Goal: Use online tool/utility: Utilize a website feature to perform a specific function

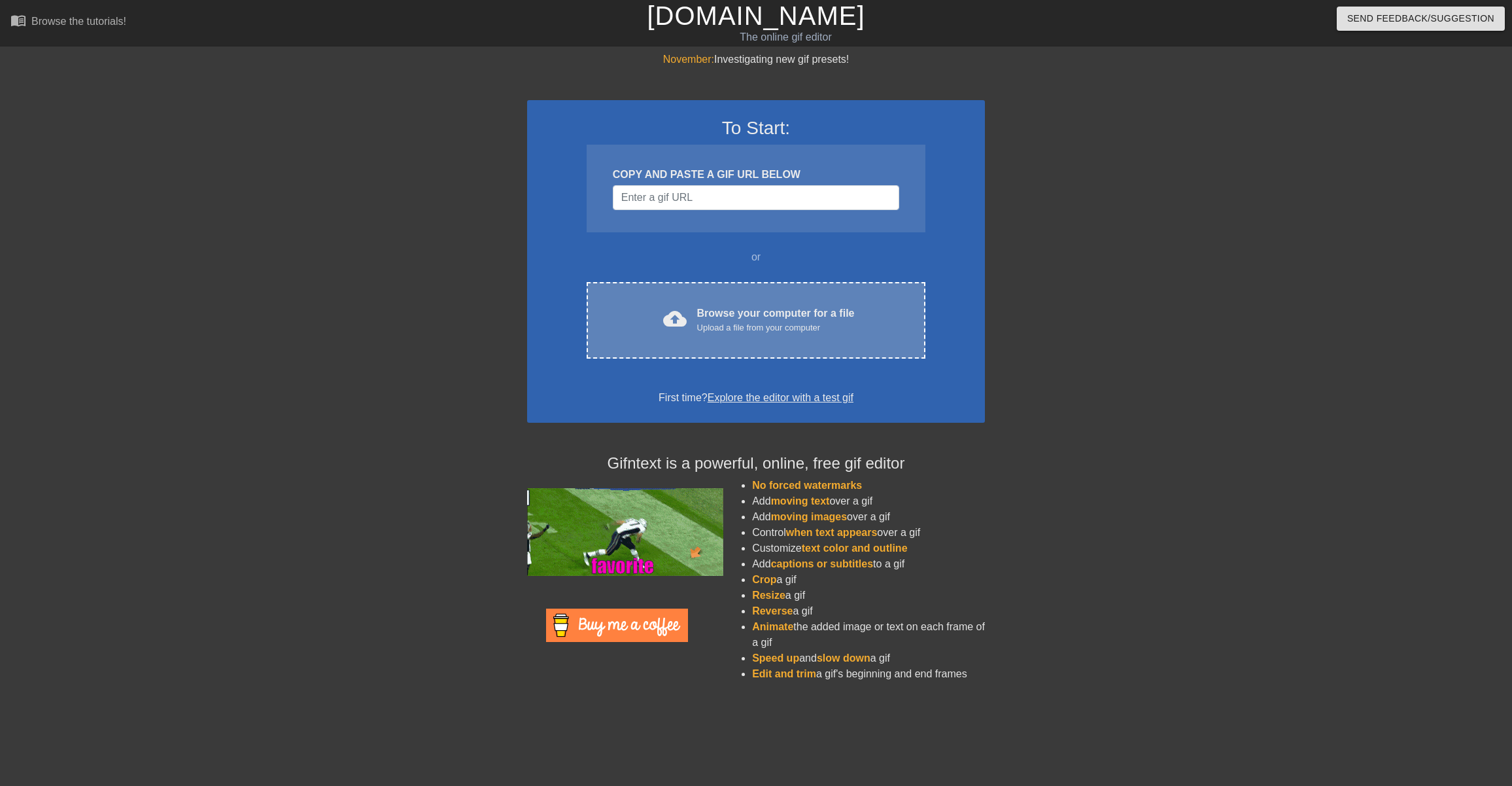
click at [761, 312] on div "Browse your computer for a file Upload a file from your computer" at bounding box center [776, 320] width 158 height 29
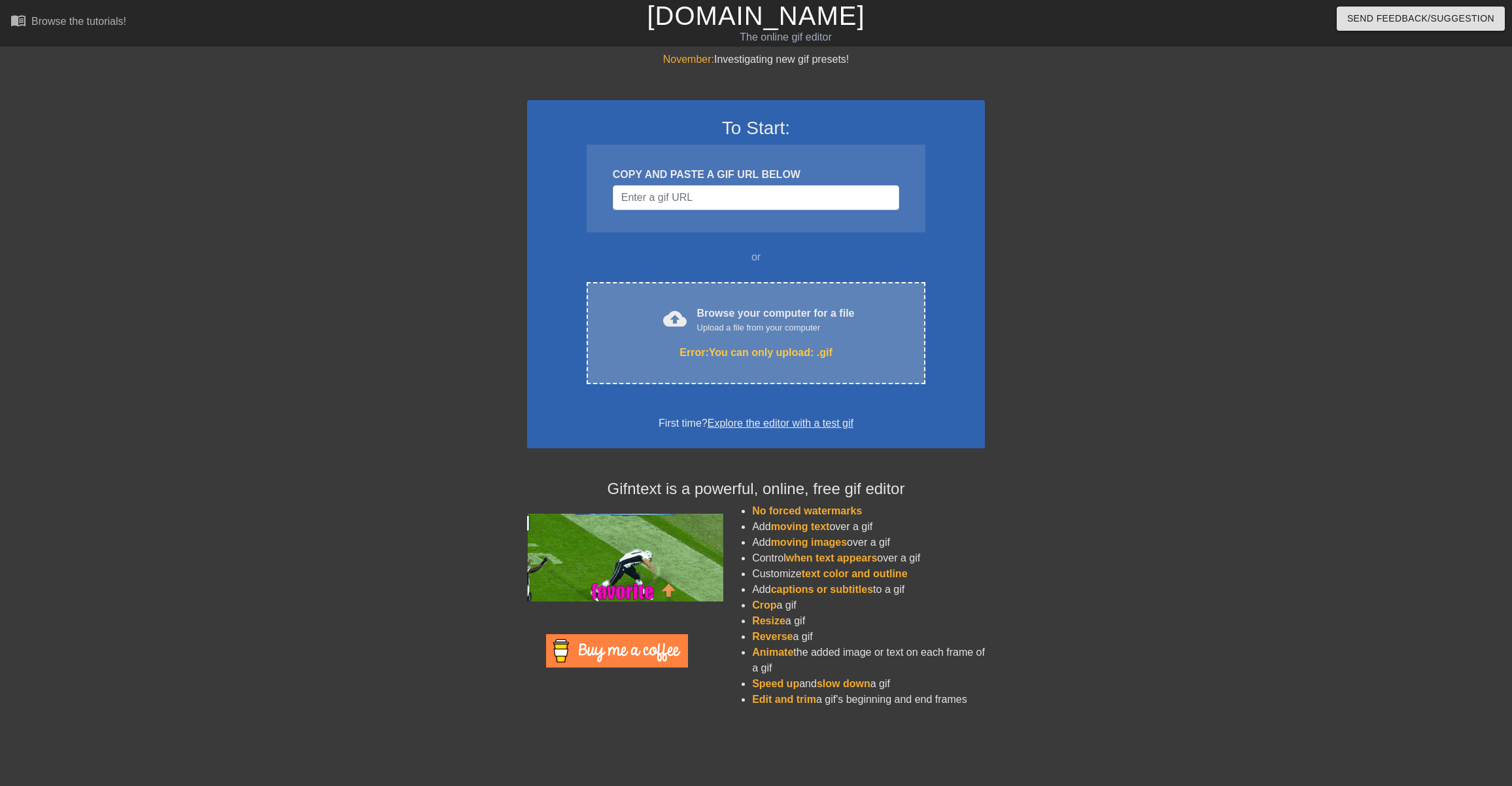
click at [781, 364] on div "cloud_upload Browse your computer for a file Upload a file from your computer E…" at bounding box center [756, 333] width 339 height 102
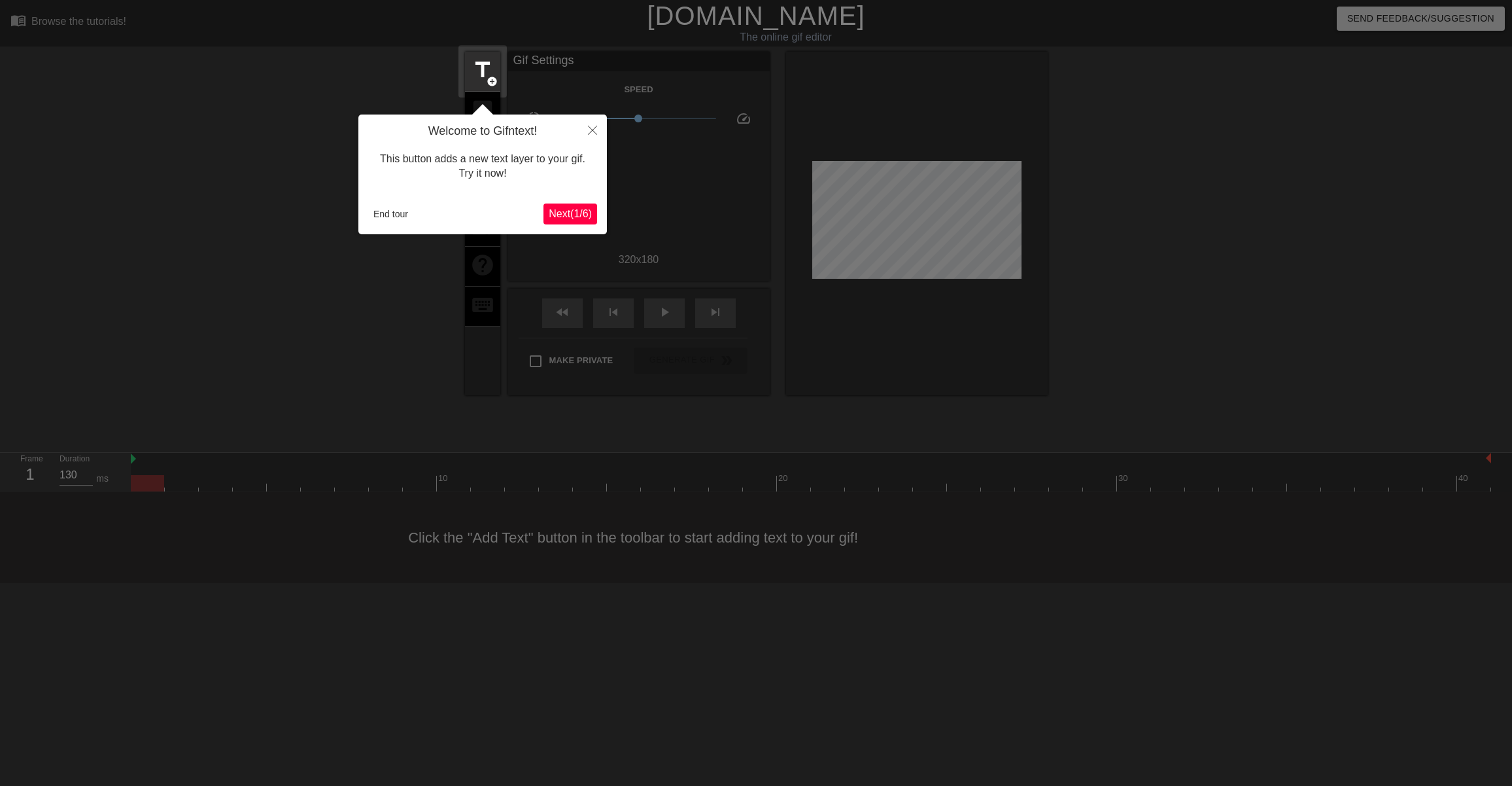
click at [573, 215] on span "Next ( 1 / 6 )" at bounding box center [570, 213] width 43 height 11
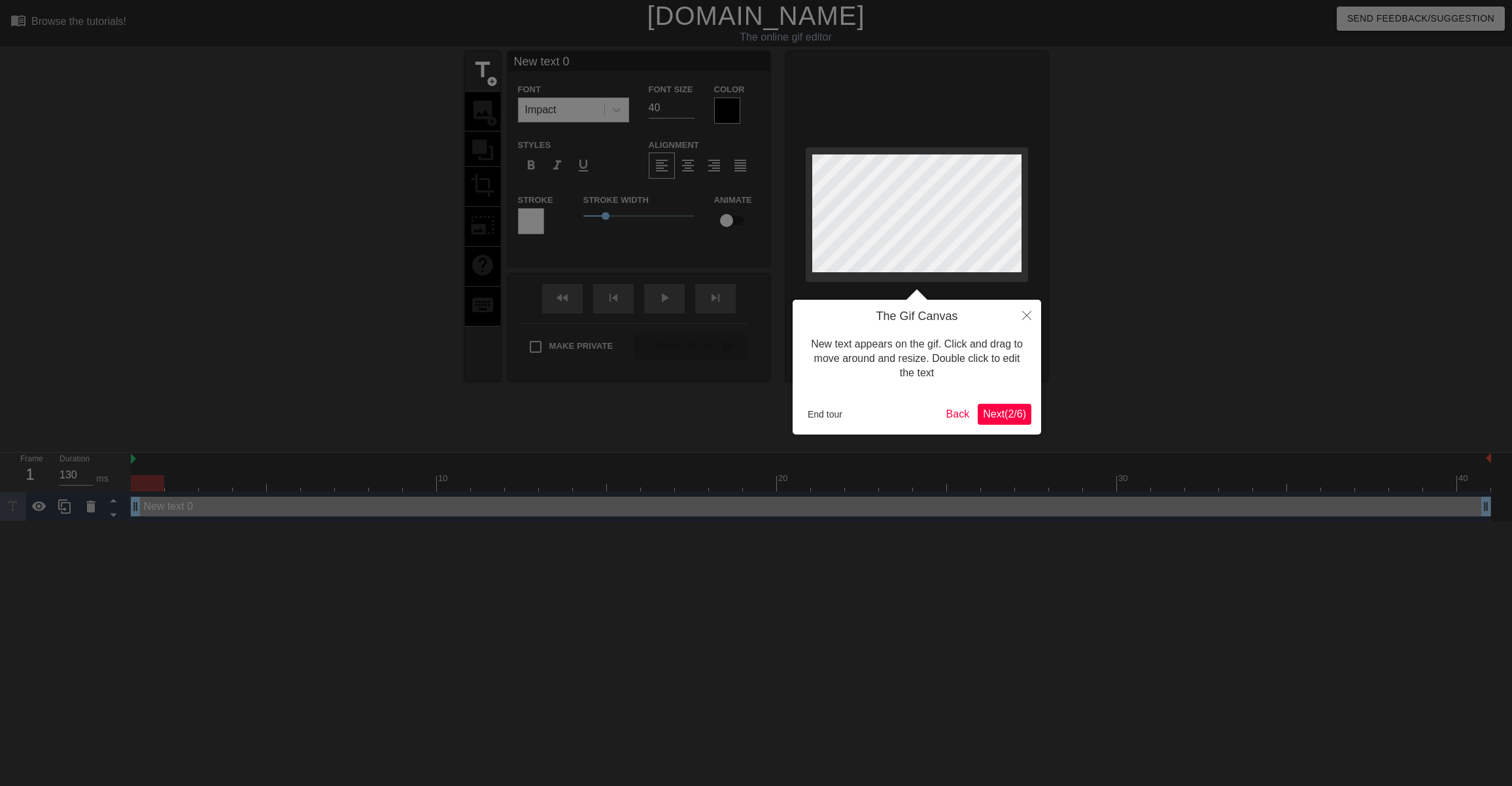
click at [1003, 411] on span "Next ( 2 / 6 )" at bounding box center [1004, 414] width 43 height 11
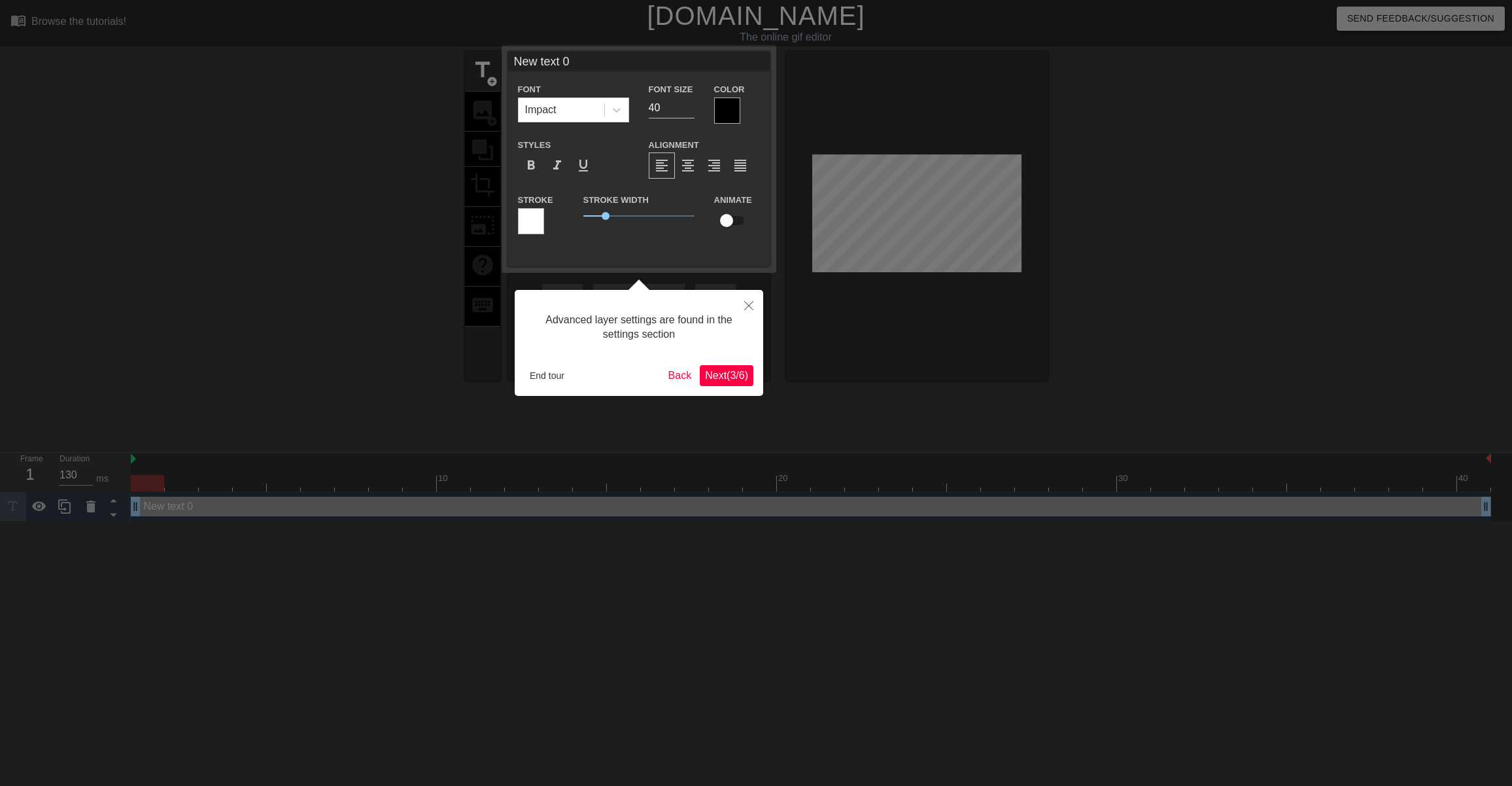
click at [735, 379] on span "Next ( 3 / 6 )" at bounding box center [726, 375] width 43 height 11
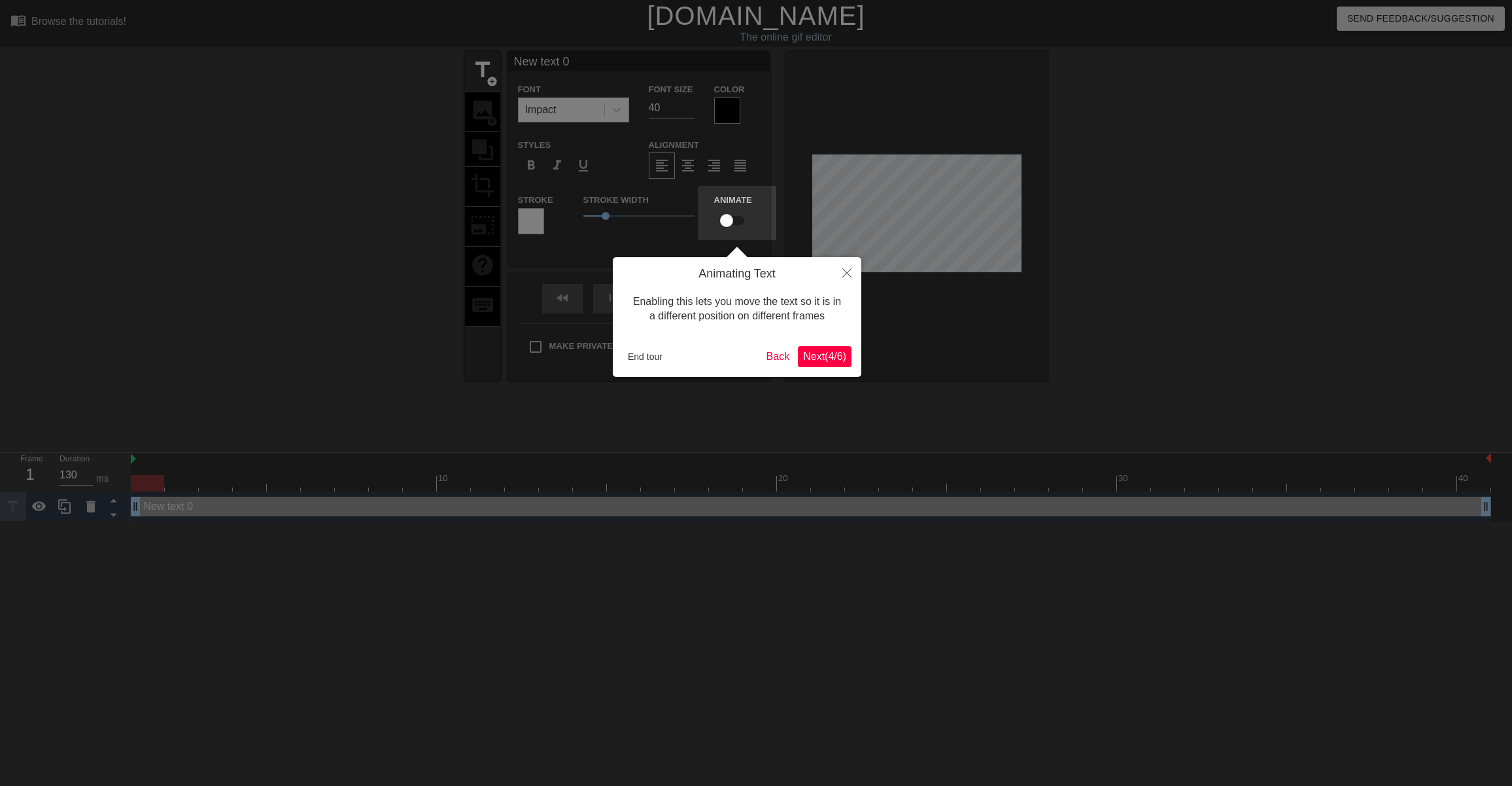
click at [822, 358] on span "Next ( 4 / 6 )" at bounding box center [825, 356] width 43 height 11
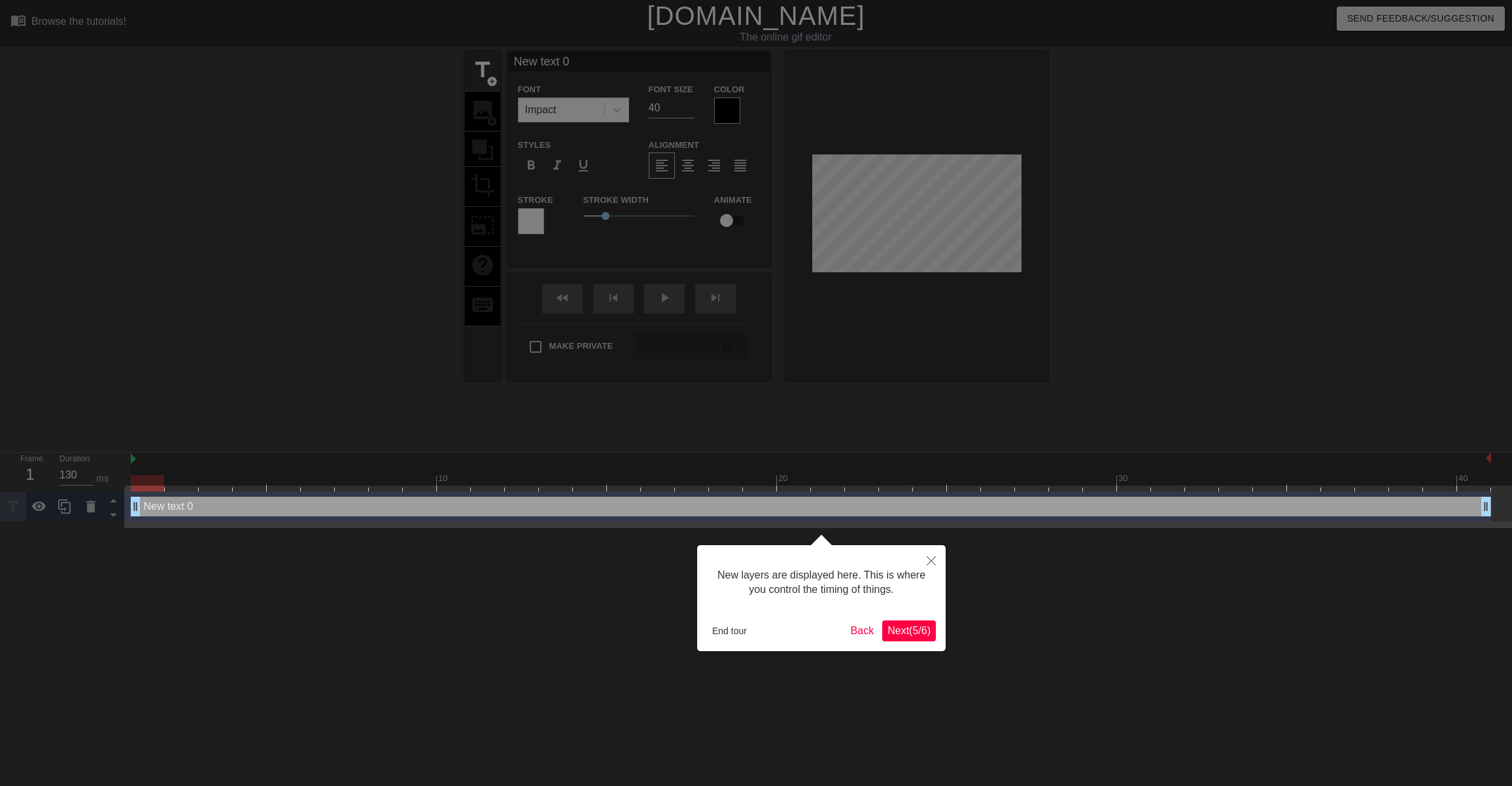
click at [930, 627] on span "Next ( 5 / 6 )" at bounding box center [909, 630] width 43 height 11
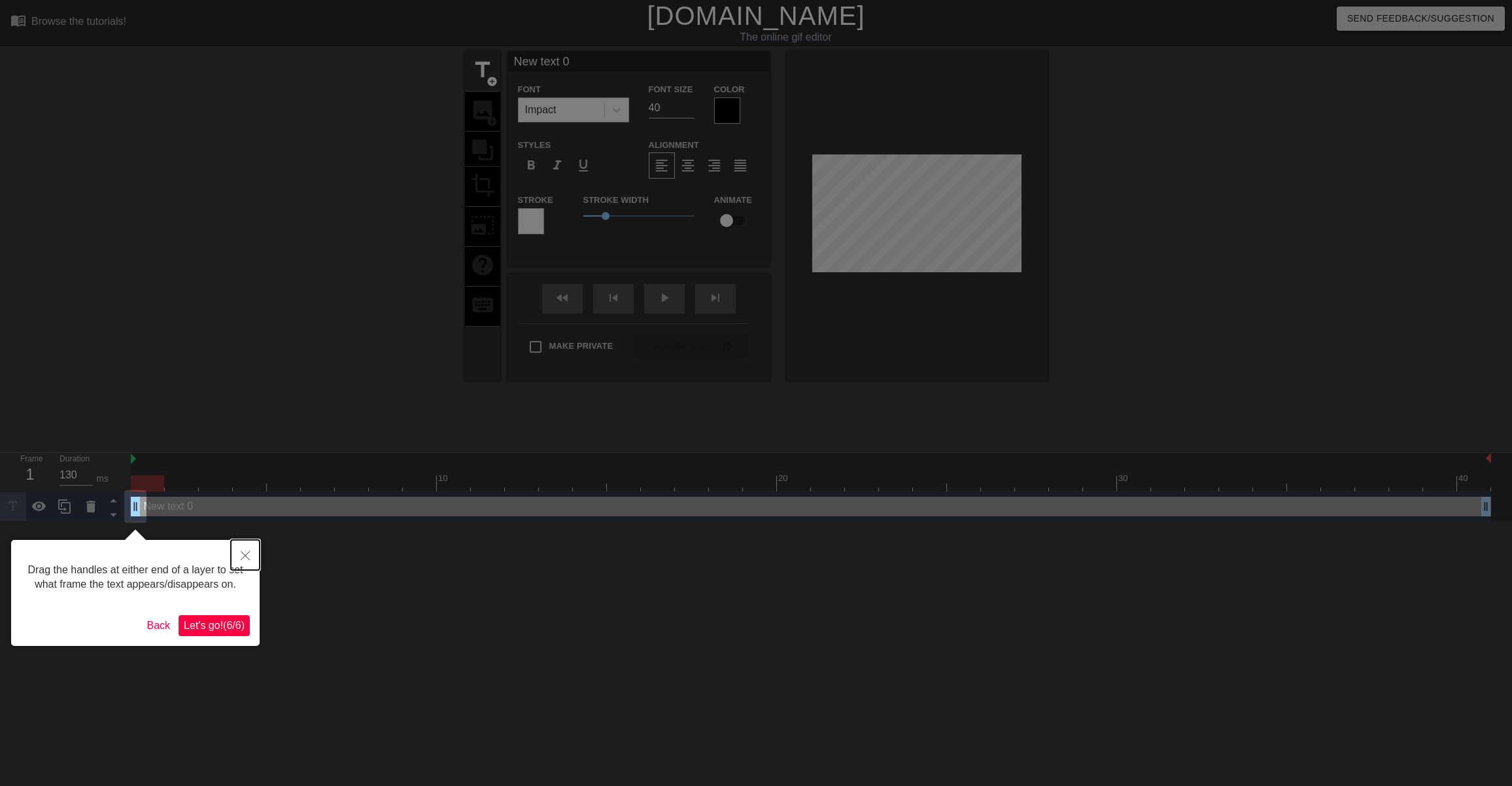
click at [245, 555] on icon "Close" at bounding box center [245, 555] width 9 height 9
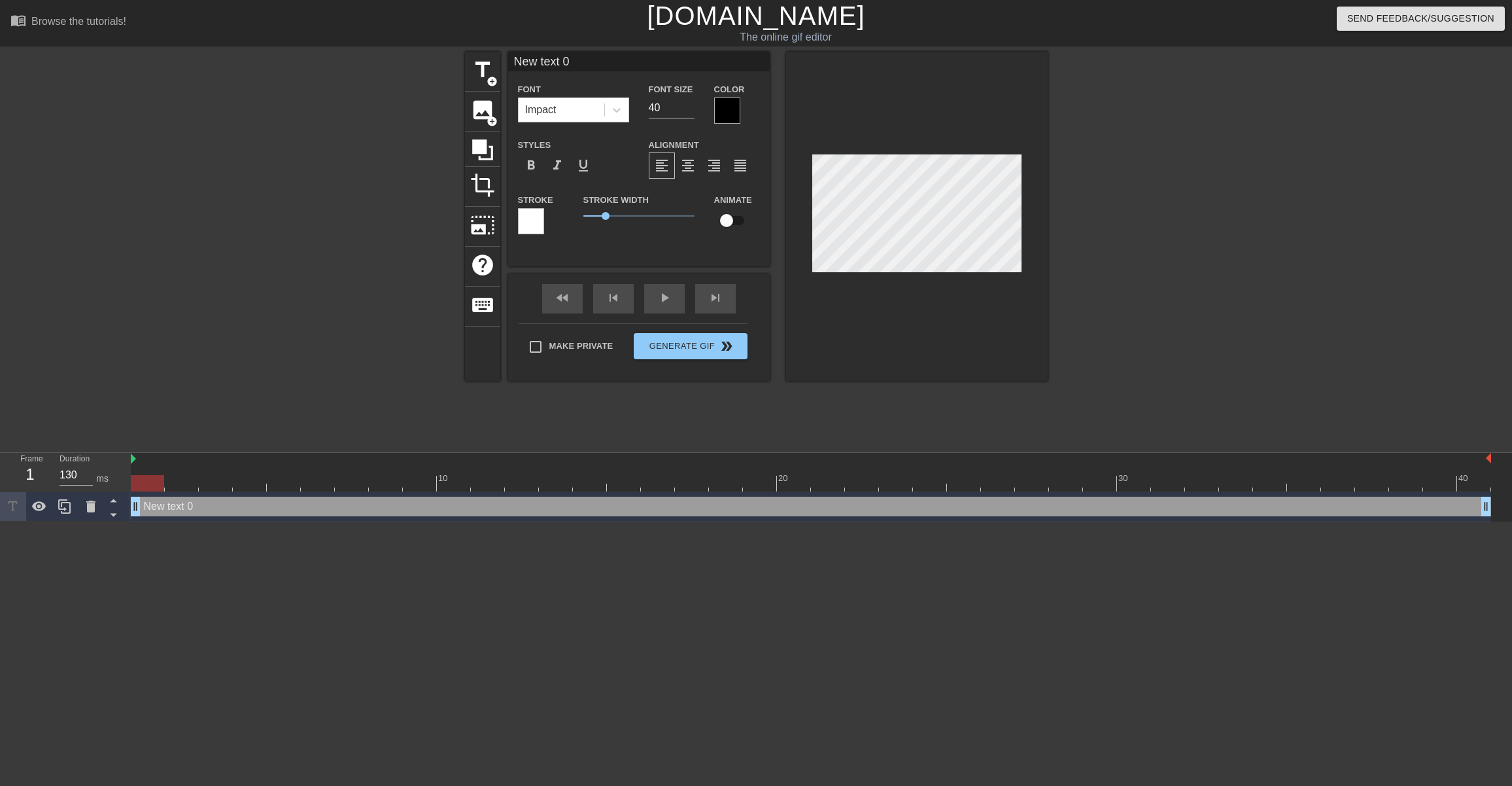
type input "New tet 0"
type textarea "New tet 0"
type input "I"
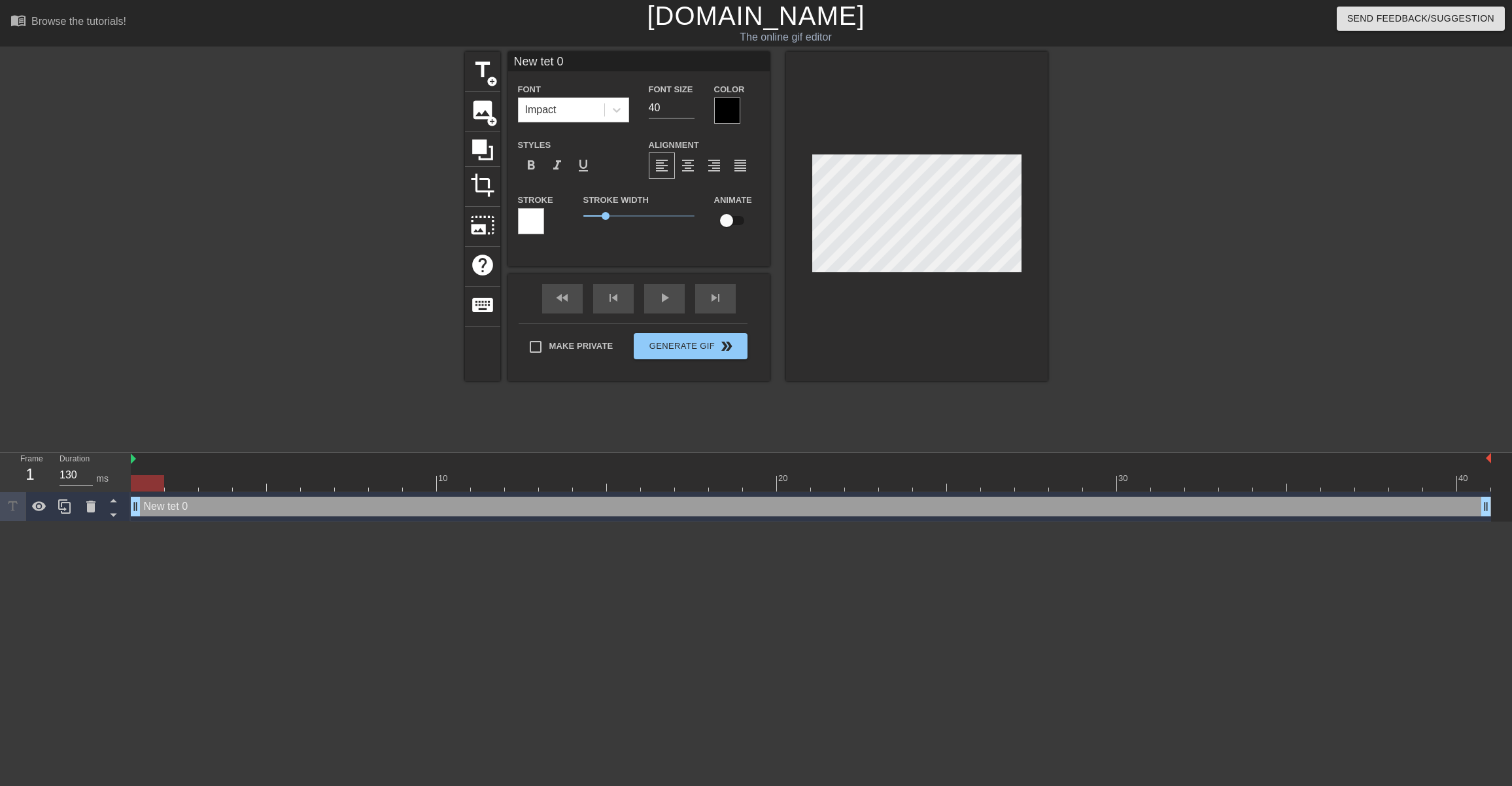
type textarea "I"
type input "I'"
type textarea "I'"
type input "I'm"
type textarea "I'm"
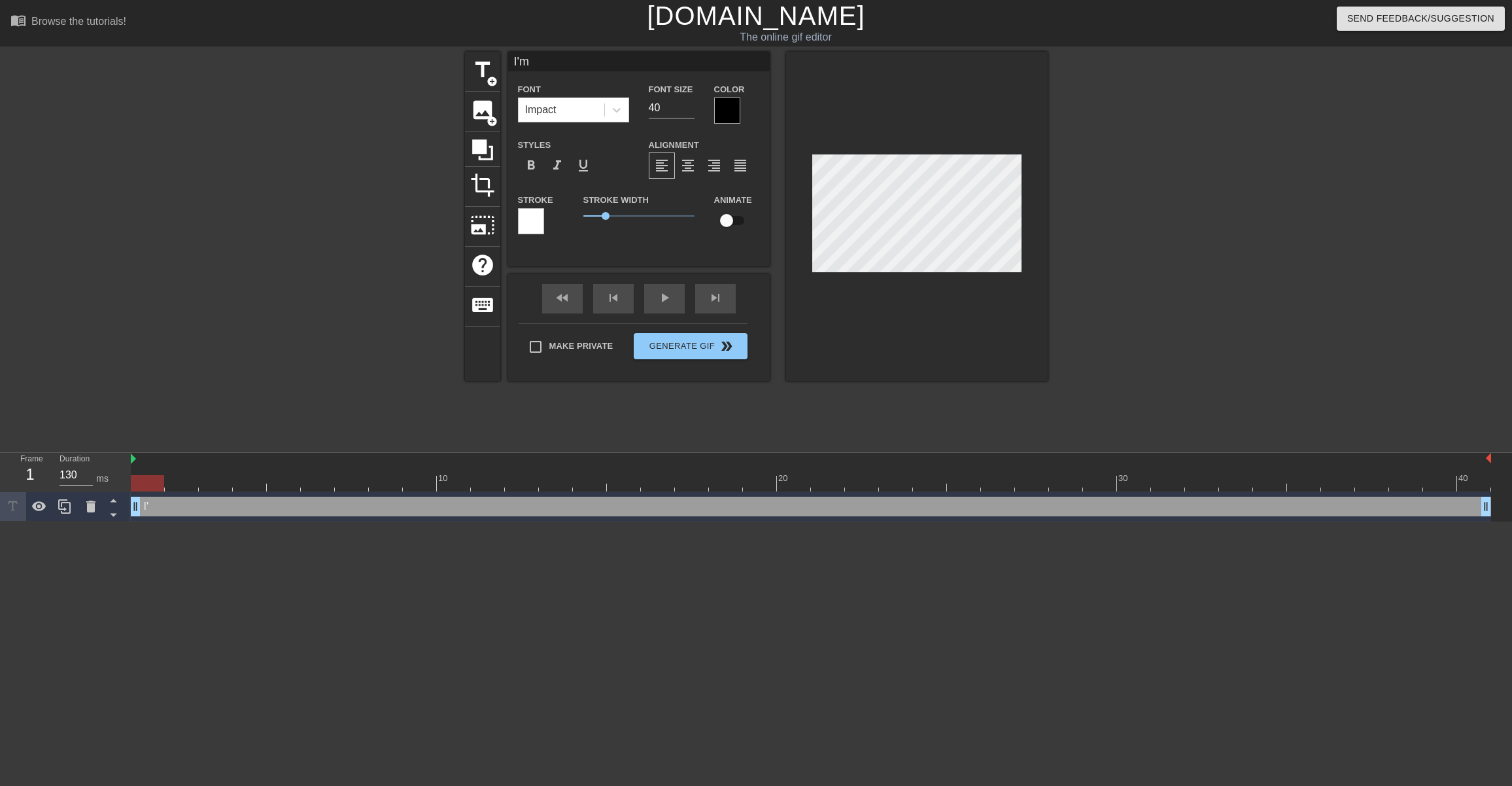
type input "I'm"
type textarea "I'm"
type input "I'm n"
type textarea "I'm n"
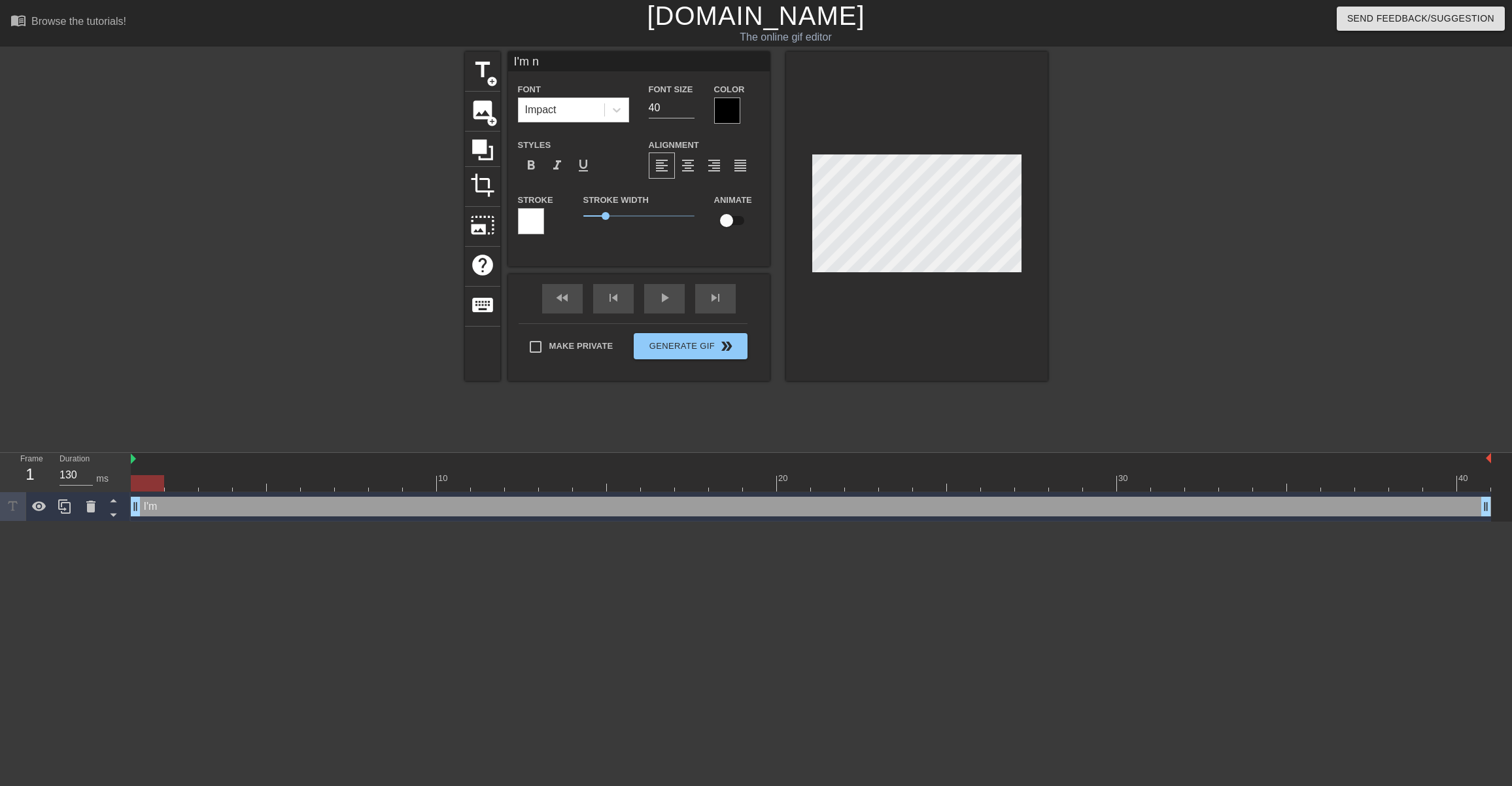
type input "I'm no"
type textarea "I'm no"
type input "I'm not"
type textarea "I'm not"
type input "I'm not"
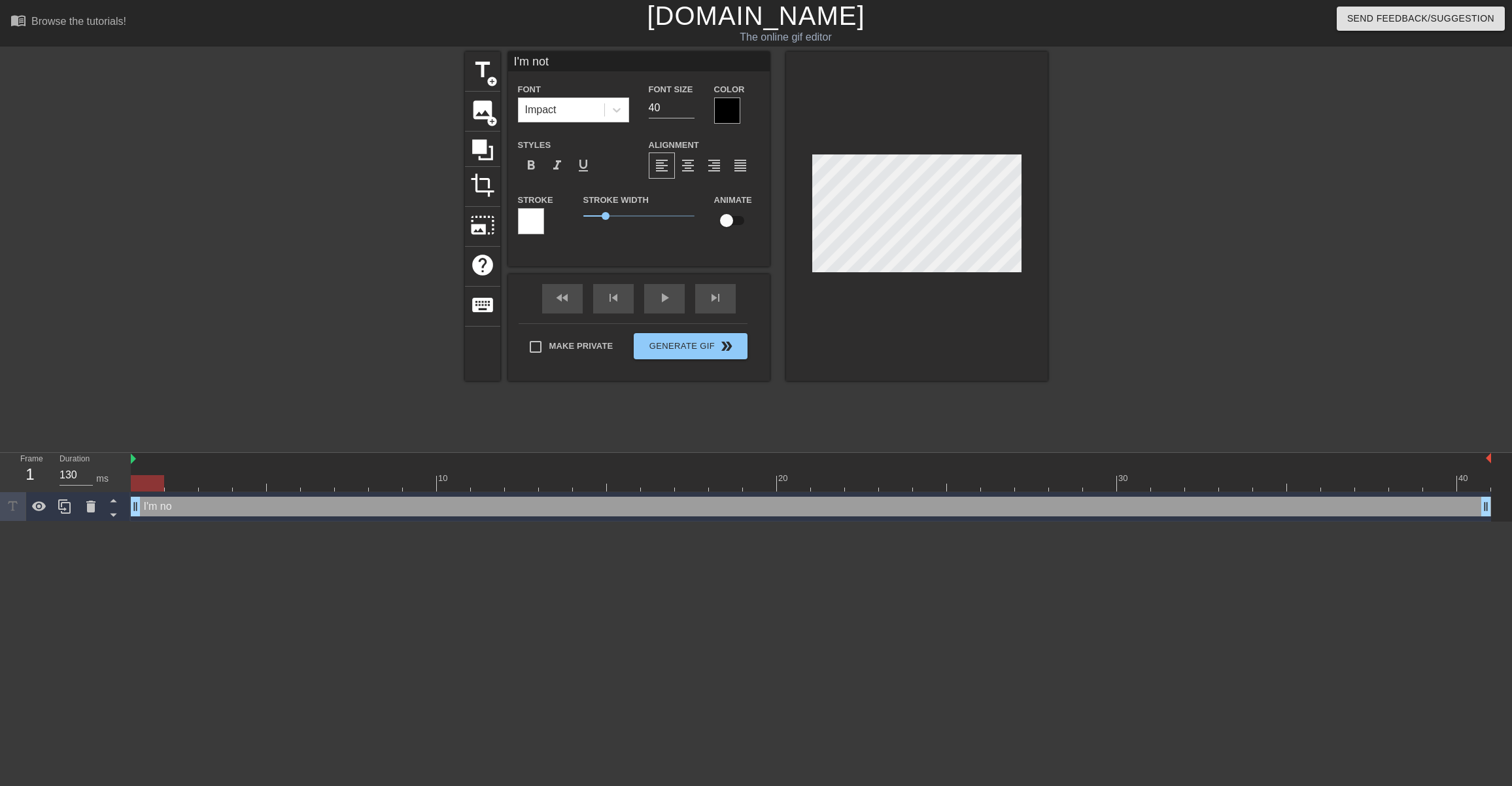
type textarea "I'm not"
type input "I'm not d"
type textarea "I'm not d"
type input "I'm not de"
type textarea "I'm not de"
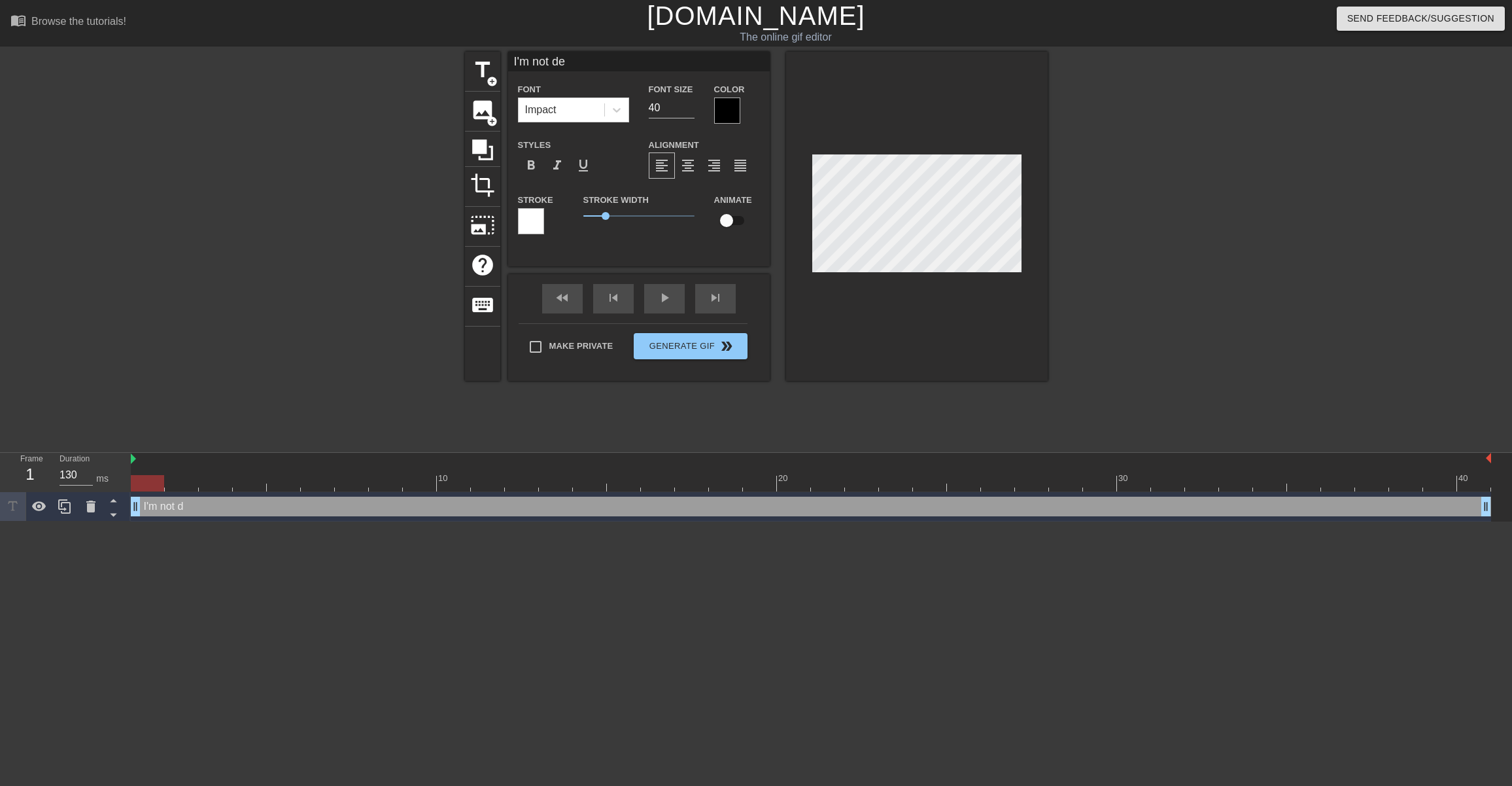
type input "I'm not dea"
type textarea "I'm not dea"
type input "I'm not dead"
type textarea "I'm not dead"
type input "I'm not dead"
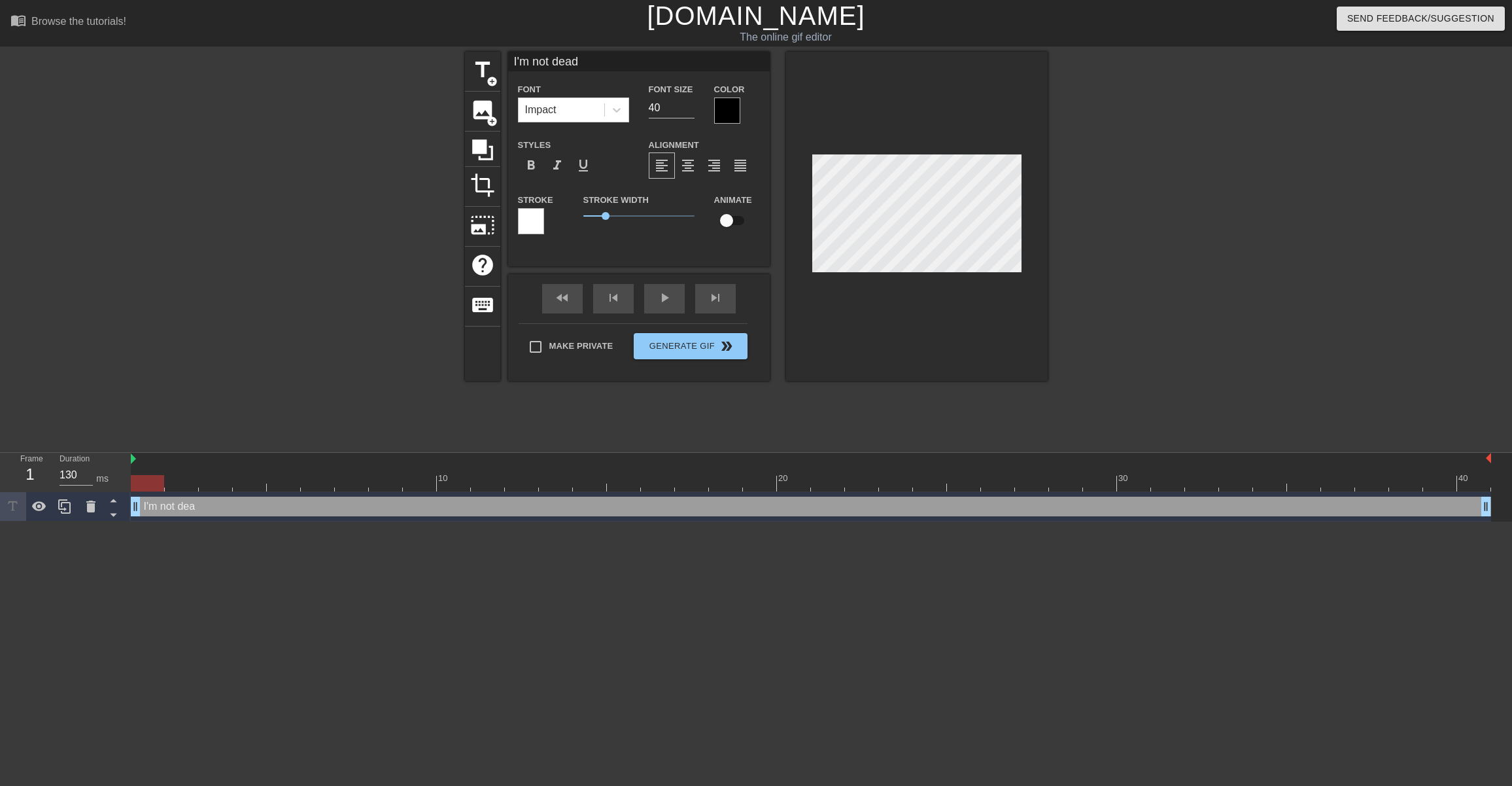
type textarea "I'm not dead"
type input "I'm not dead y"
type textarea "I'm not dead y"
type input "I'm not dead ye"
type textarea "I'm not dead ye"
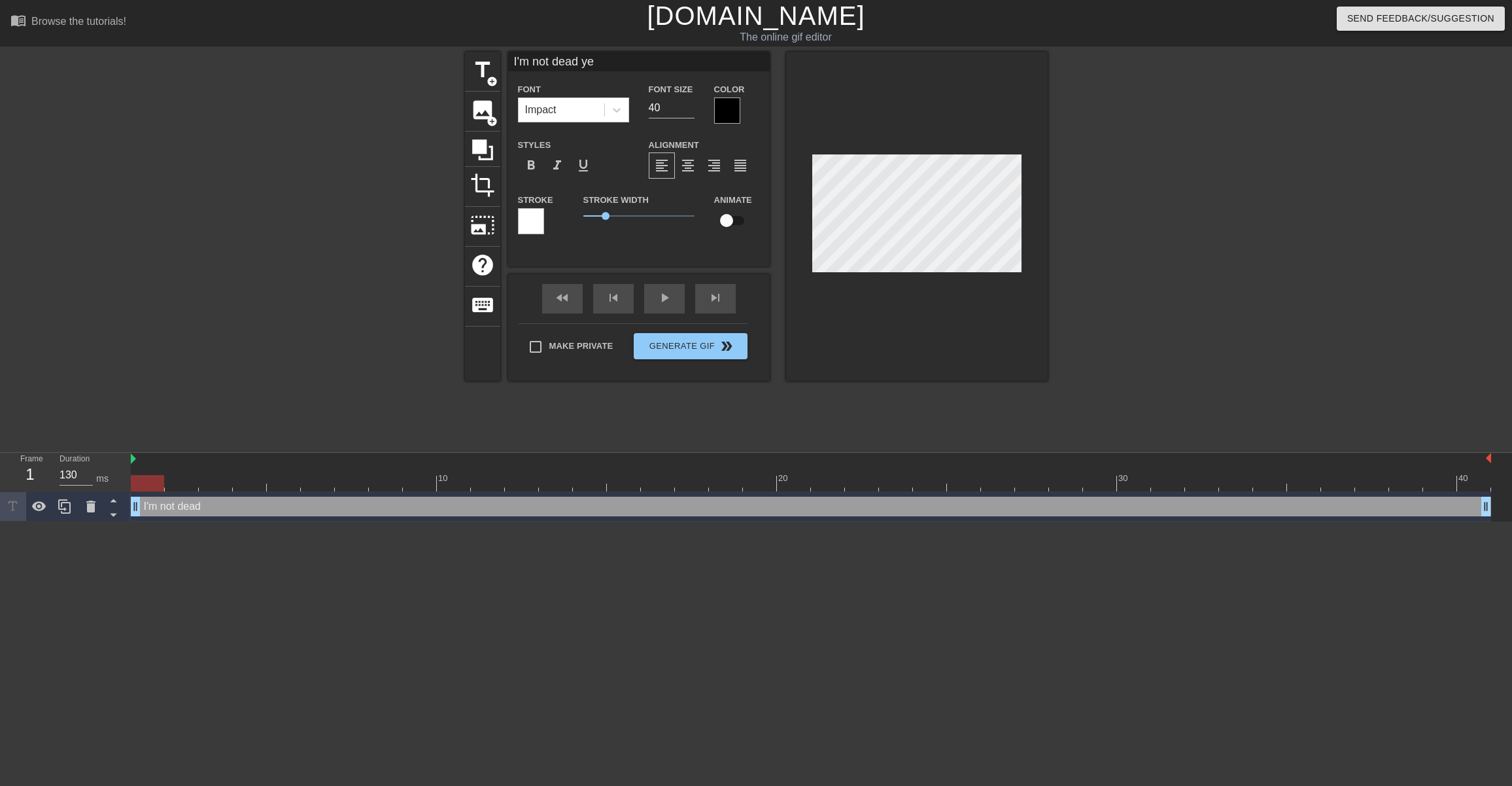
type input "I'm not dead yet"
type textarea "I'm not dead yet"
type input "I'm not dead yet!"
type textarea "I'm not dead yet!"
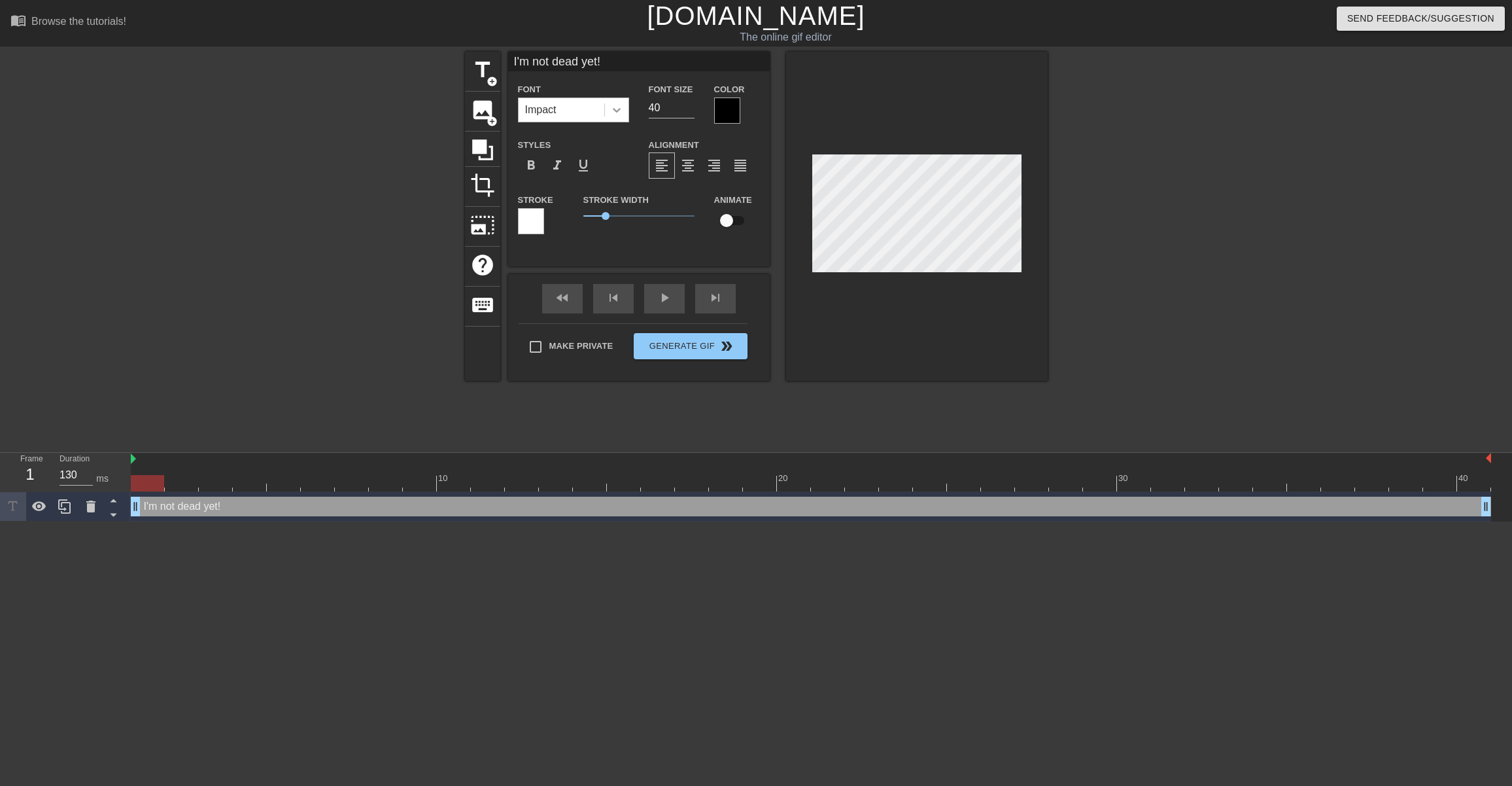
click at [613, 114] on icon at bounding box center [616, 109] width 13 height 13
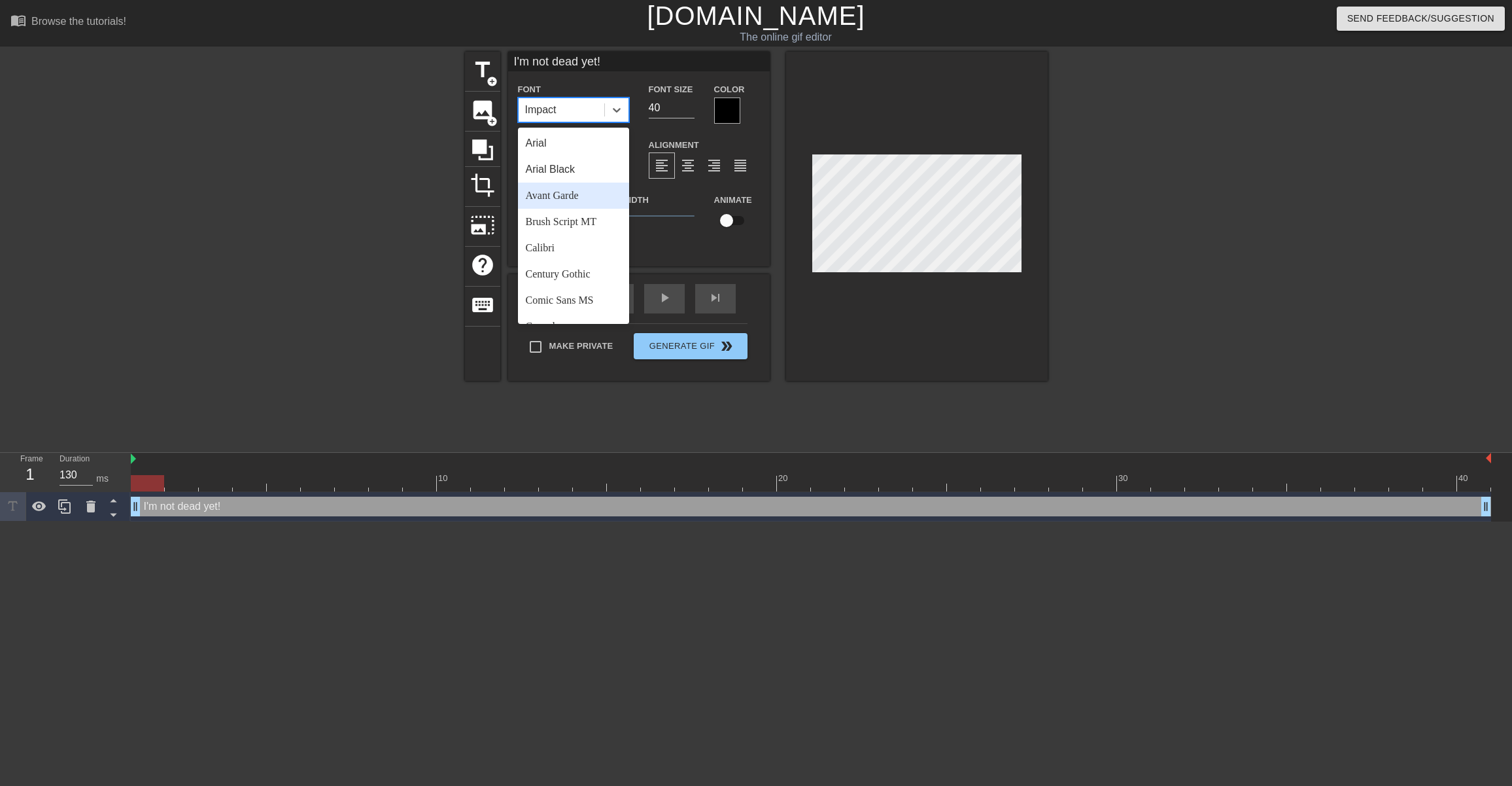
click at [574, 197] on div "Avant Garde" at bounding box center [573, 195] width 111 height 26
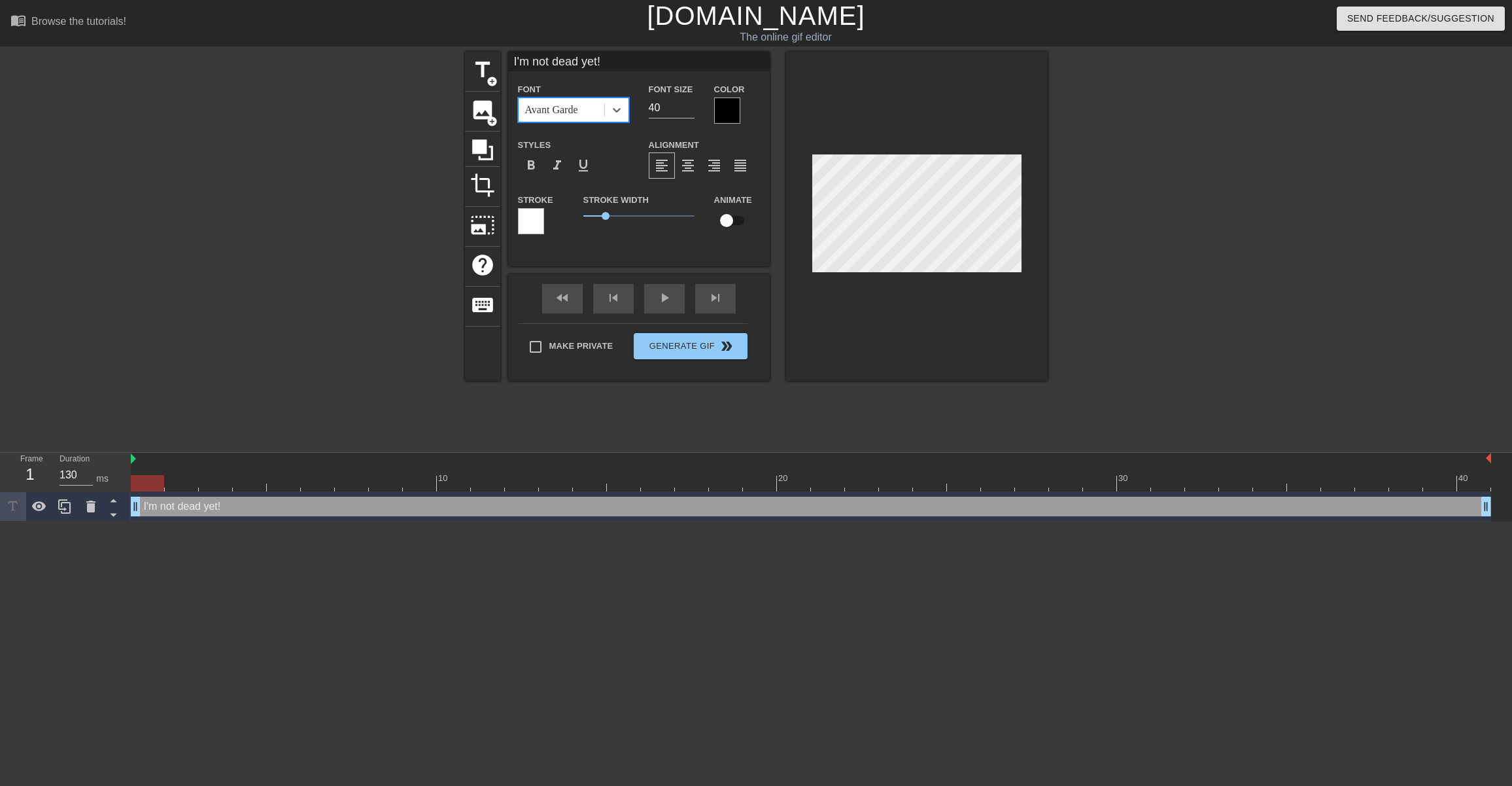
click at [530, 224] on div at bounding box center [531, 220] width 26 height 26
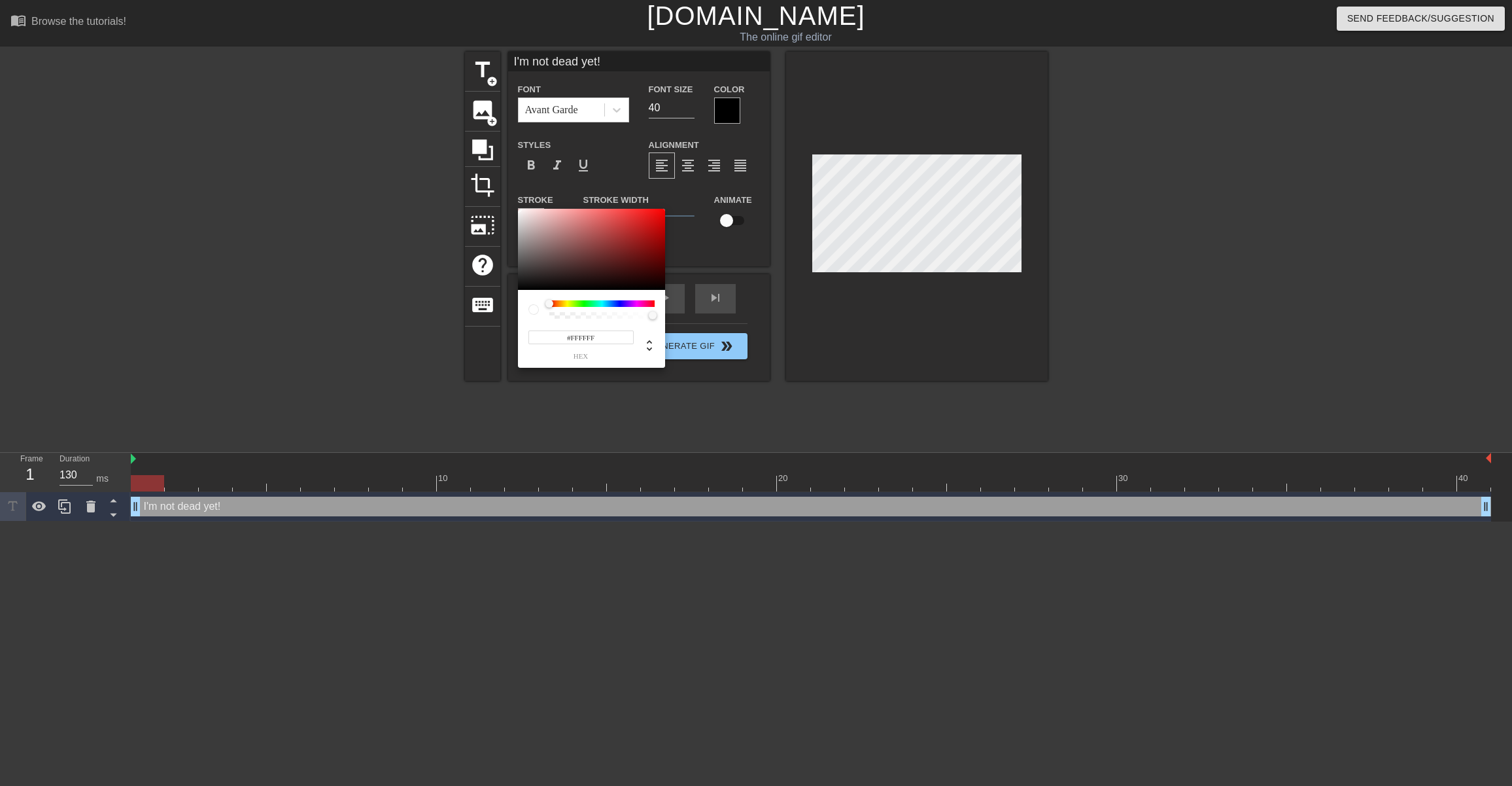
click at [530, 224] on div at bounding box center [592, 249] width 147 height 81
type input "#D0BFBF"
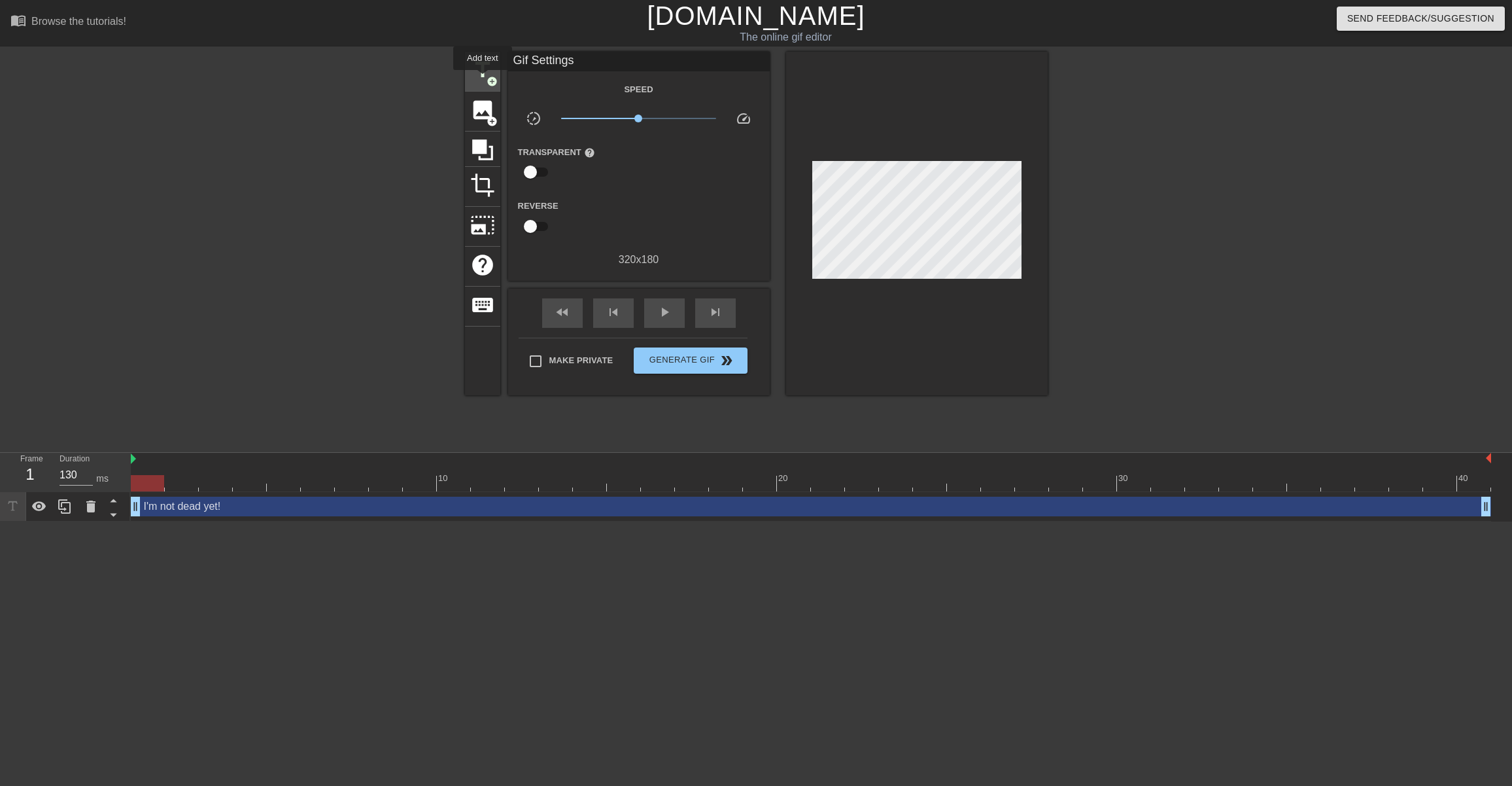
click at [483, 79] on span "title" at bounding box center [482, 70] width 25 height 25
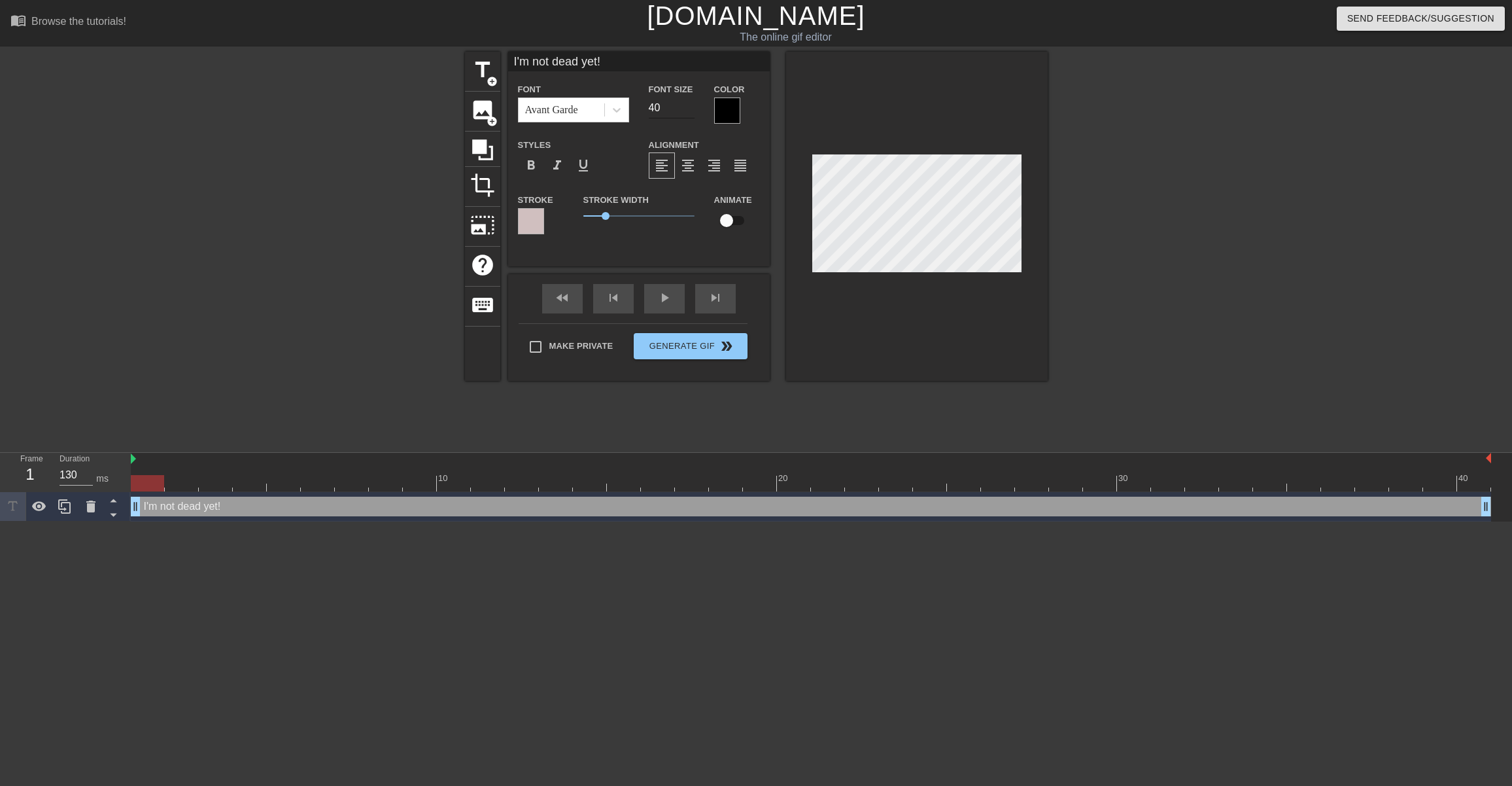
click at [658, 109] on input "40" at bounding box center [672, 108] width 46 height 21
type input "4"
type input "20"
drag, startPoint x: 606, startPoint y: 216, endPoint x: 614, endPoint y: 215, distance: 8.1
click at [614, 215] on span "1.45" at bounding box center [615, 215] width 8 height 8
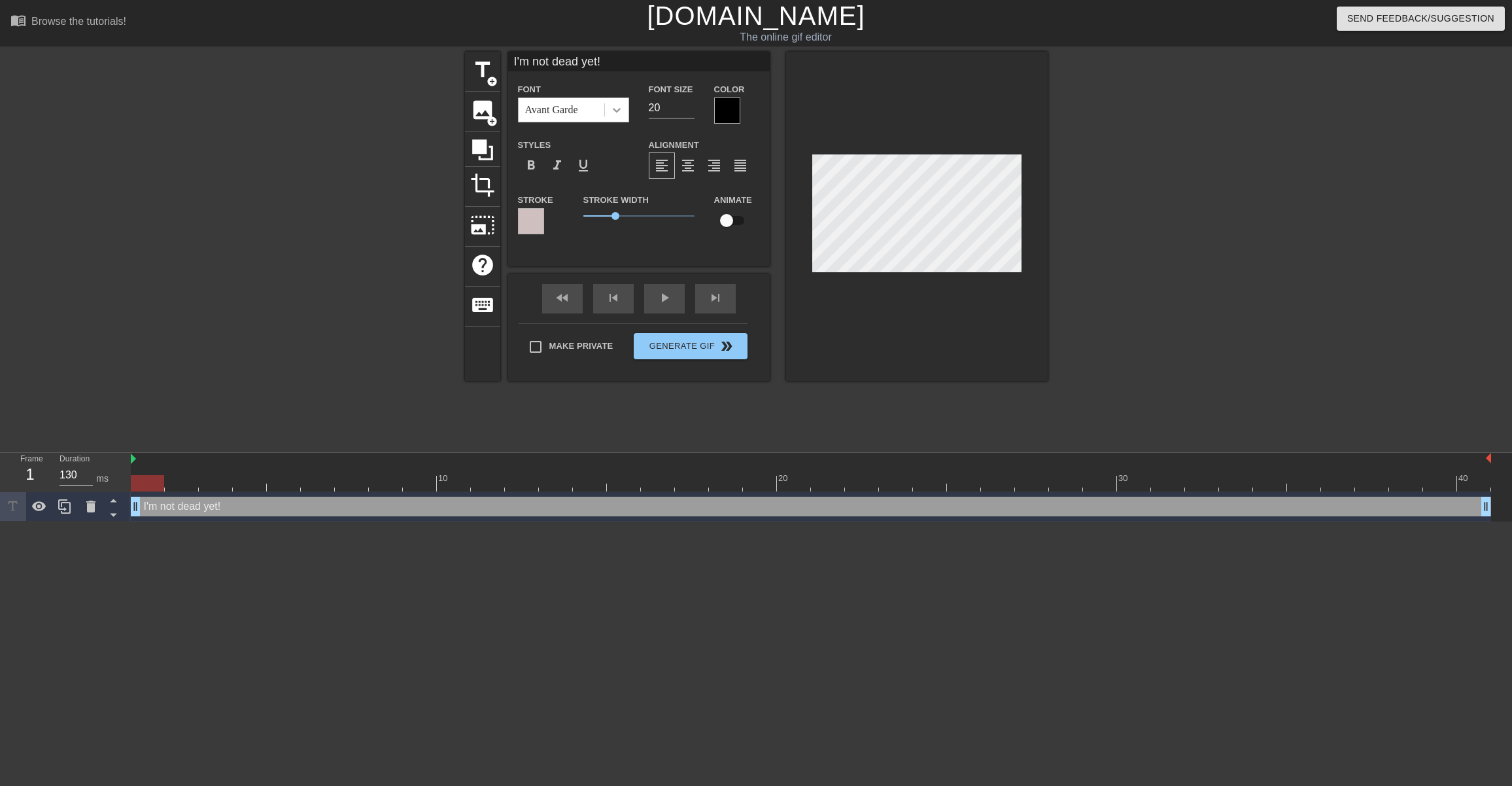
click at [612, 113] on icon at bounding box center [616, 109] width 13 height 13
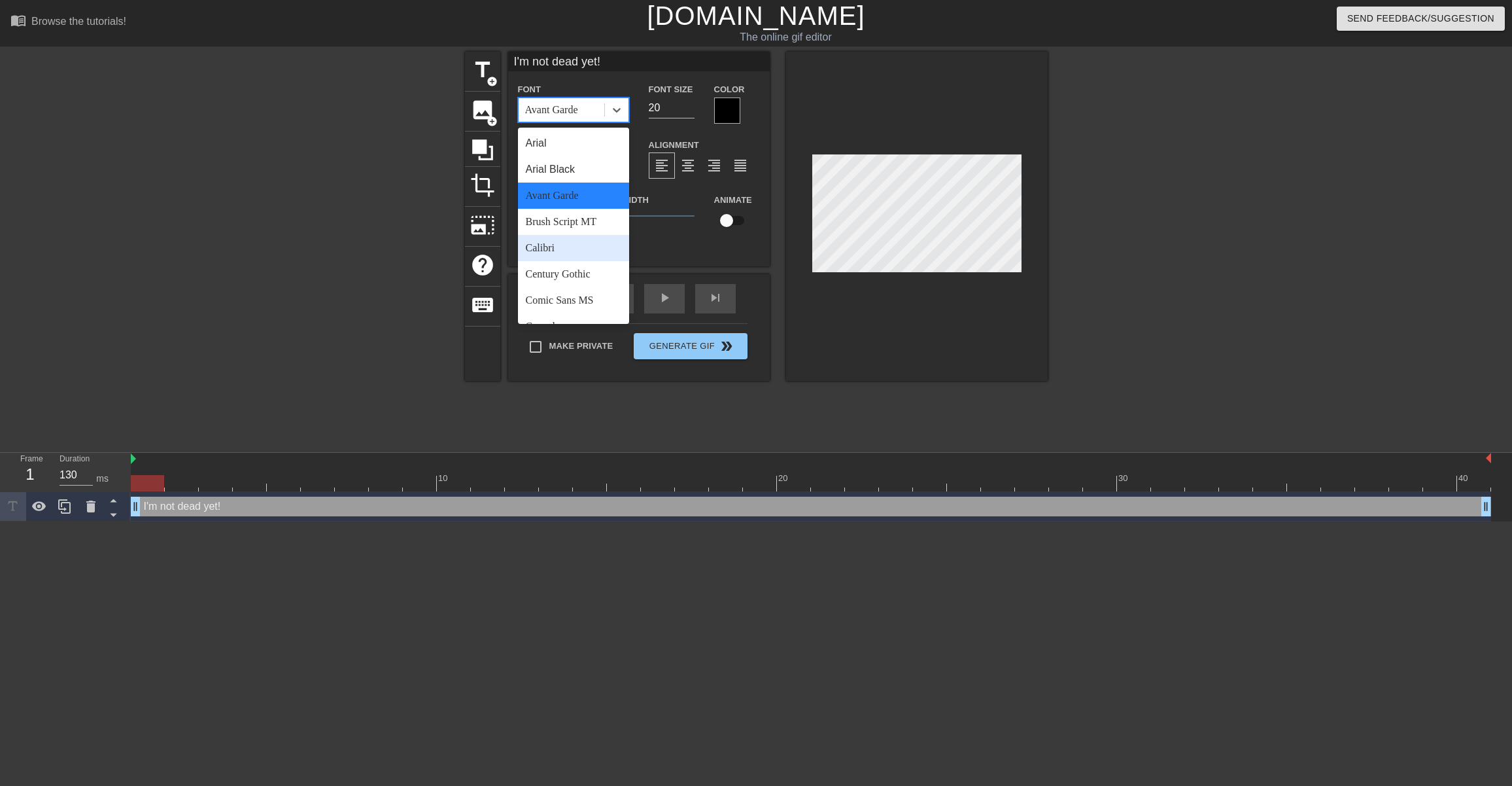
click at [570, 242] on div "Calibri" at bounding box center [573, 248] width 111 height 26
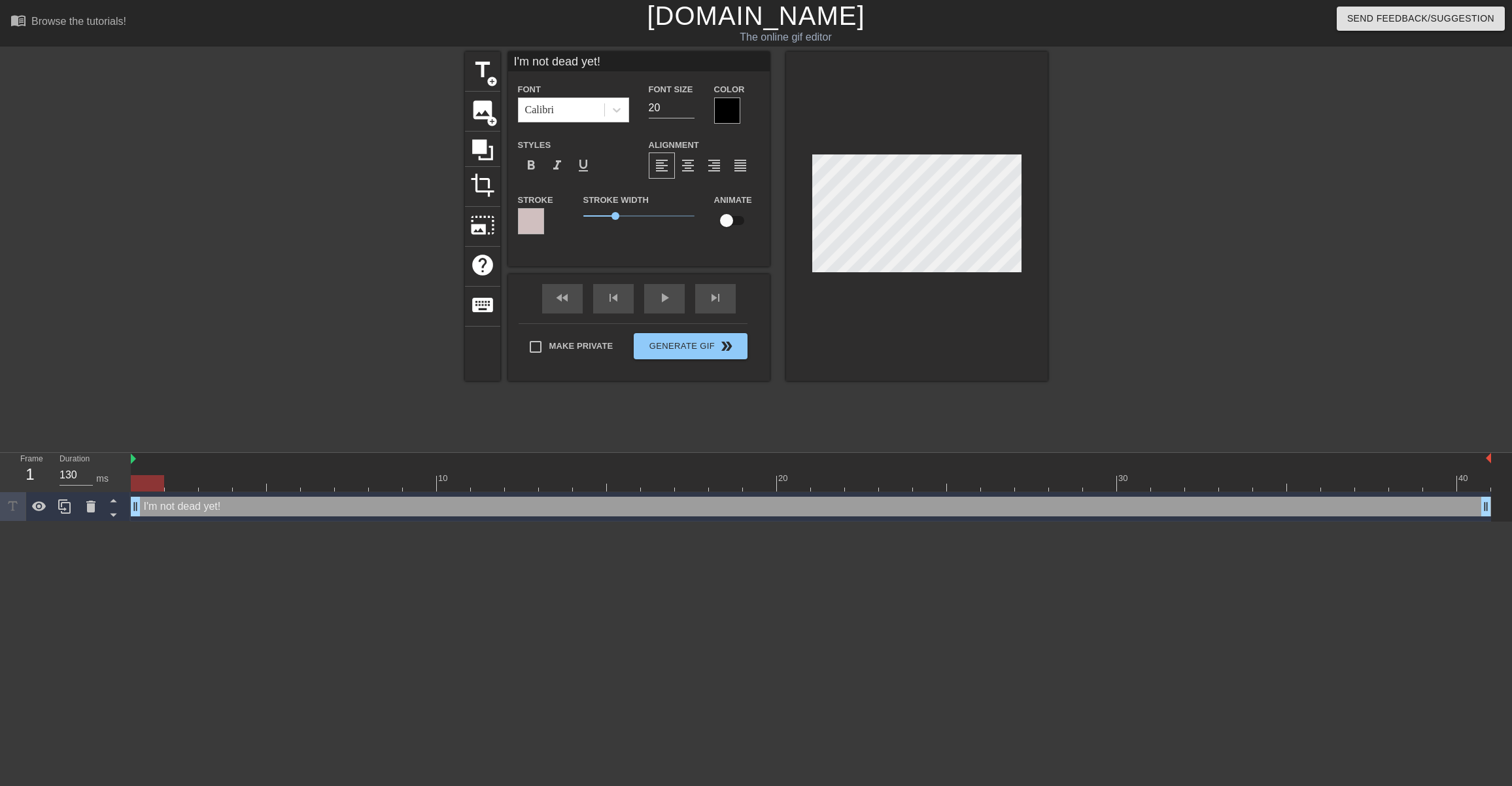
scroll to position [0, 3]
click at [614, 114] on icon at bounding box center [616, 109] width 13 height 13
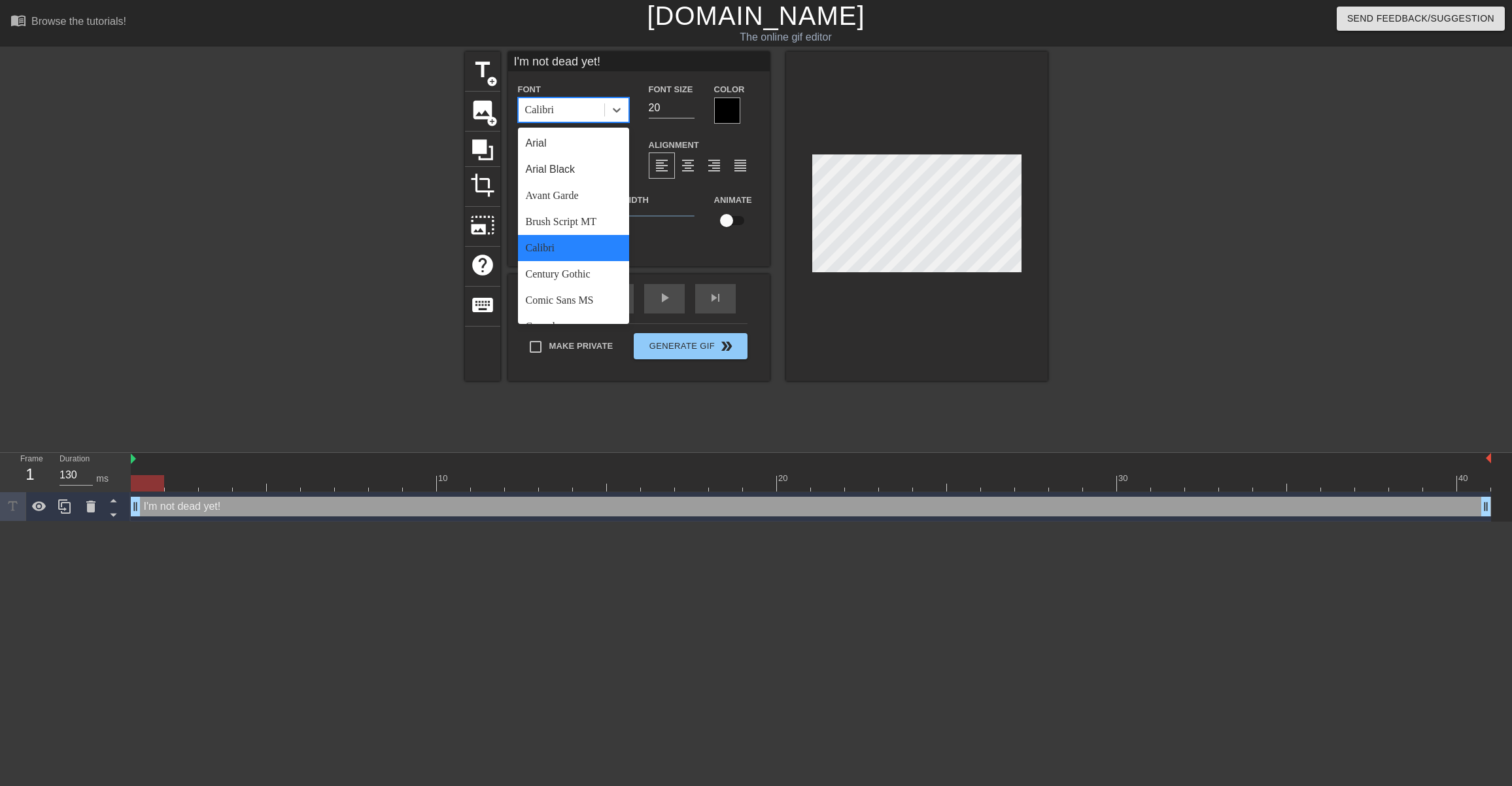
click at [538, 248] on div "Calibri" at bounding box center [573, 248] width 111 height 26
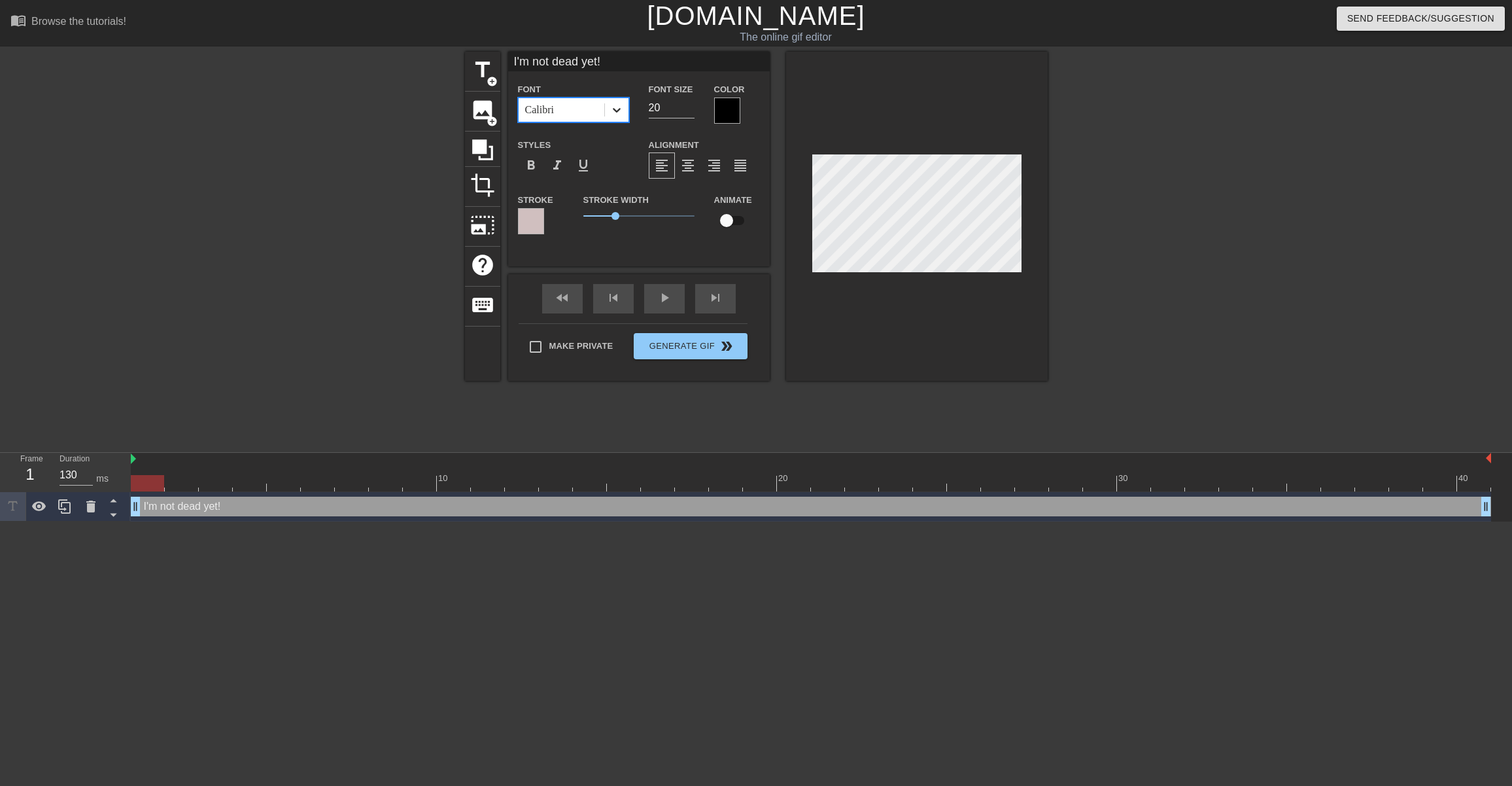
click at [614, 113] on icon at bounding box center [616, 109] width 13 height 13
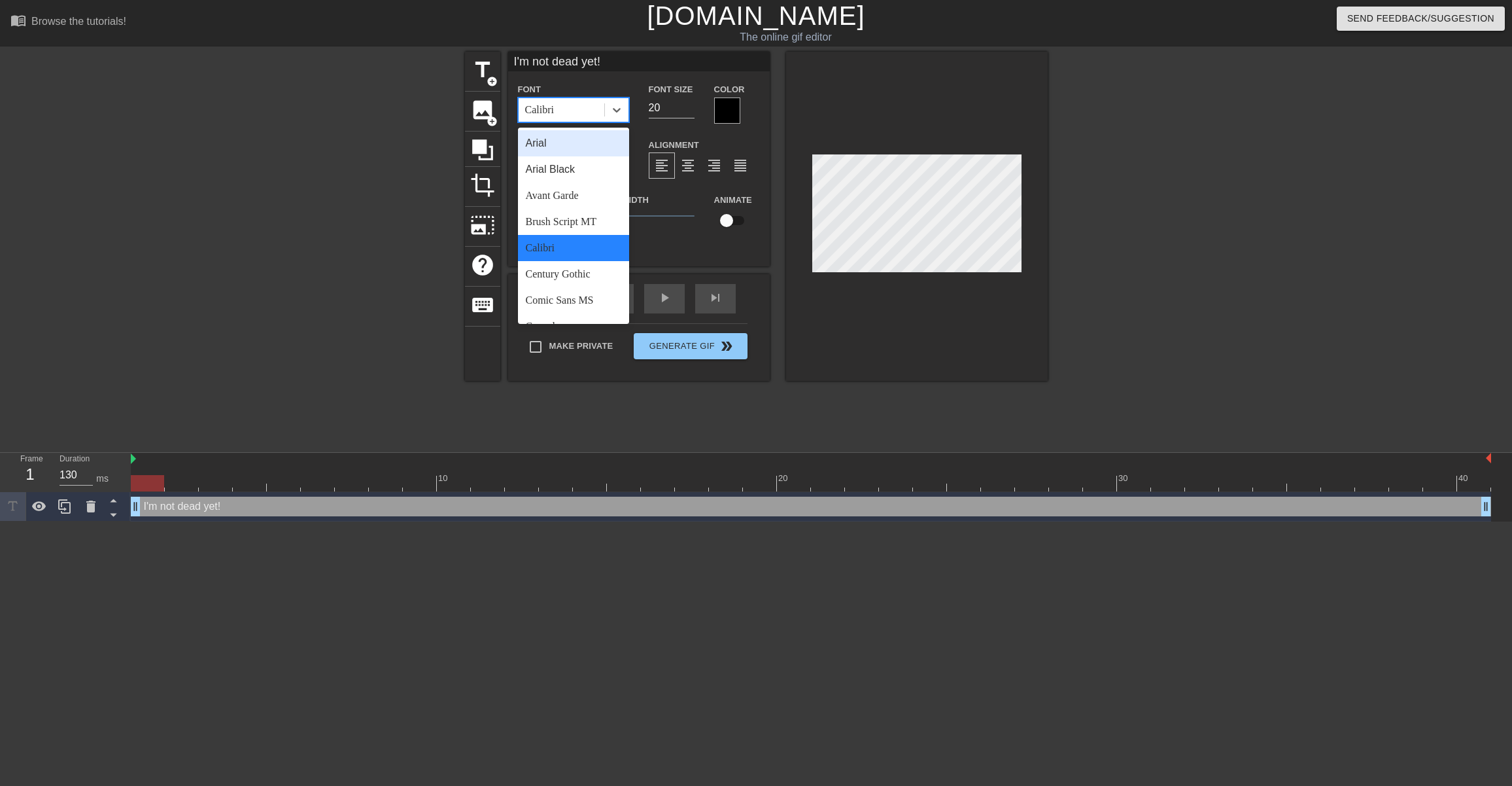
click at [536, 142] on div "Arial" at bounding box center [573, 143] width 111 height 26
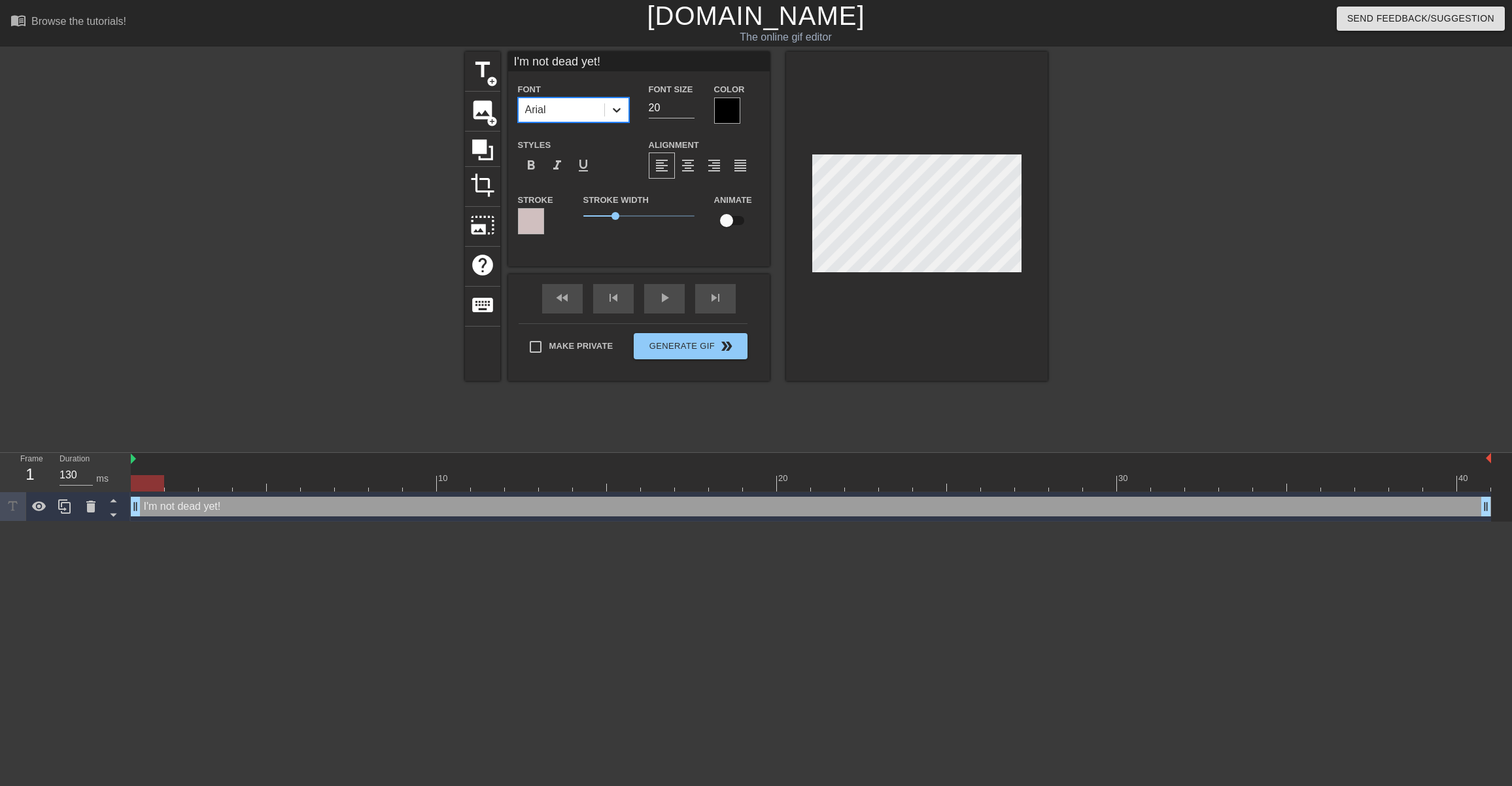
click at [620, 111] on icon at bounding box center [616, 109] width 13 height 13
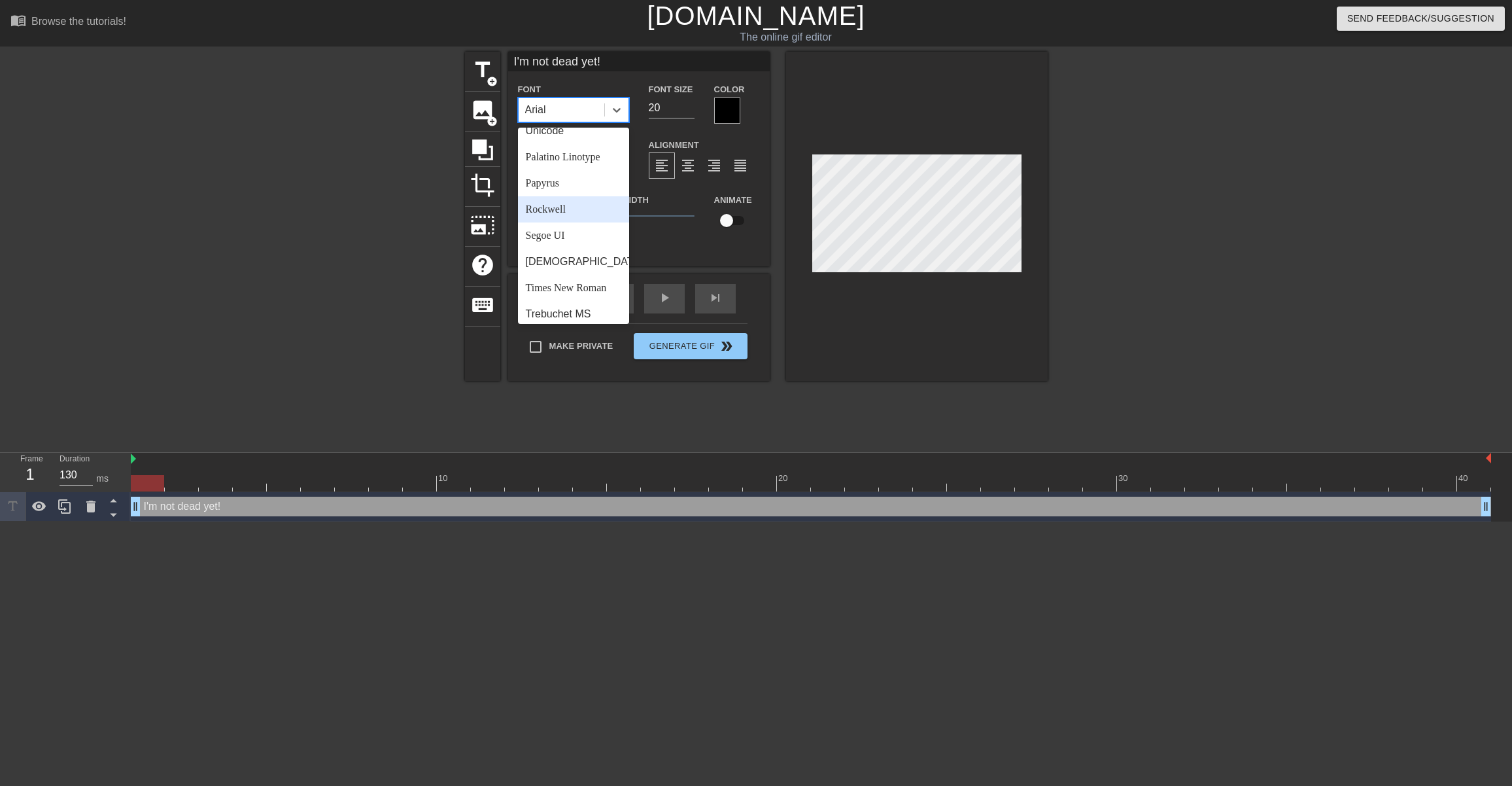
scroll to position [453, 0]
click at [550, 308] on div "Verdana" at bounding box center [573, 308] width 111 height 26
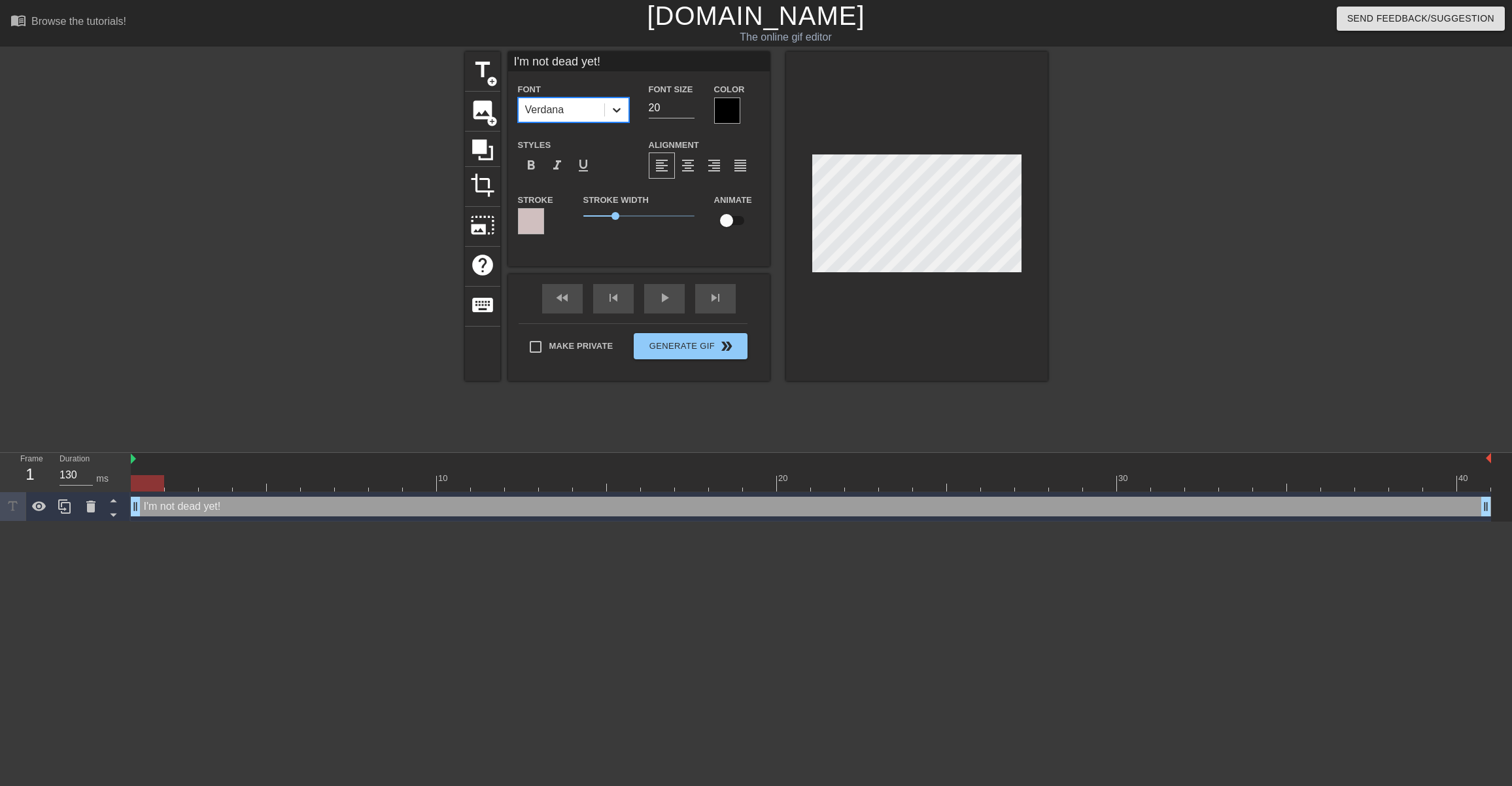
click at [618, 116] on icon at bounding box center [616, 109] width 13 height 13
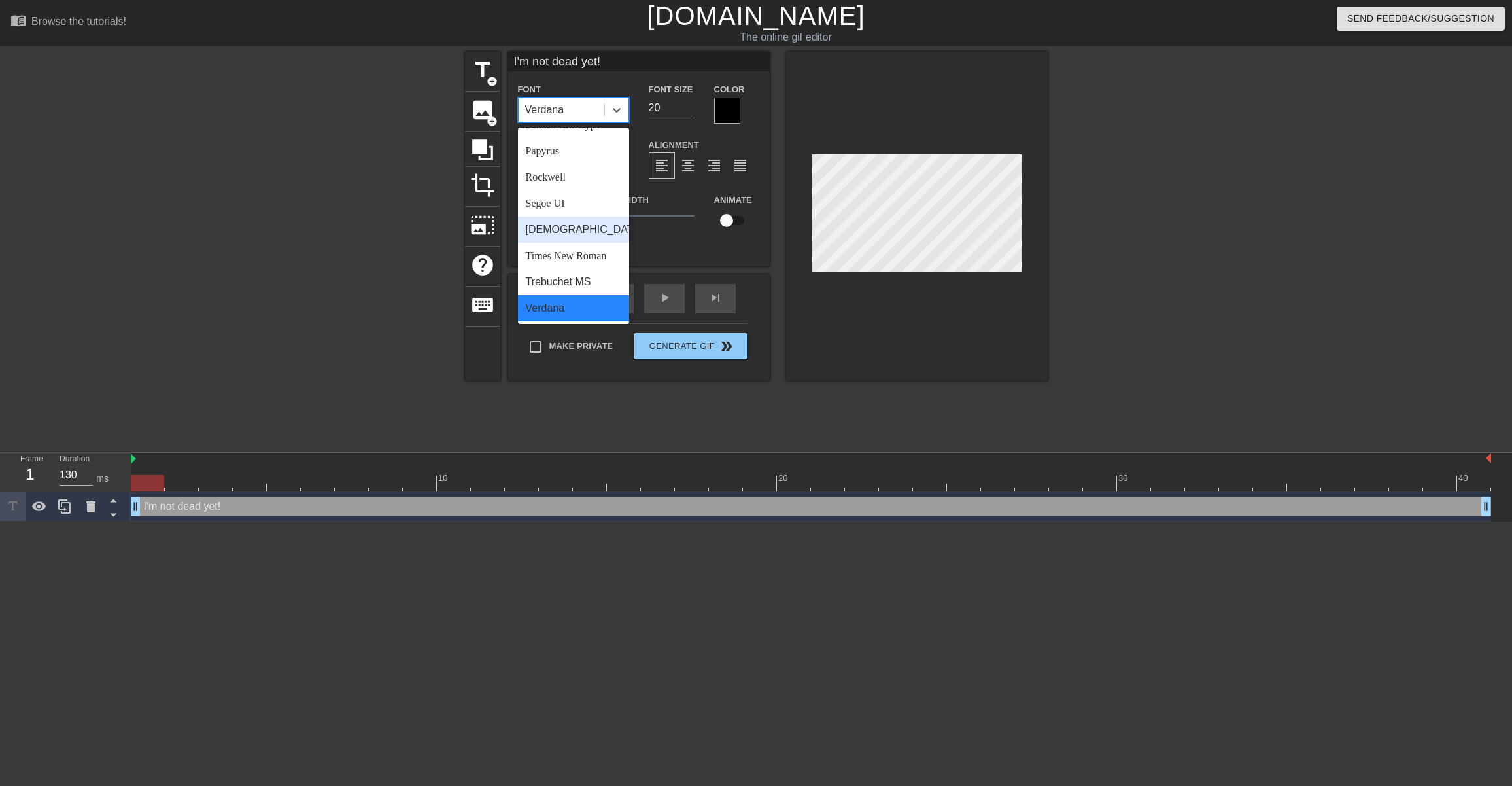
click at [574, 236] on div "[DEMOGRAPHIC_DATA]" at bounding box center [573, 229] width 111 height 26
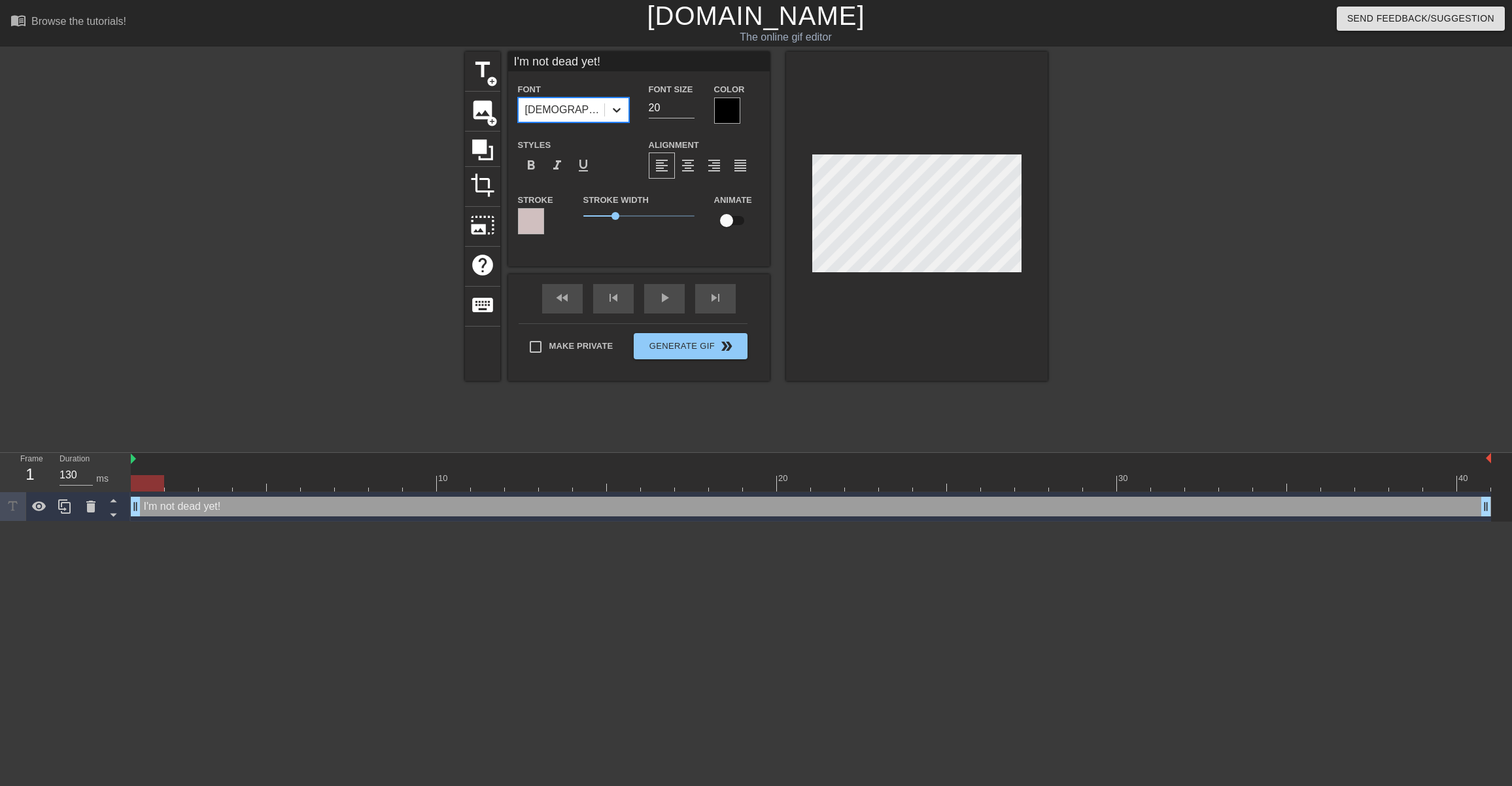
click at [623, 108] on div at bounding box center [617, 110] width 24 height 24
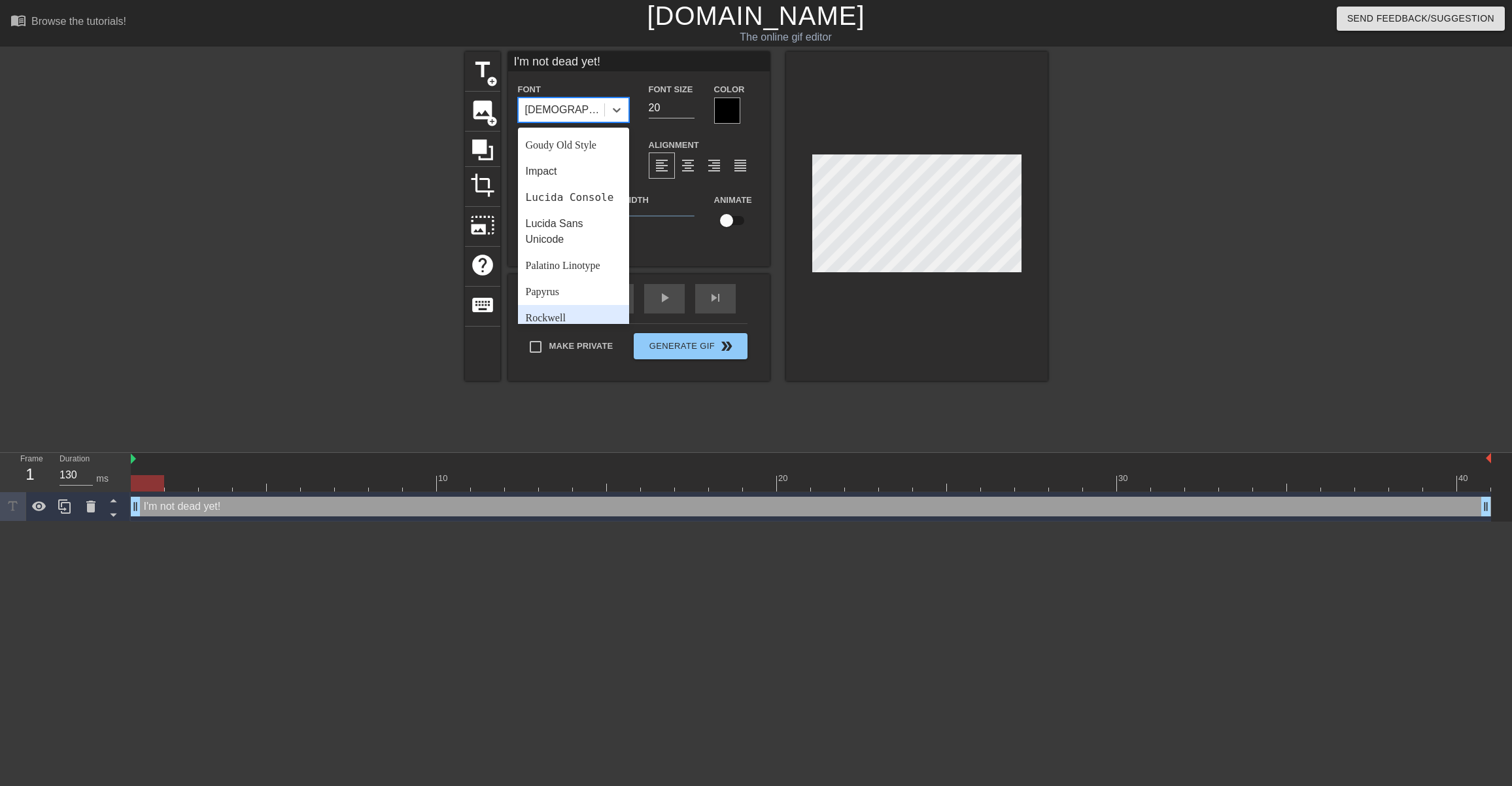
scroll to position [298, 0]
click at [592, 215] on div "Lucida Console" at bounding box center [573, 212] width 111 height 26
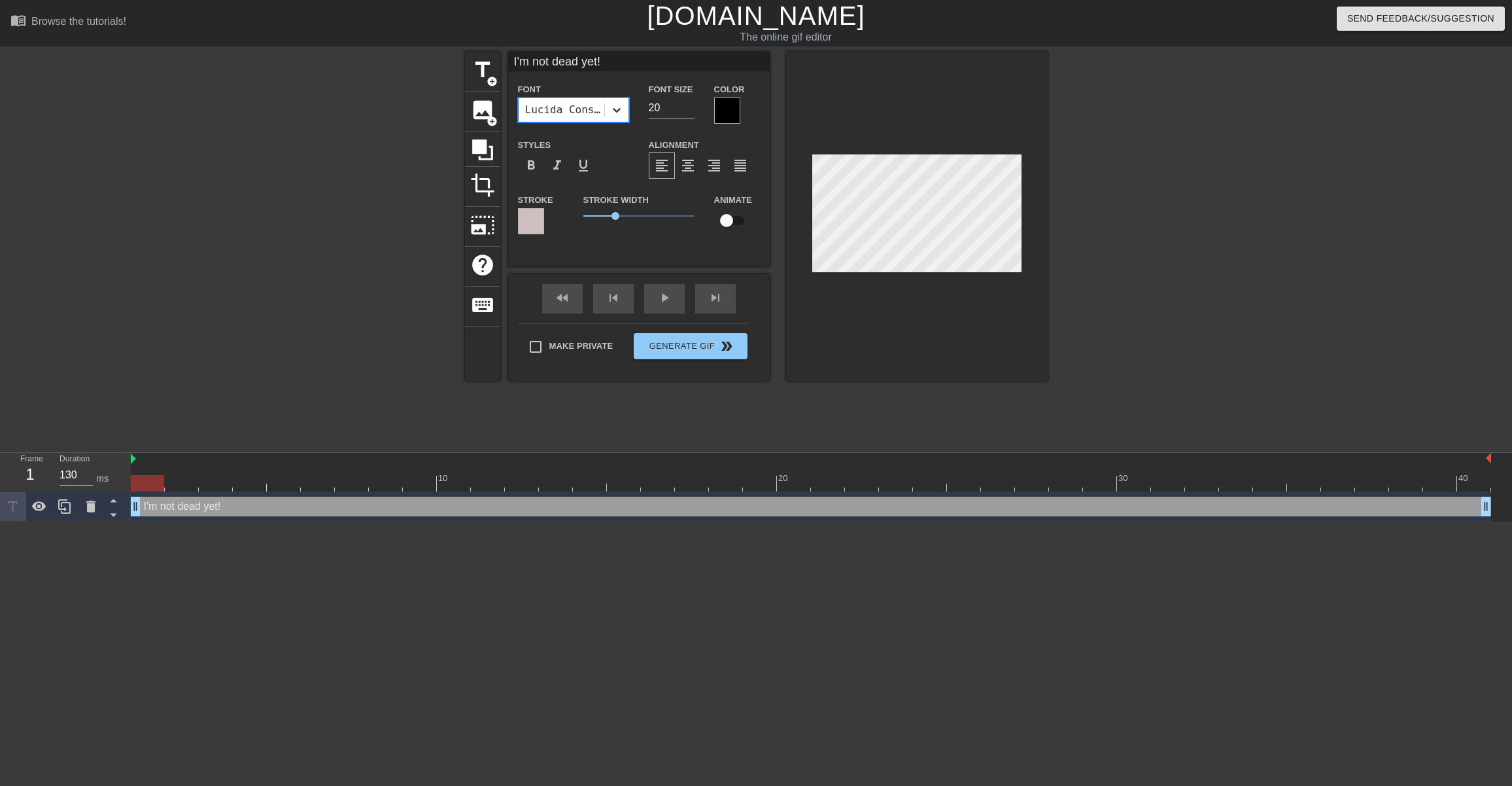
click at [621, 104] on icon at bounding box center [616, 109] width 13 height 13
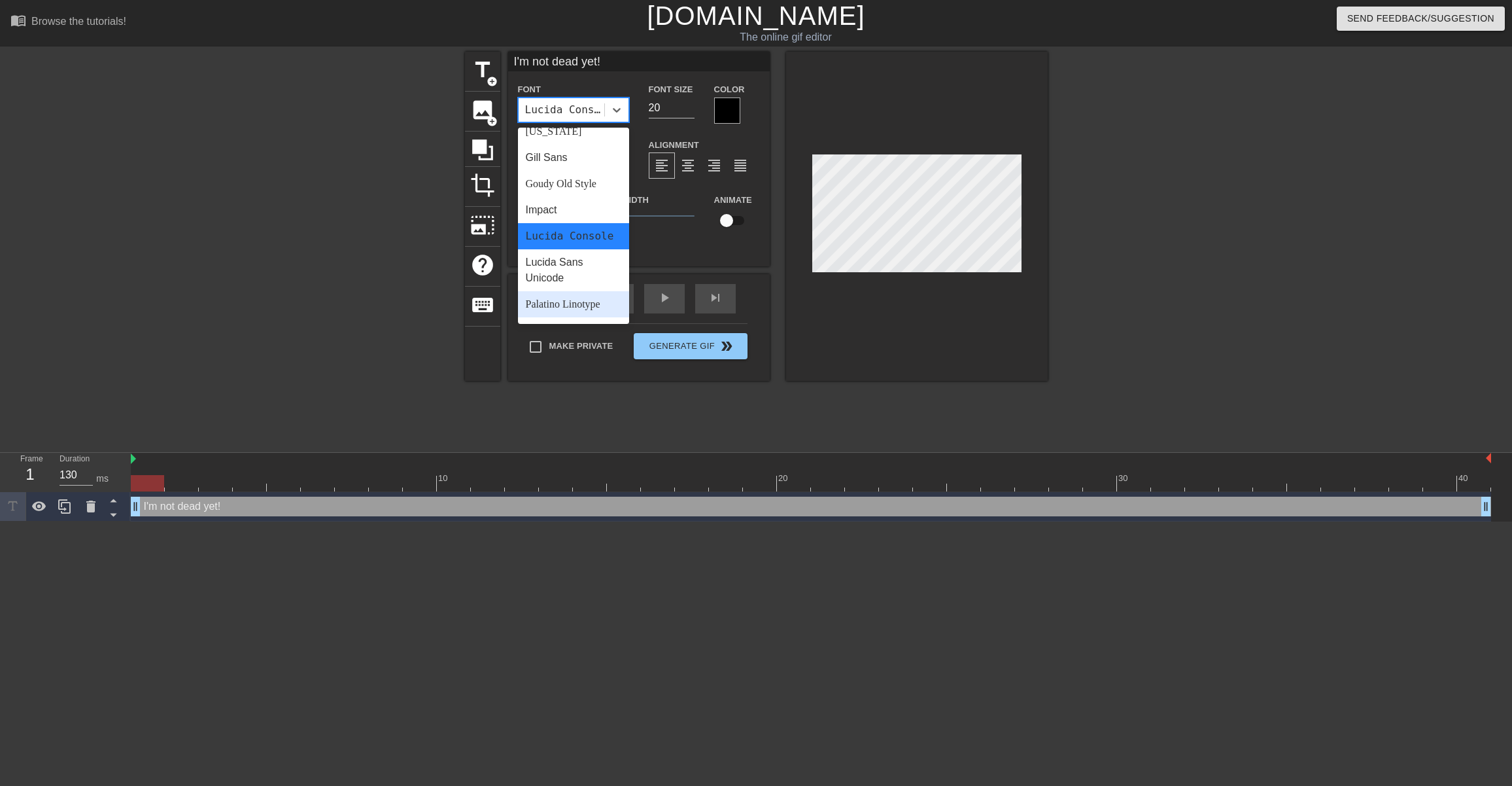
scroll to position [271, 0]
click at [579, 282] on div "Lucida Sans Unicode" at bounding box center [573, 271] width 111 height 42
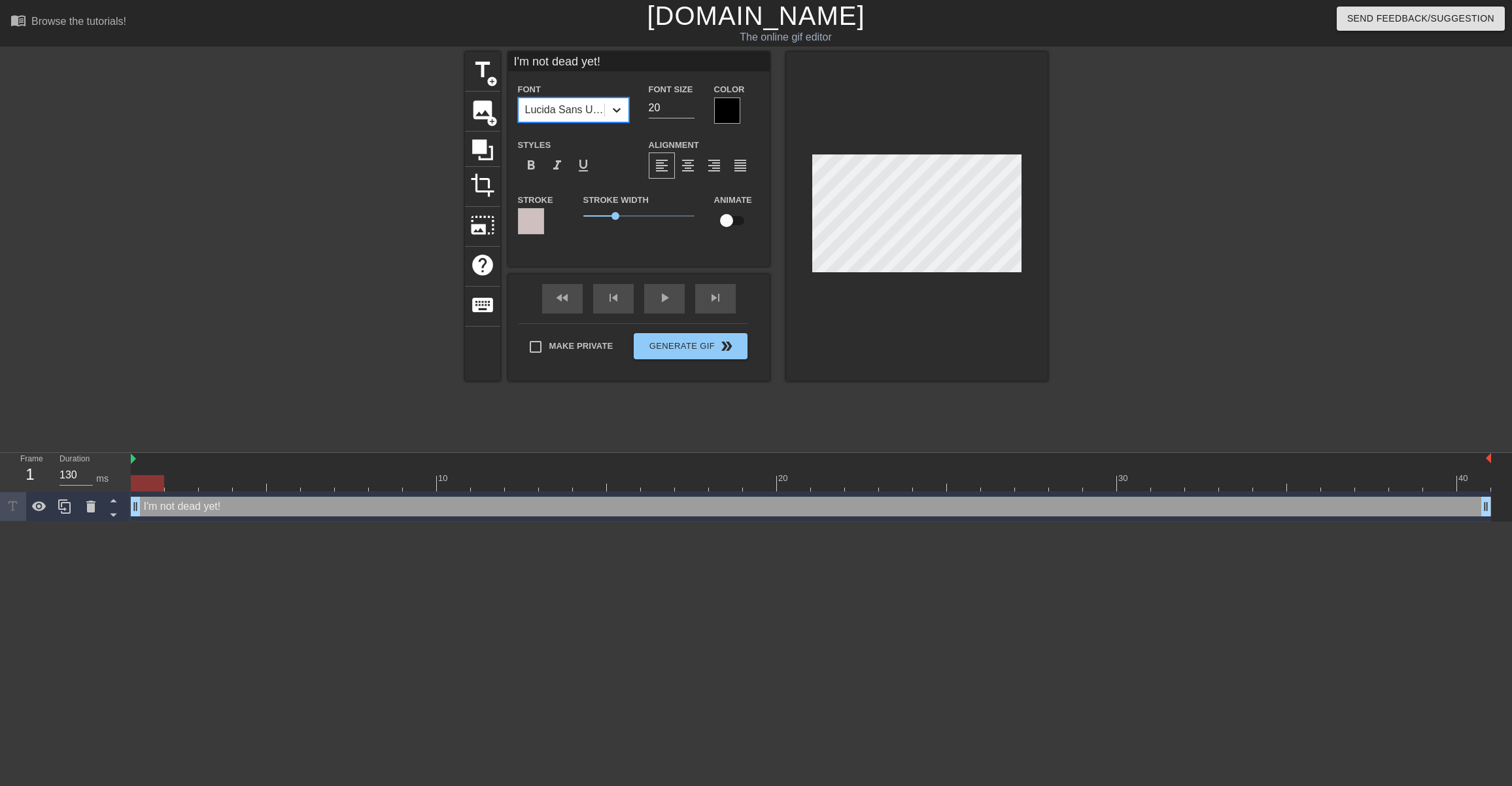
click at [619, 113] on icon at bounding box center [616, 109] width 13 height 13
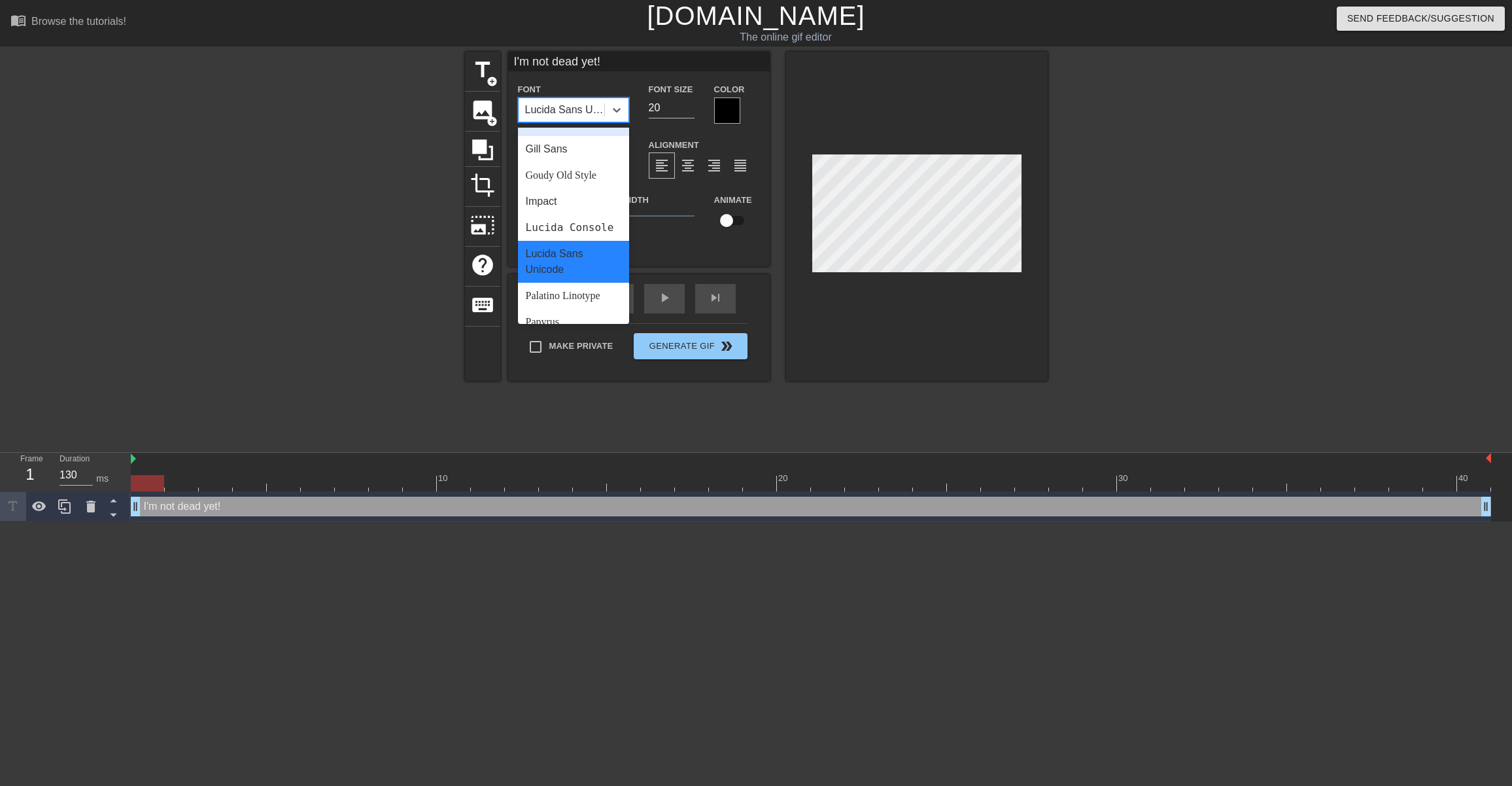
scroll to position [288, 0]
click at [548, 201] on div "Impact" at bounding box center [573, 195] width 111 height 26
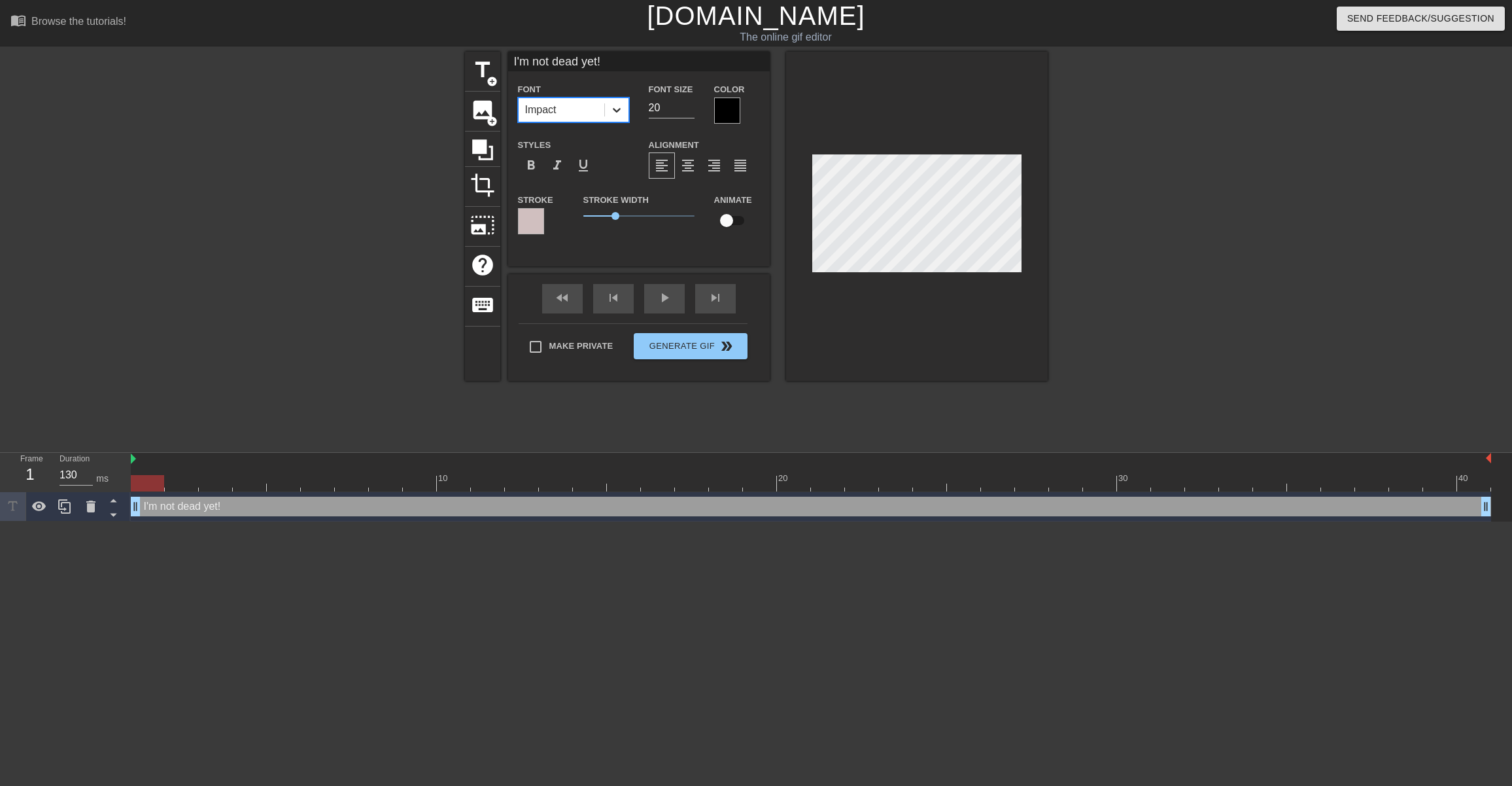
click at [617, 114] on icon at bounding box center [616, 109] width 13 height 13
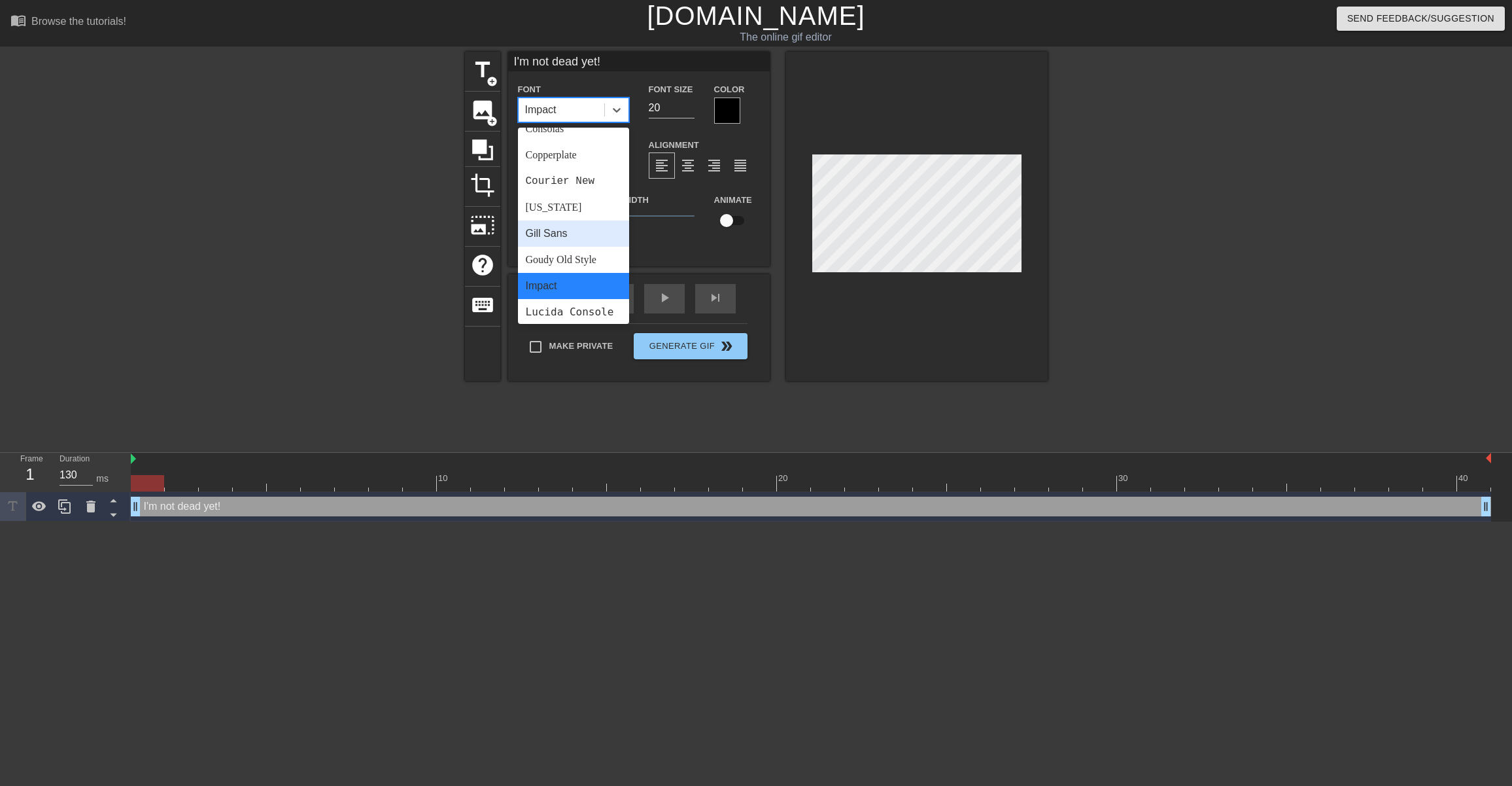
scroll to position [197, 0]
click at [556, 268] on div "Goudy Old Style" at bounding box center [573, 260] width 111 height 26
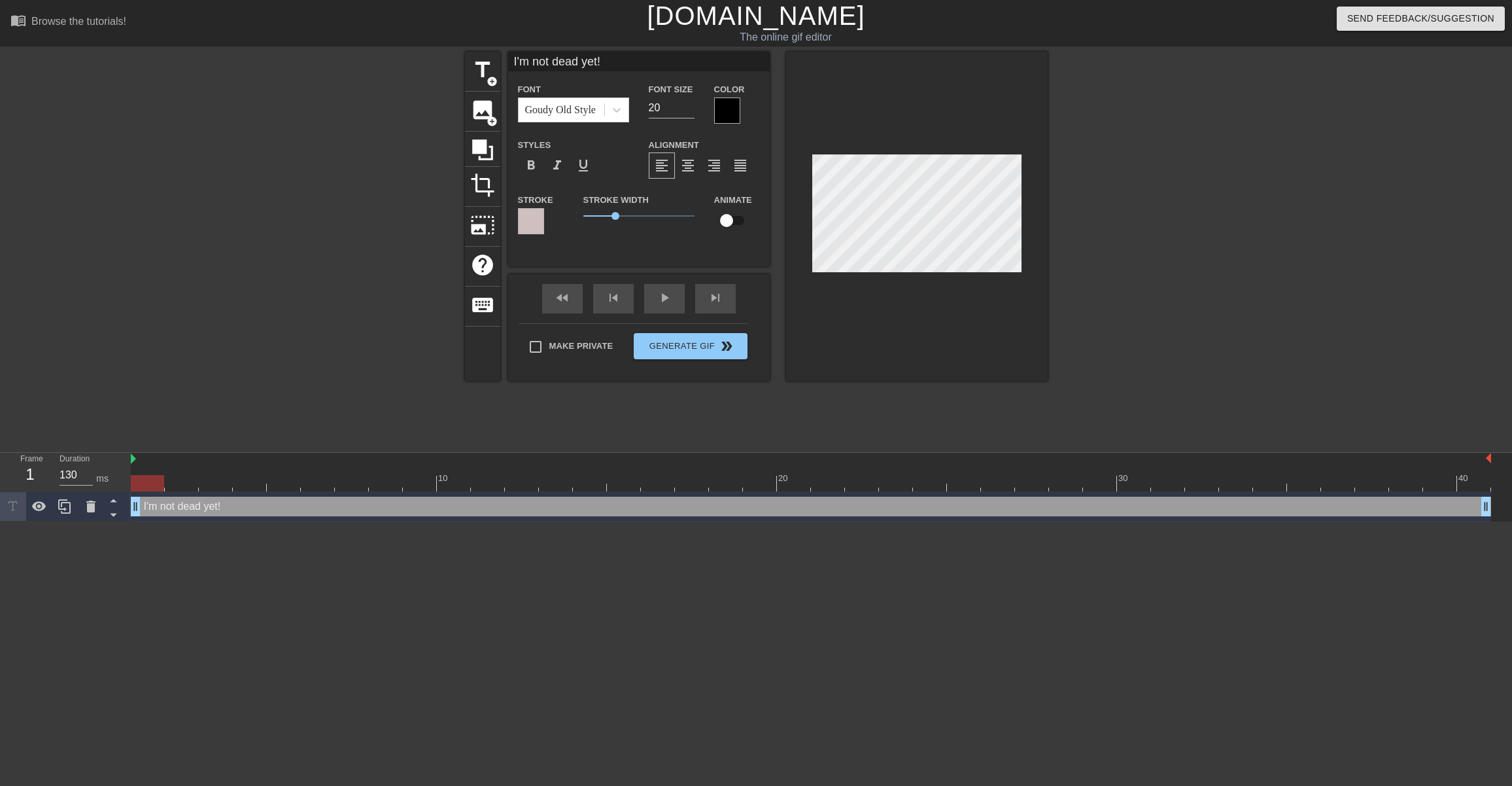
click at [936, 331] on div at bounding box center [917, 216] width 262 height 329
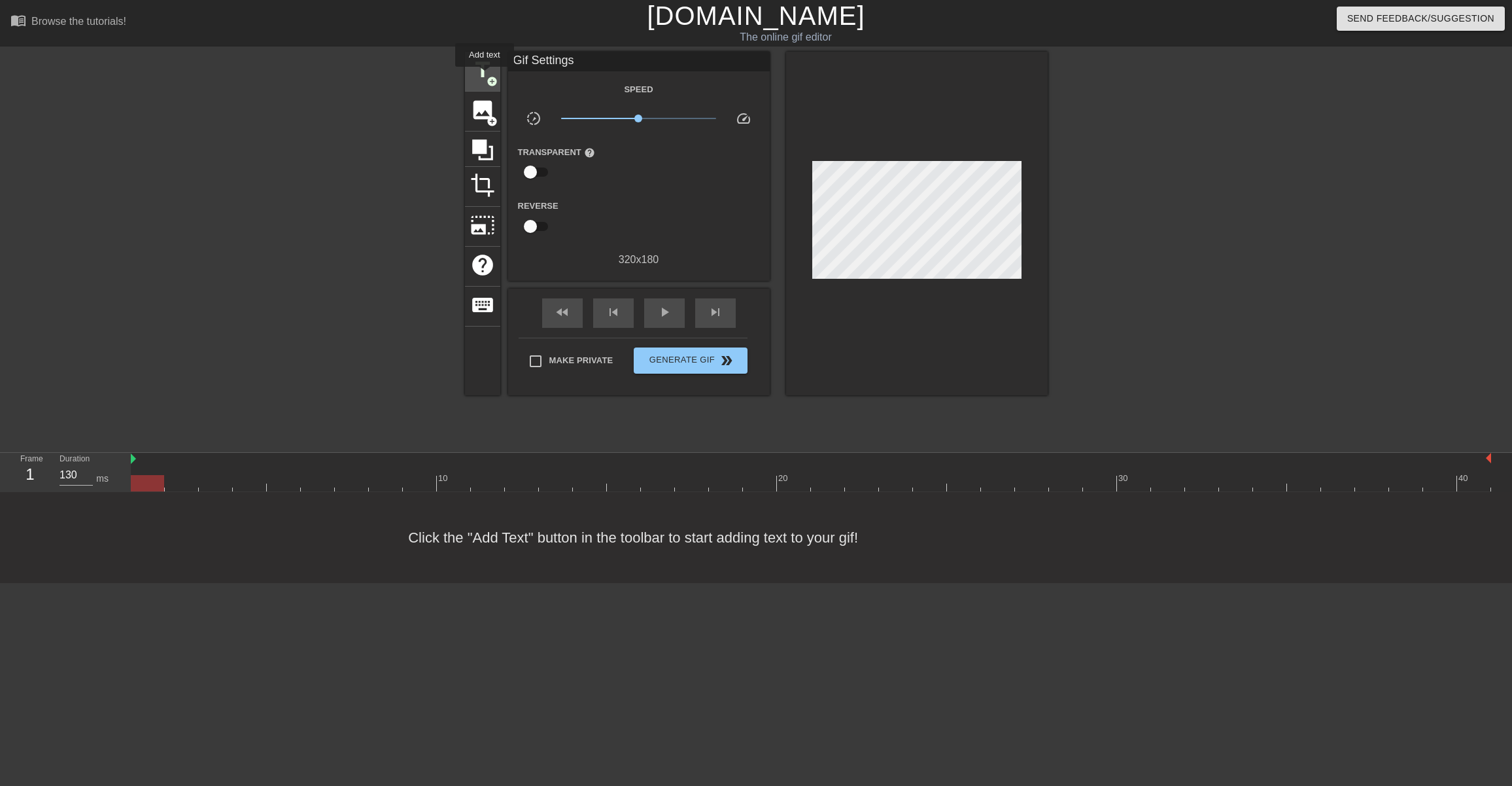
click at [486, 76] on span "title" at bounding box center [482, 70] width 25 height 25
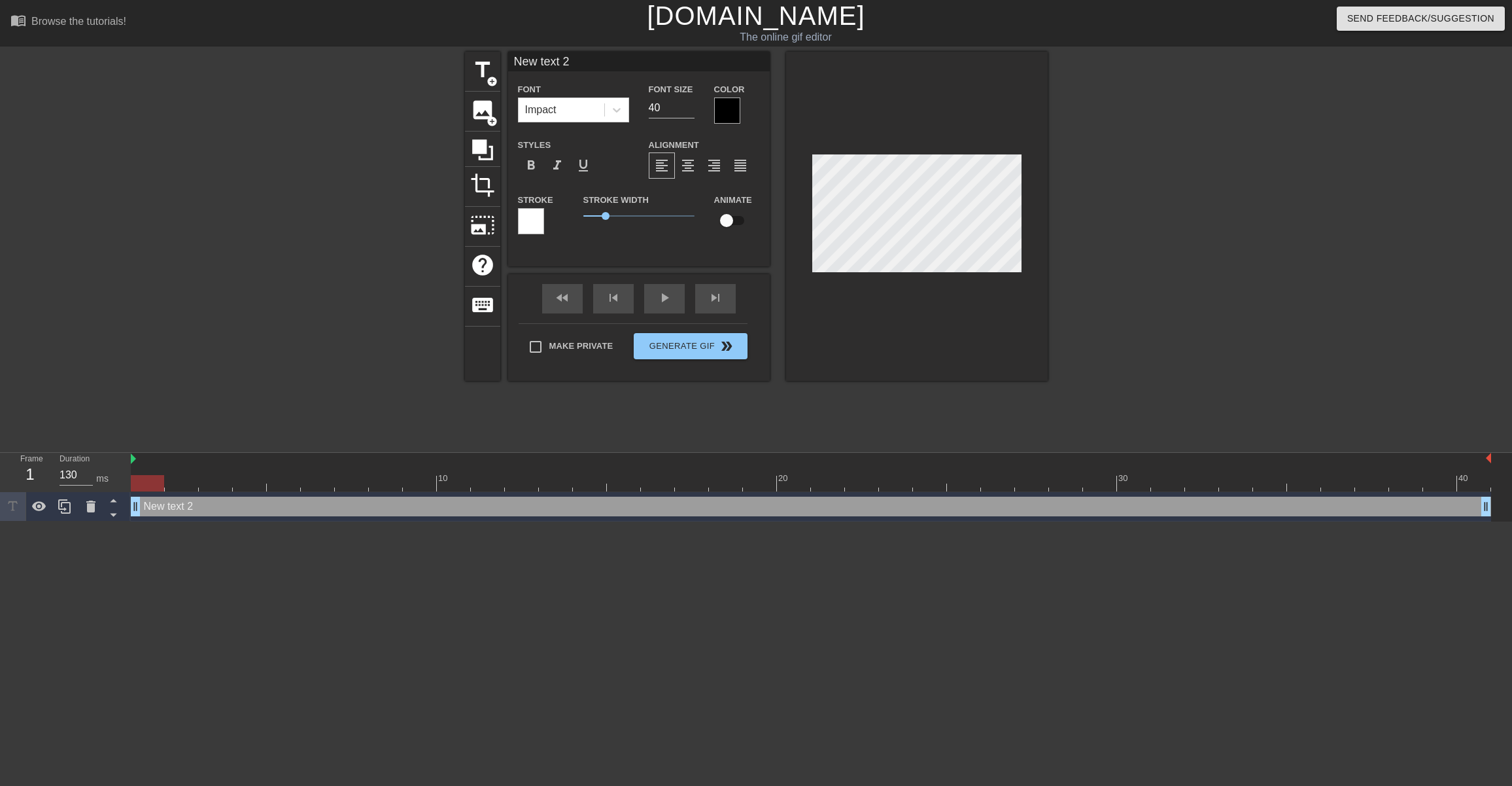
scroll to position [0, 0]
type input "I"
type textarea "I"
type input "I'"
type textarea "I'"
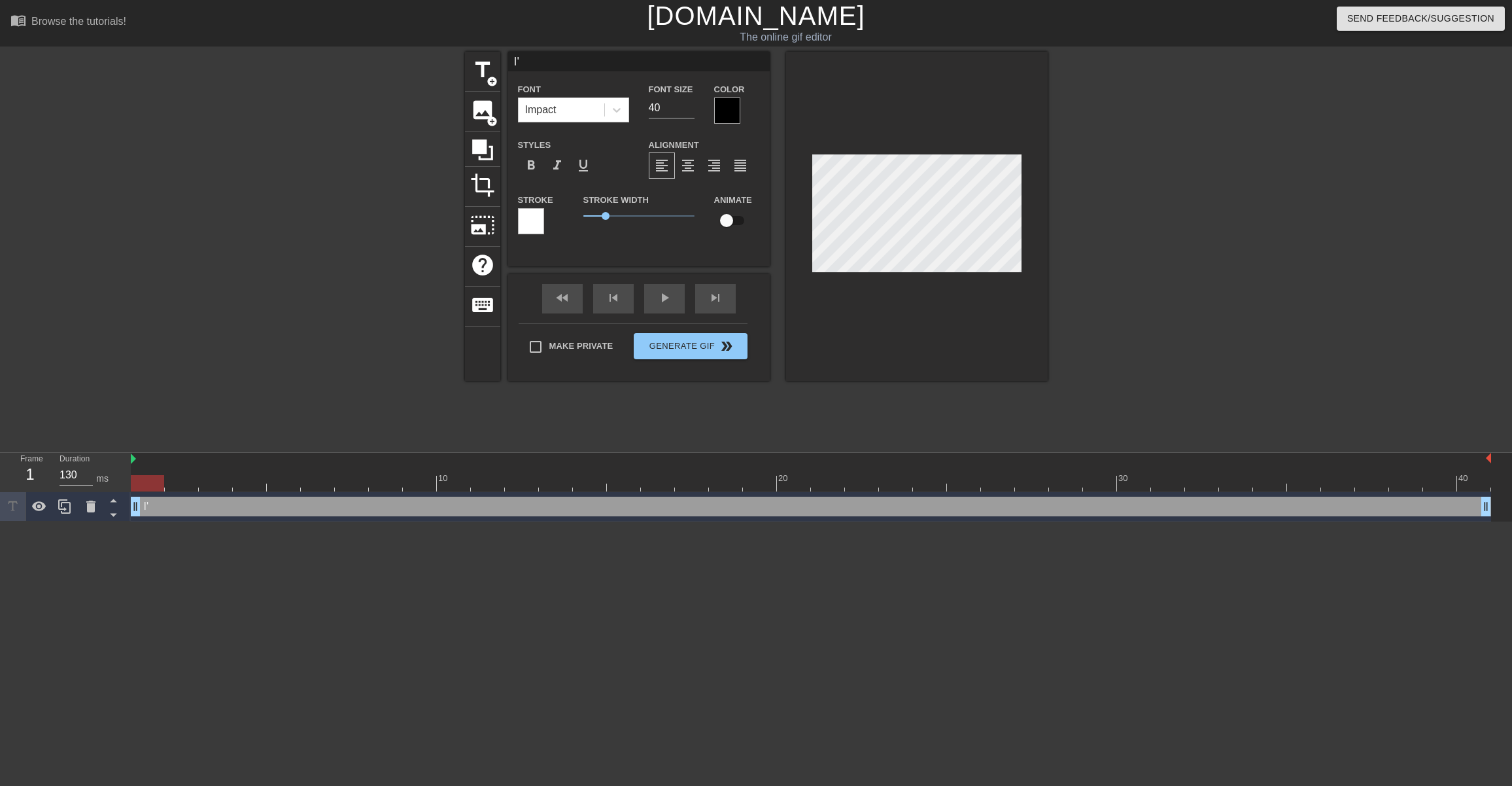
type input "I'M"
type textarea "I'M"
type input "I'M"
type textarea "I'M"
type input "I'M N"
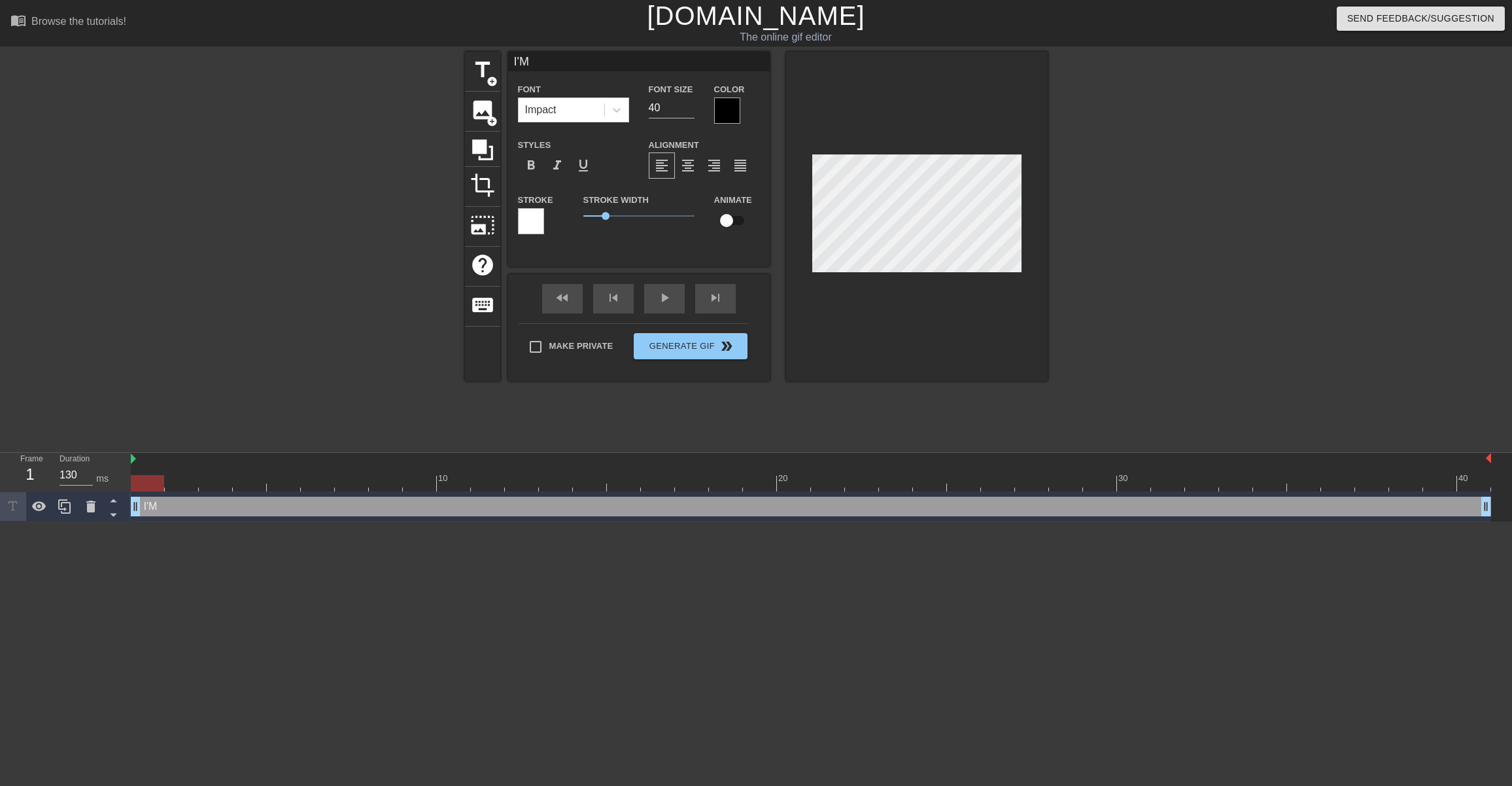
type textarea "I'M N"
type input "I'M NO"
type textarea "I'M NO"
type input "I'M NOT"
type textarea "I'M NOT"
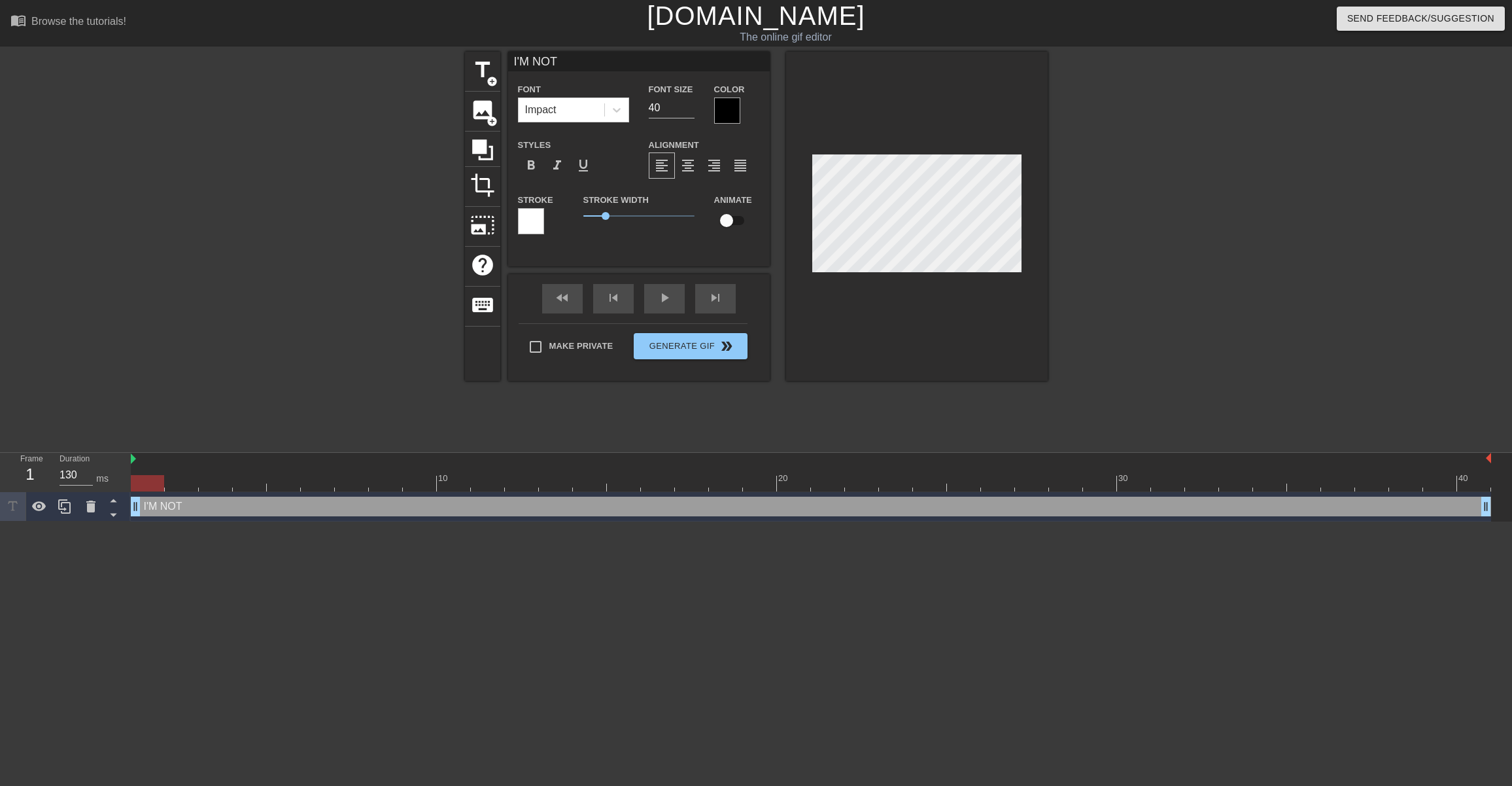
type input "I'M NOT"
type textarea "I'M NOT"
type input "I'M NOT D"
type textarea "I'M NOT D"
type input "I'M NOT DE"
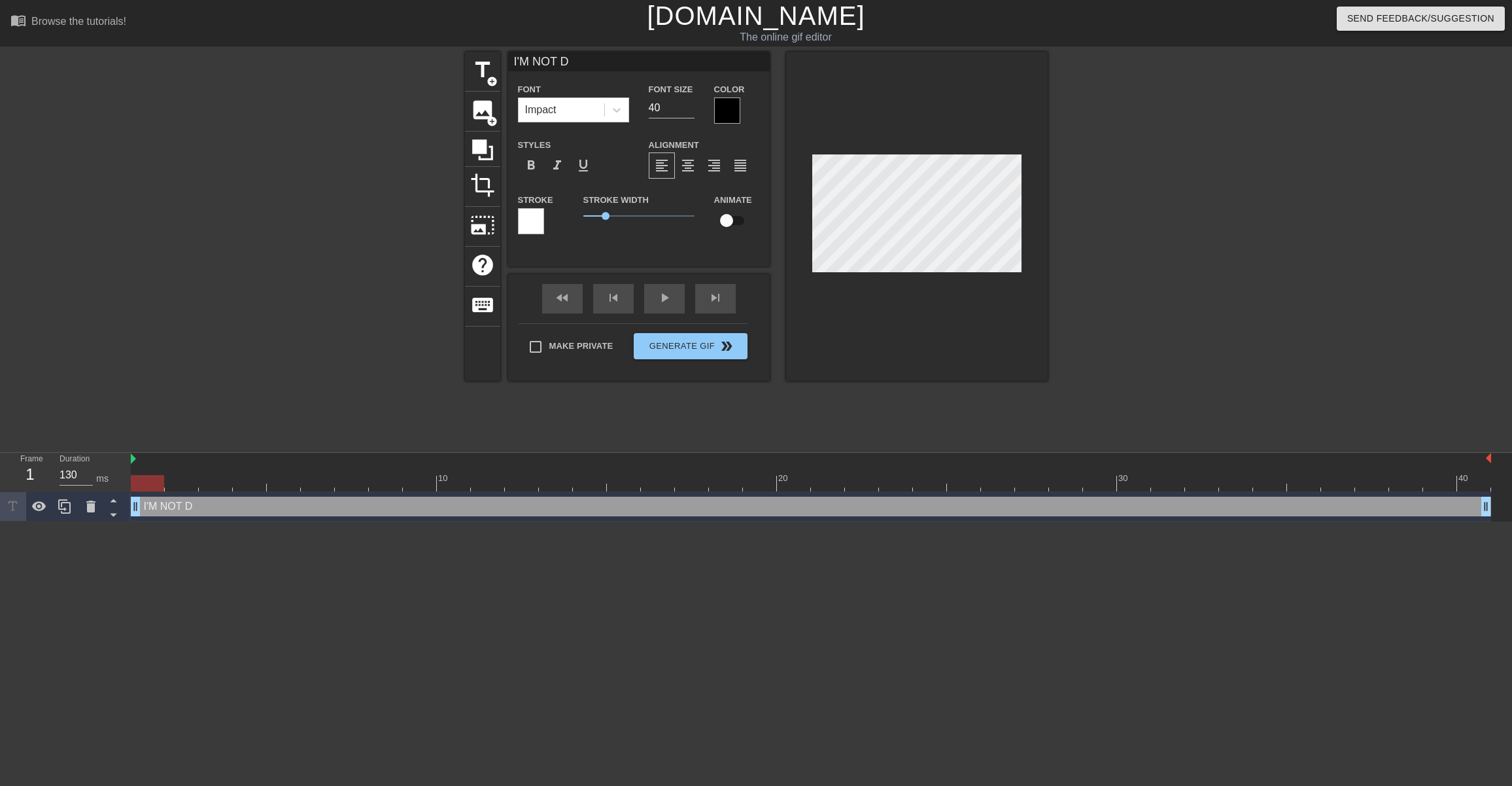
type textarea "I'M NOT DE"
type input "I'M NOT DEA"
type textarea "I'M NOT DEA"
type input "I'M NOT DEAD"
type textarea "I'M NOT DEAD"
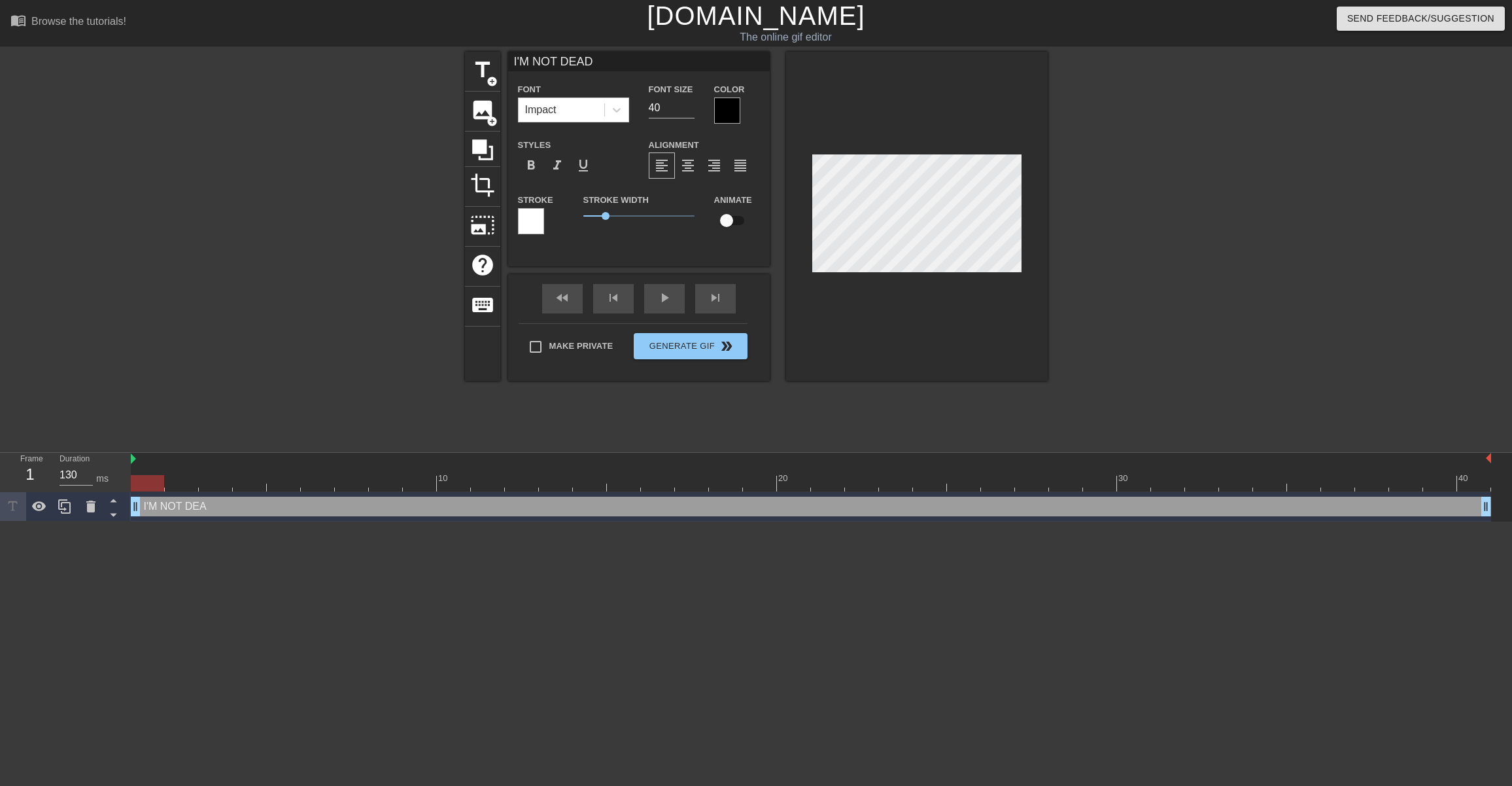
type input "I'M NOT DEAD"
type textarea "I'M NOT DEAD"
type input "I'M NOT DEAD Y"
type textarea "I'M NOT DEAD YE"
type input "I'M NOT DEAD YET"
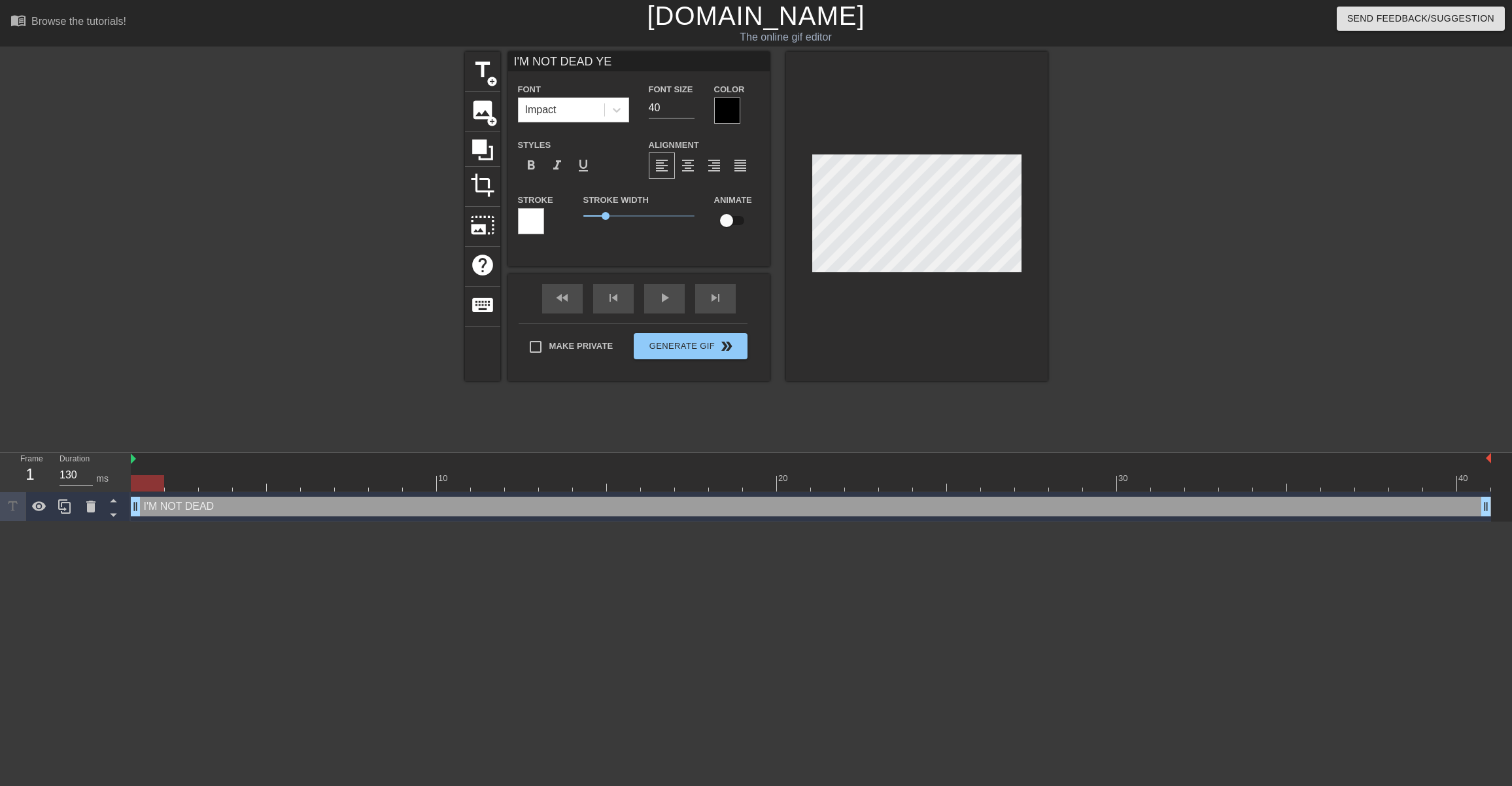
type textarea "I'M NOT DEAD YET"
type input "I'M NOT DEAD YET!"
type textarea "I'M NOT DEAD YET!"
click at [653, 108] on input "40" at bounding box center [672, 108] width 46 height 21
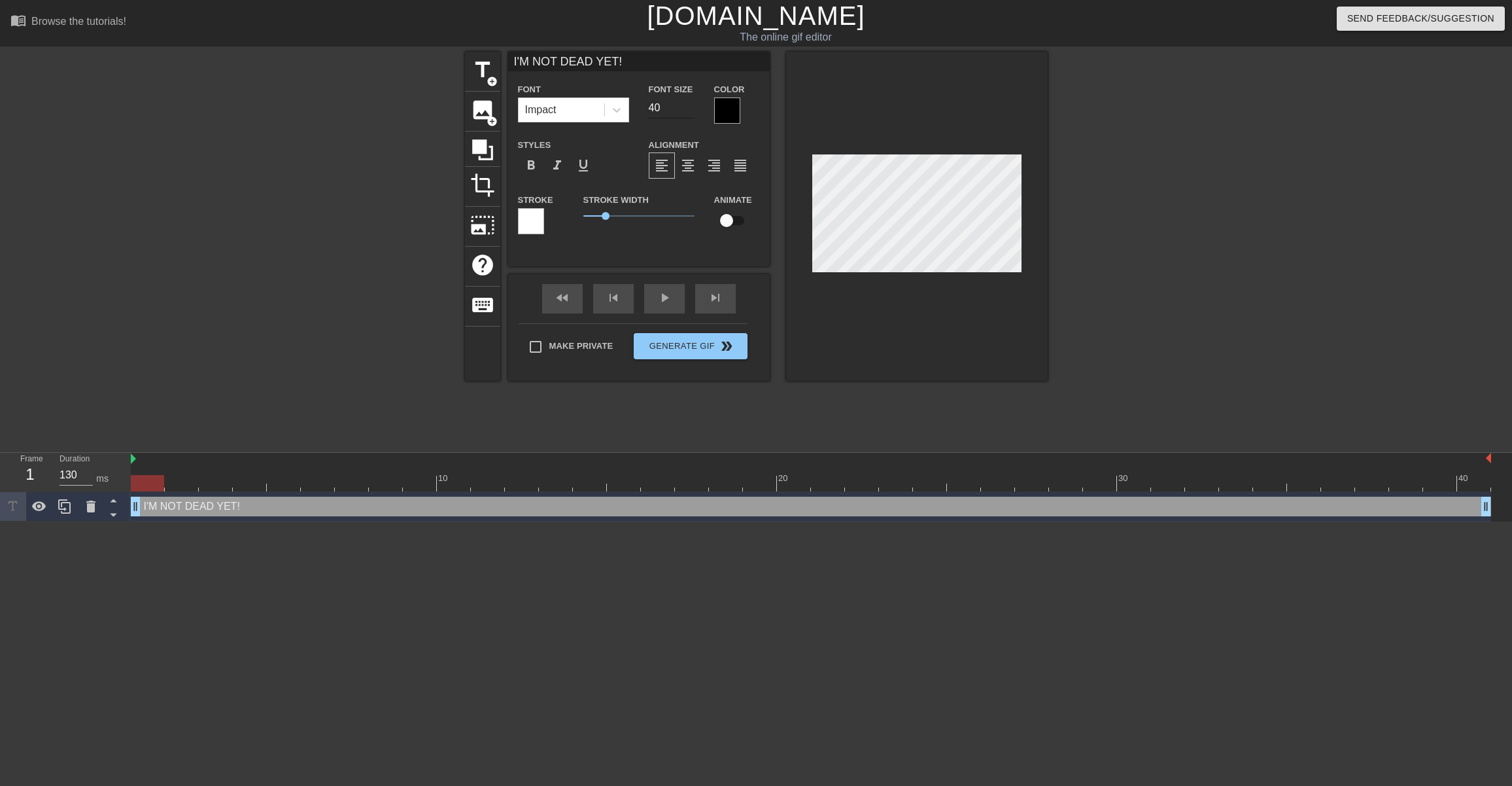
click at [653, 108] on input "40" at bounding box center [672, 108] width 46 height 21
type input "35"
click at [945, 301] on div at bounding box center [917, 216] width 262 height 329
click at [533, 220] on div at bounding box center [531, 220] width 26 height 26
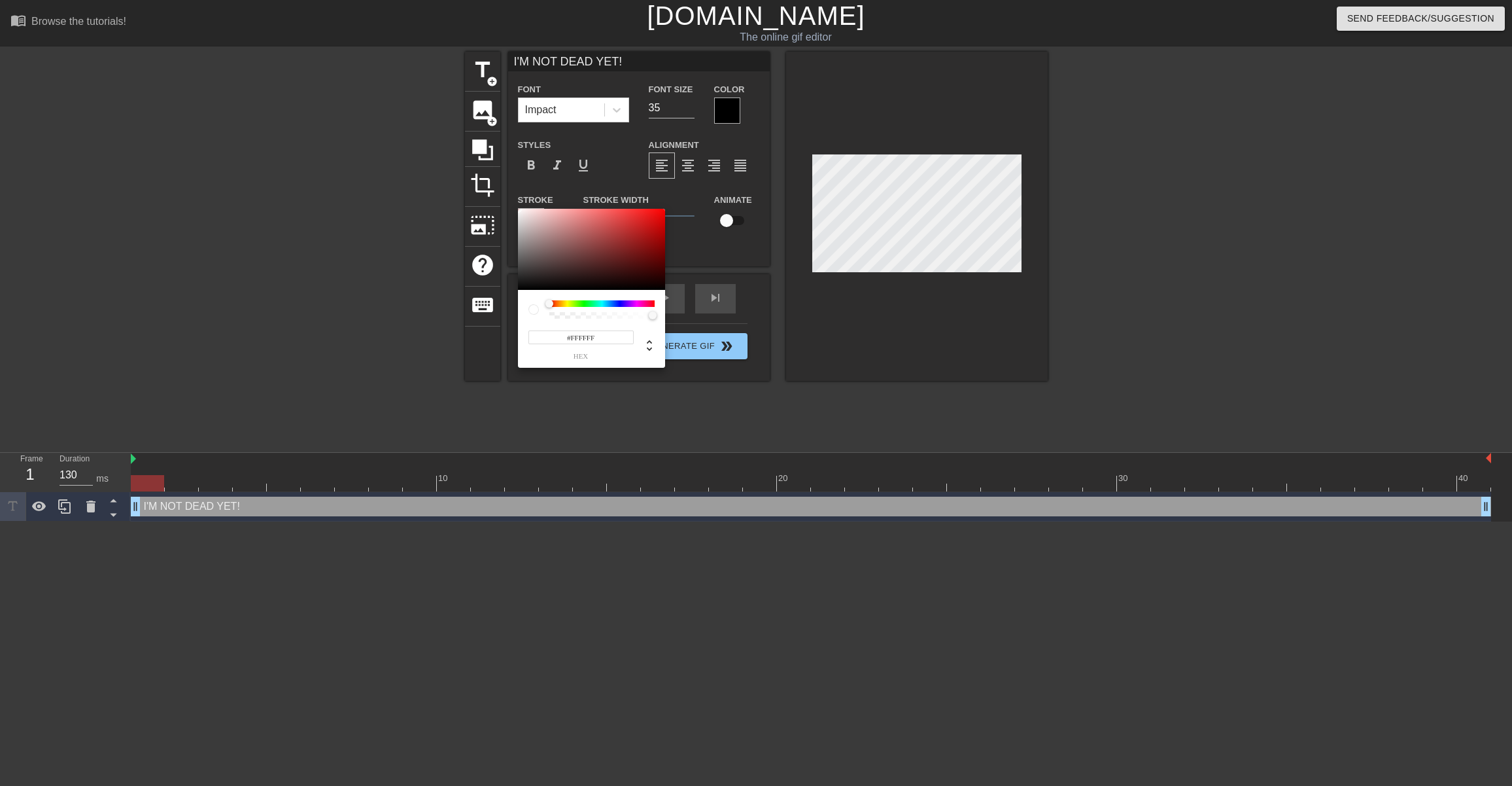
click at [618, 304] on div at bounding box center [602, 304] width 105 height 7
drag, startPoint x: 552, startPoint y: 304, endPoint x: 637, endPoint y: 304, distance: 85.0
click at [637, 304] on div at bounding box center [636, 303] width 8 height 8
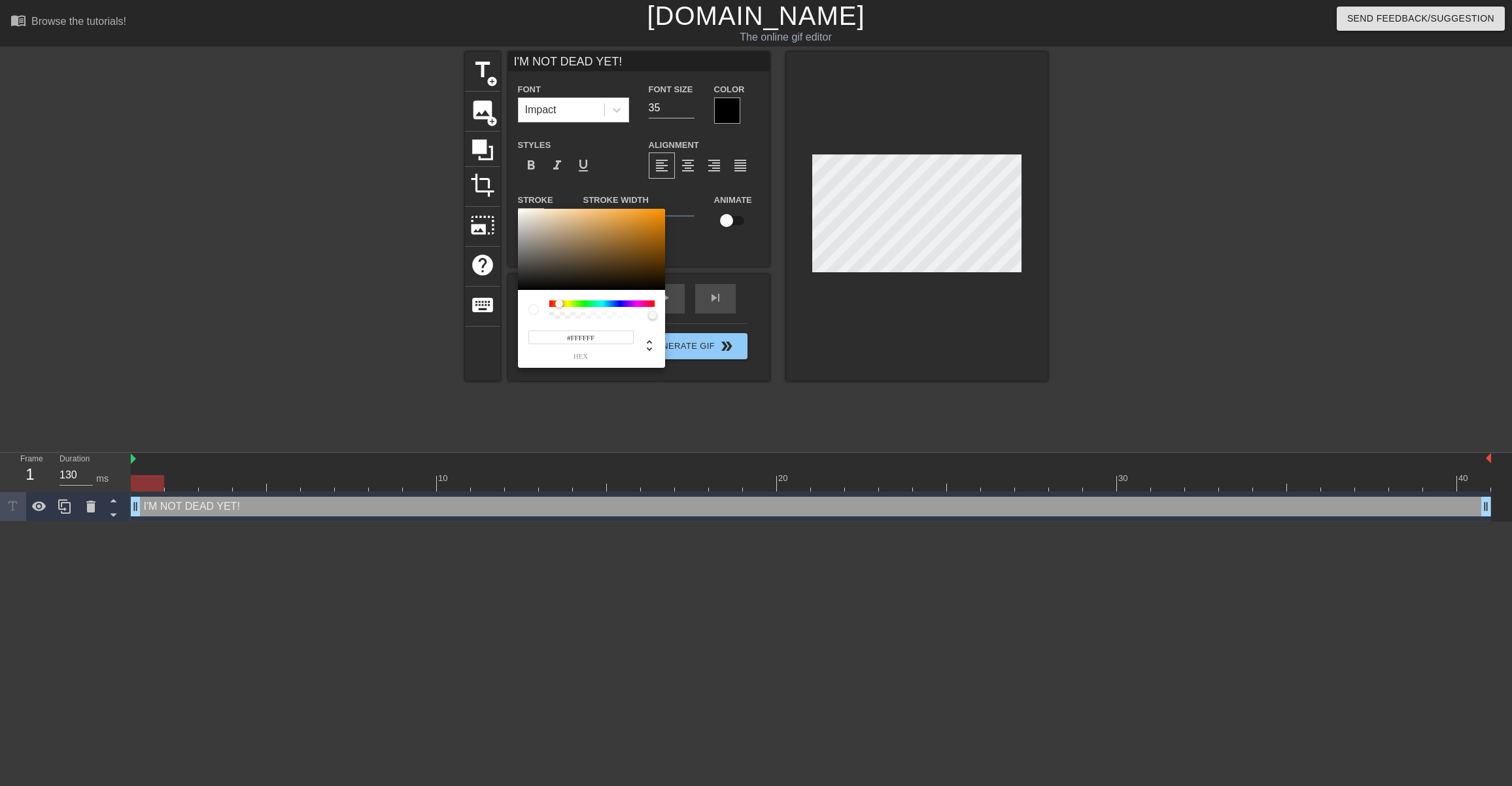
drag, startPoint x: 637, startPoint y: 304, endPoint x: 507, endPoint y: 304, distance: 130.0
click at [507, 304] on div "#FFFFFF hex" at bounding box center [756, 393] width 1512 height 786
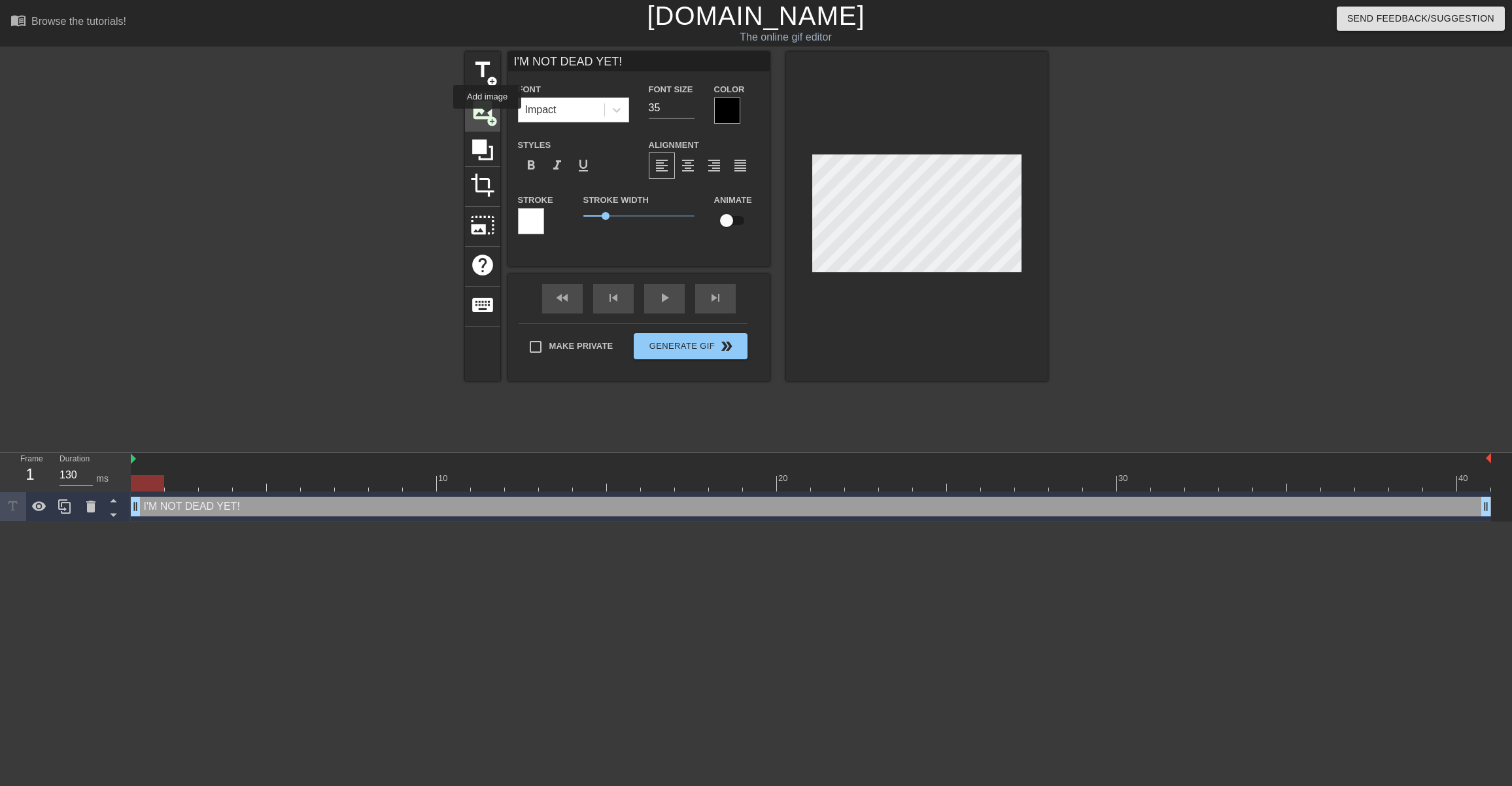
click at [488, 118] on span "add_circle" at bounding box center [492, 121] width 11 height 11
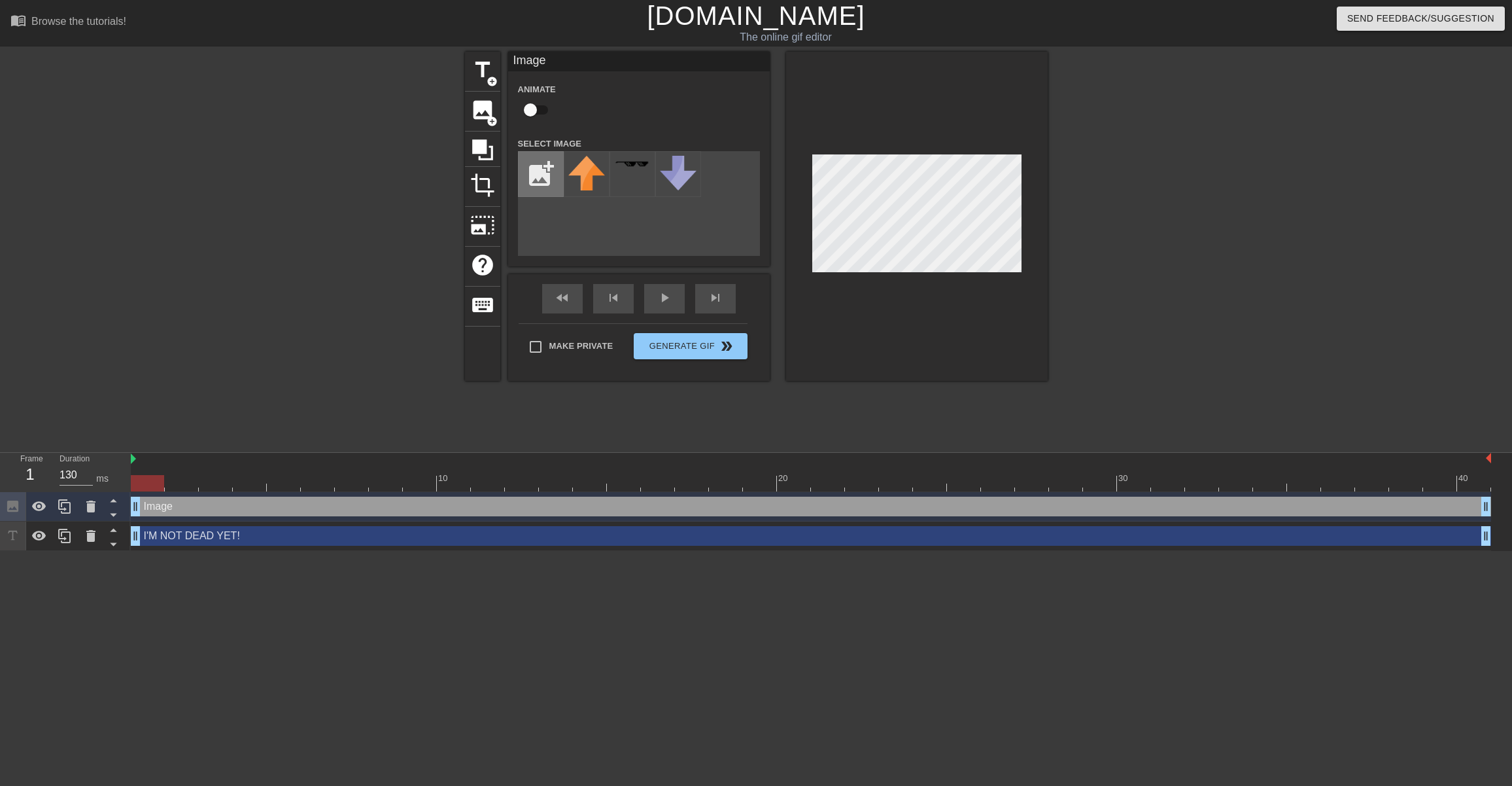
click at [542, 181] on input "file" at bounding box center [541, 174] width 44 height 44
type input "C:\fakepath\php-med-trans.png"
click at [582, 167] on img at bounding box center [586, 165] width 36 height 20
click at [1100, 210] on div at bounding box center [1162, 248] width 197 height 393
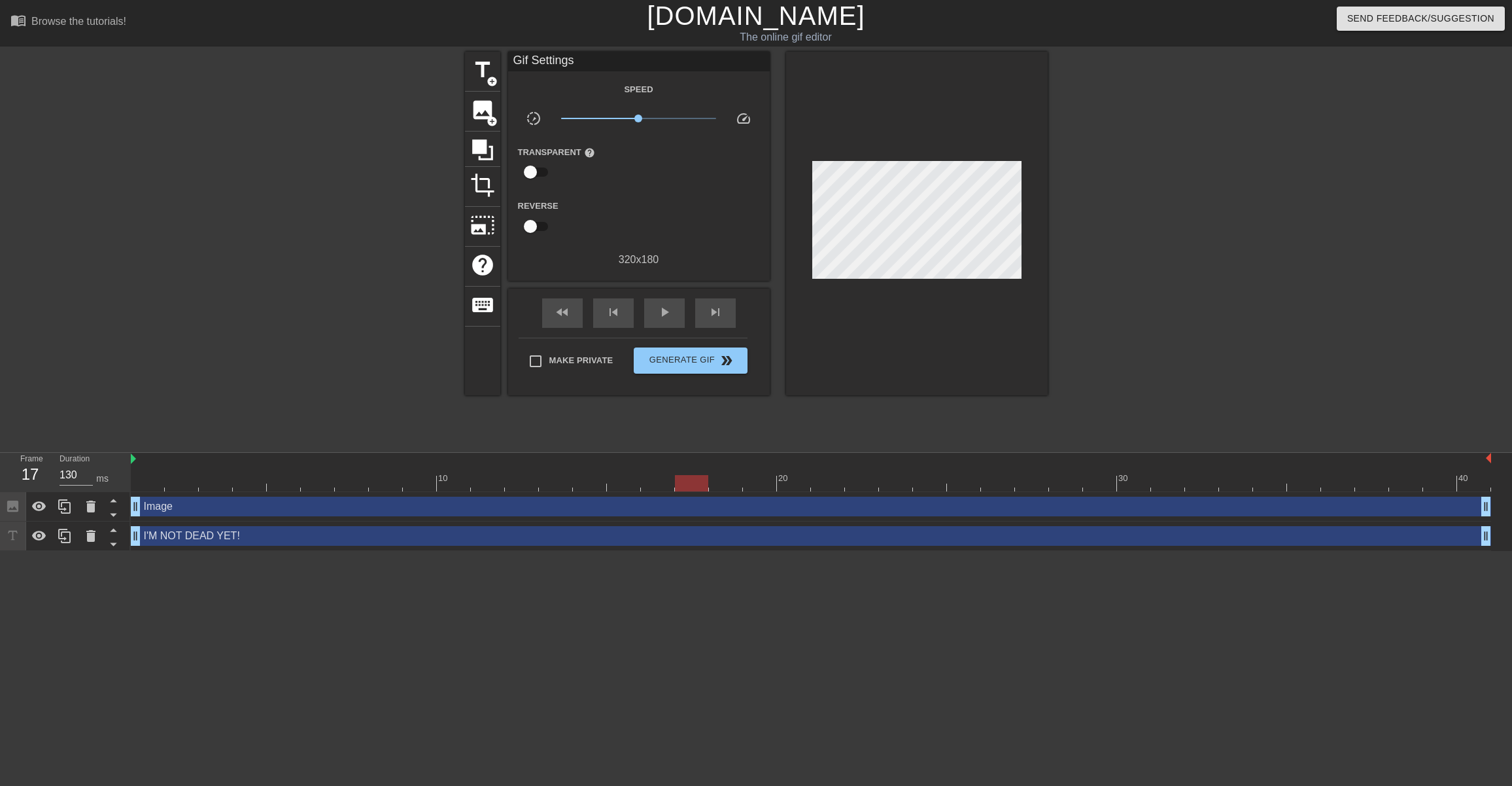
drag, startPoint x: 700, startPoint y: 457, endPoint x: 703, endPoint y: 567, distance: 110.0
click at [703, 551] on html "menu_book Browse the tutorials! [DOMAIN_NAME] The online gif editor Send Feedba…" at bounding box center [756, 276] width 1512 height 551
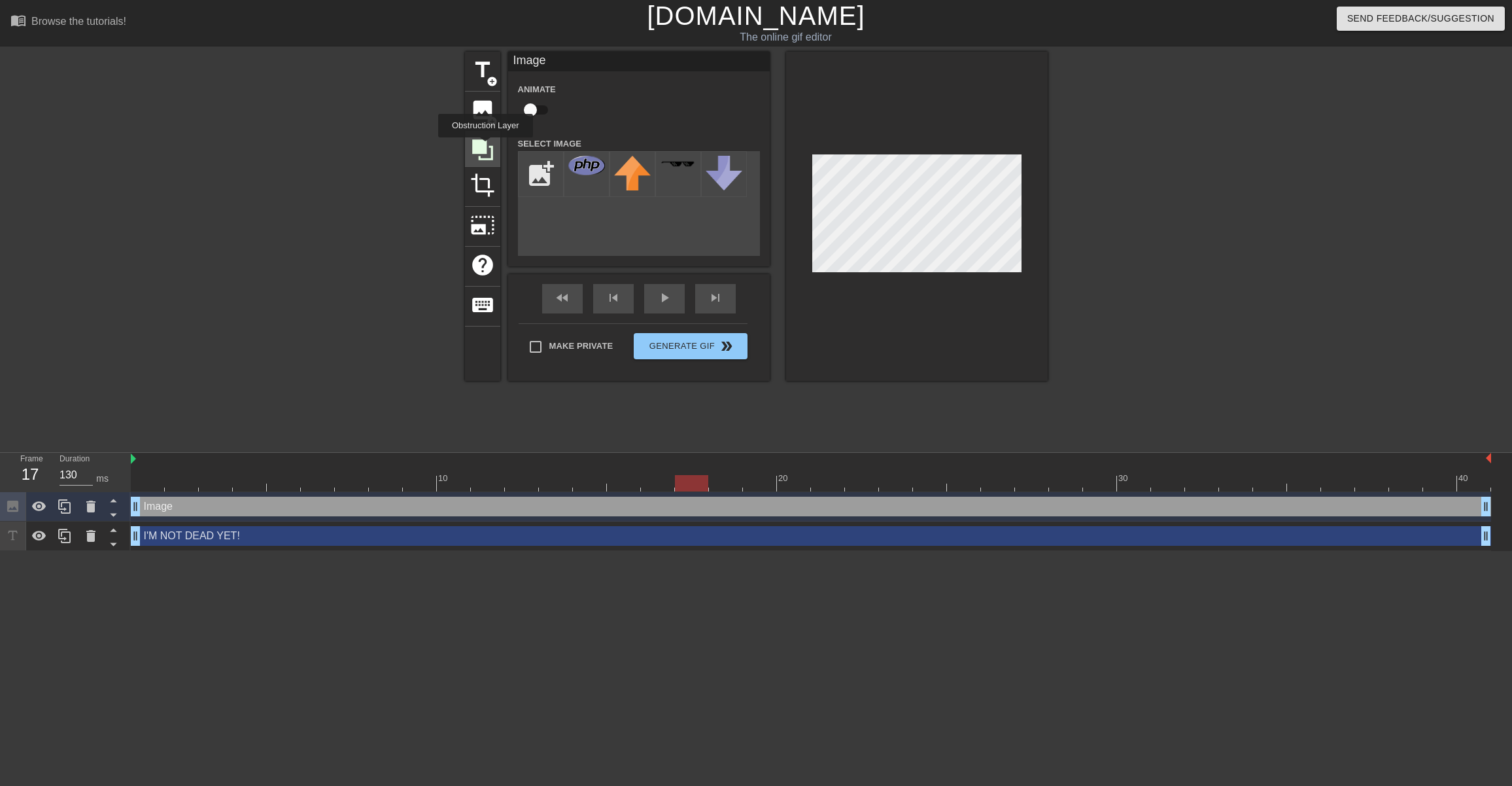
click at [487, 147] on icon at bounding box center [482, 149] width 25 height 25
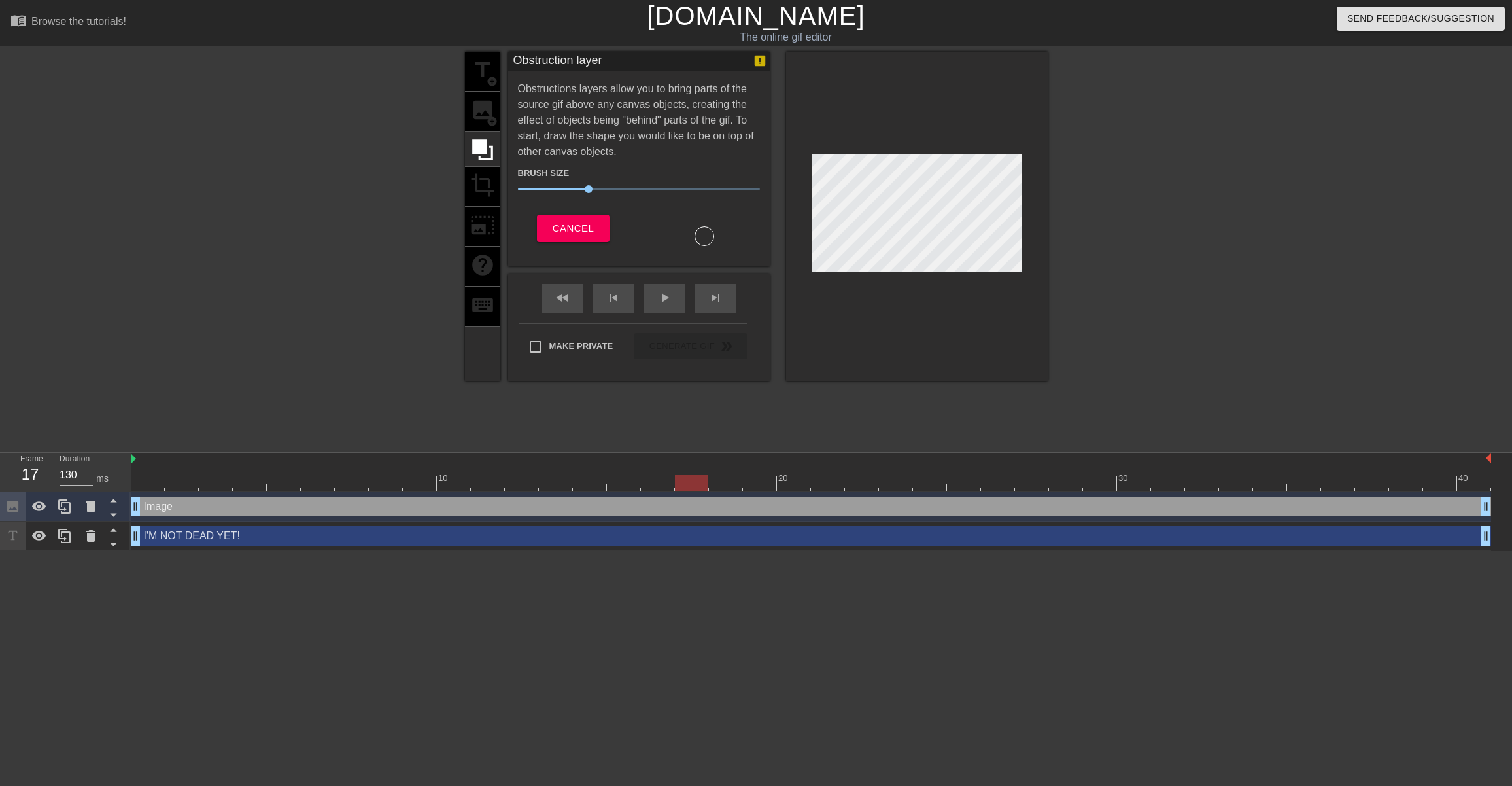
click at [469, 106] on div "title add_circle image add_circle crop photo_size_select_large help keyboard" at bounding box center [483, 216] width 36 height 329
click at [578, 224] on span "Cancel" at bounding box center [573, 228] width 42 height 17
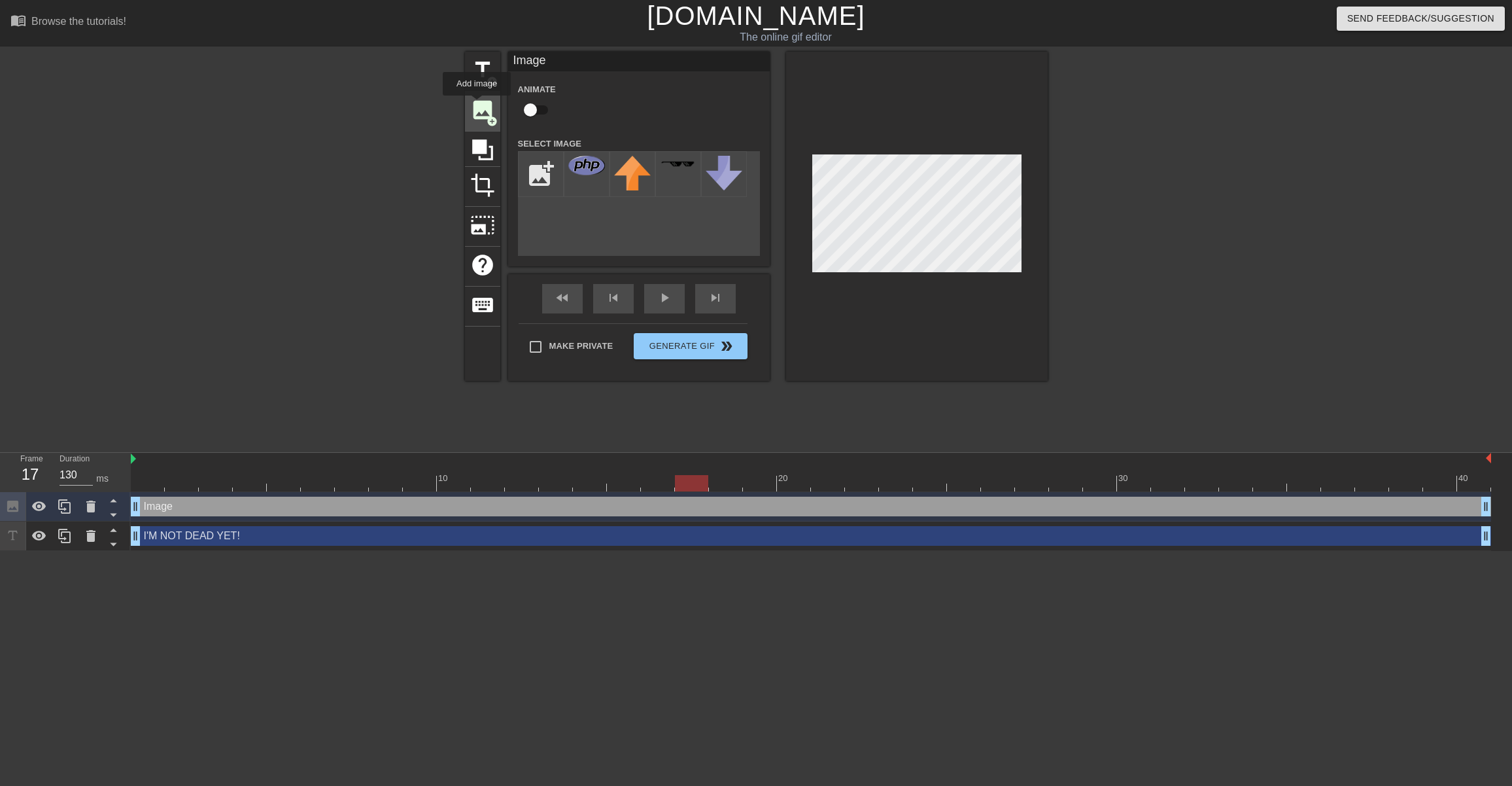
click at [477, 104] on span "image" at bounding box center [482, 109] width 25 height 25
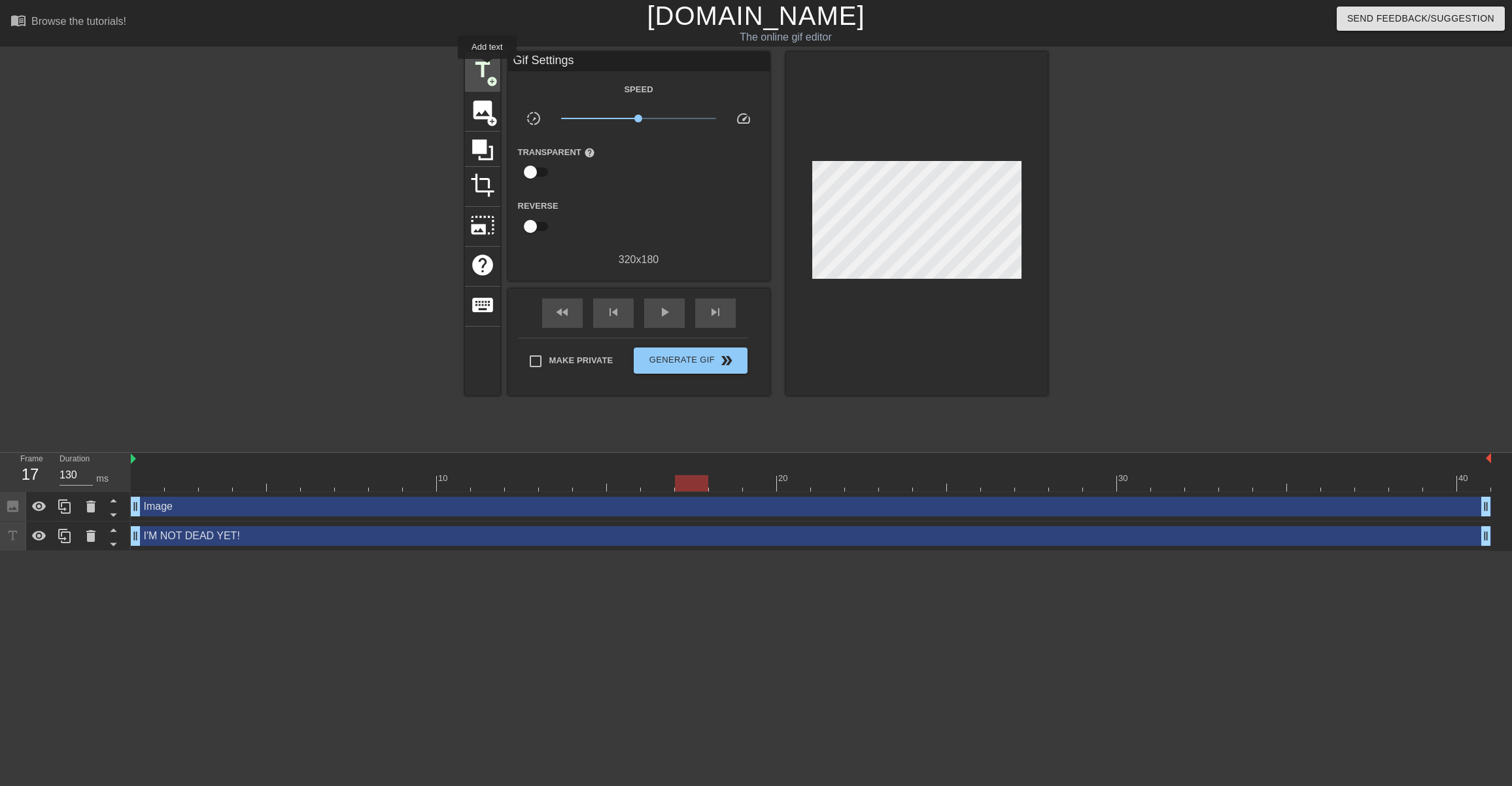
click at [488, 68] on span "title" at bounding box center [482, 70] width 25 height 25
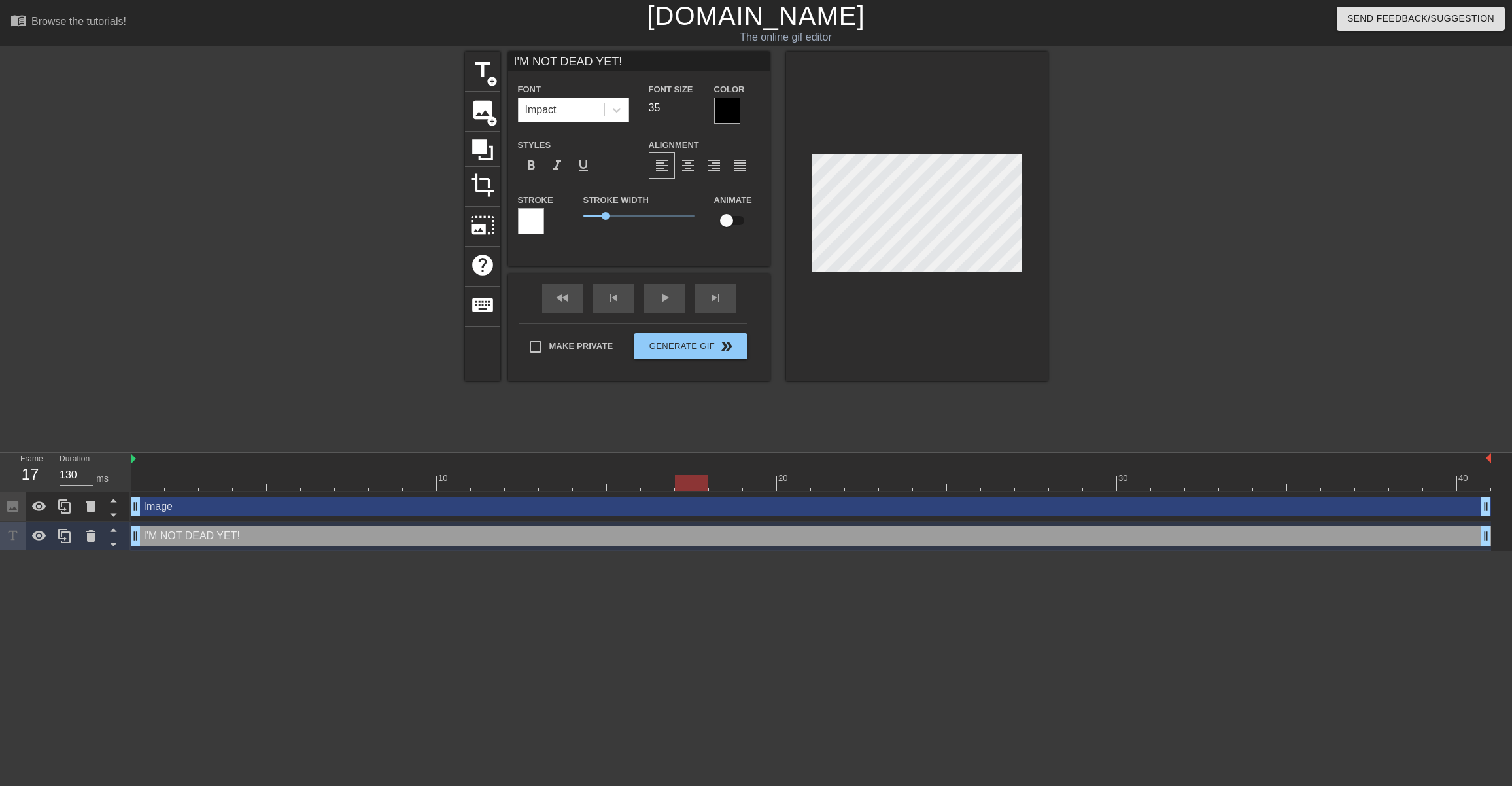
scroll to position [0, 4]
click at [909, 258] on div at bounding box center [909, 258] width 0 height 0
click at [909, 316] on label "Only on this site" at bounding box center [947, 321] width 75 height 11
click at [913, 305] on input "radio" at bounding box center [917, 309] width 8 height 8
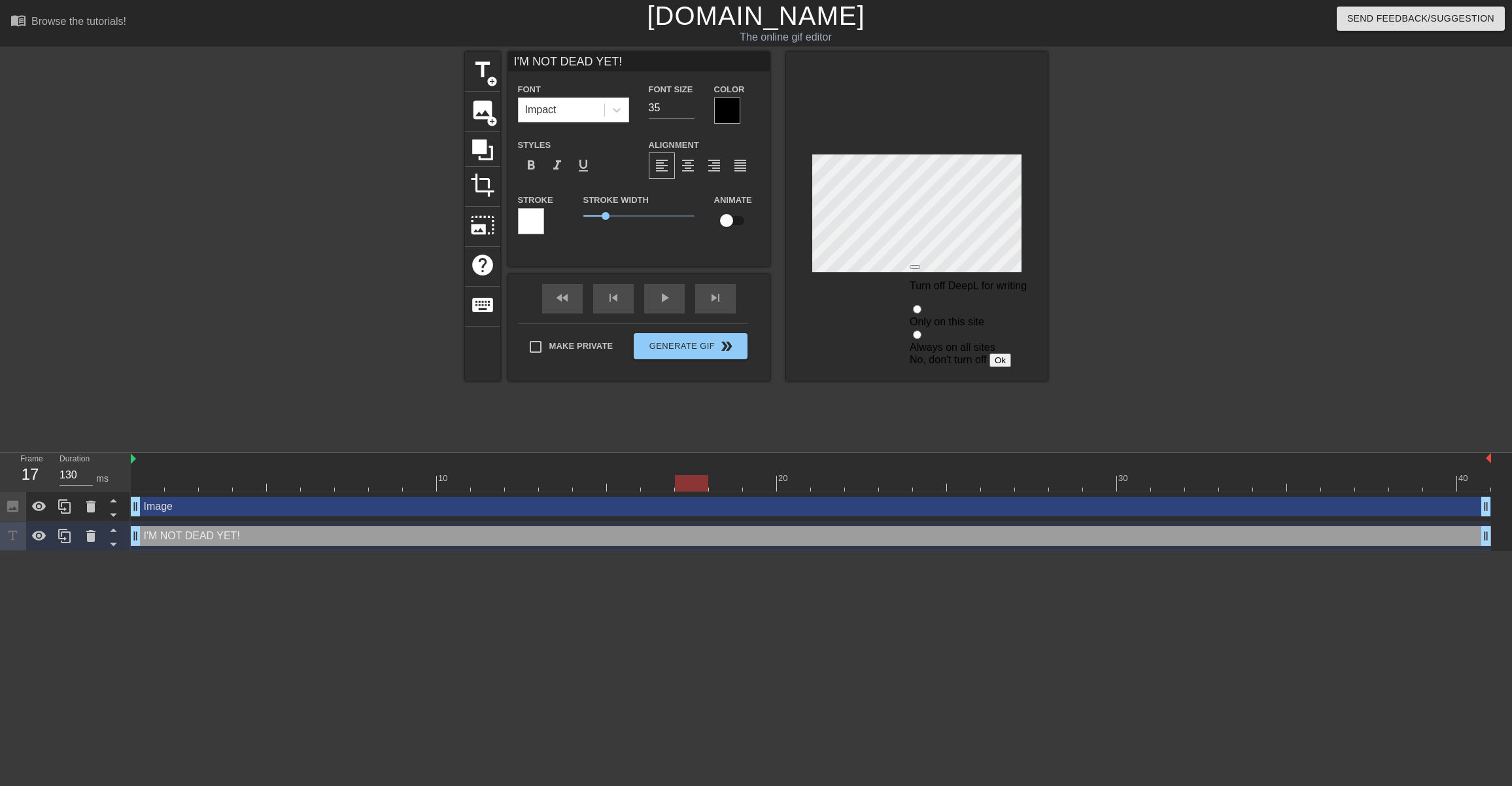
radio input "true"
click at [990, 354] on button "Ok" at bounding box center [1000, 360] width 21 height 14
click at [609, 215] on span "1.15" at bounding box center [609, 215] width 8 height 8
click at [650, 216] on span "3" at bounding box center [638, 215] width 111 height 16
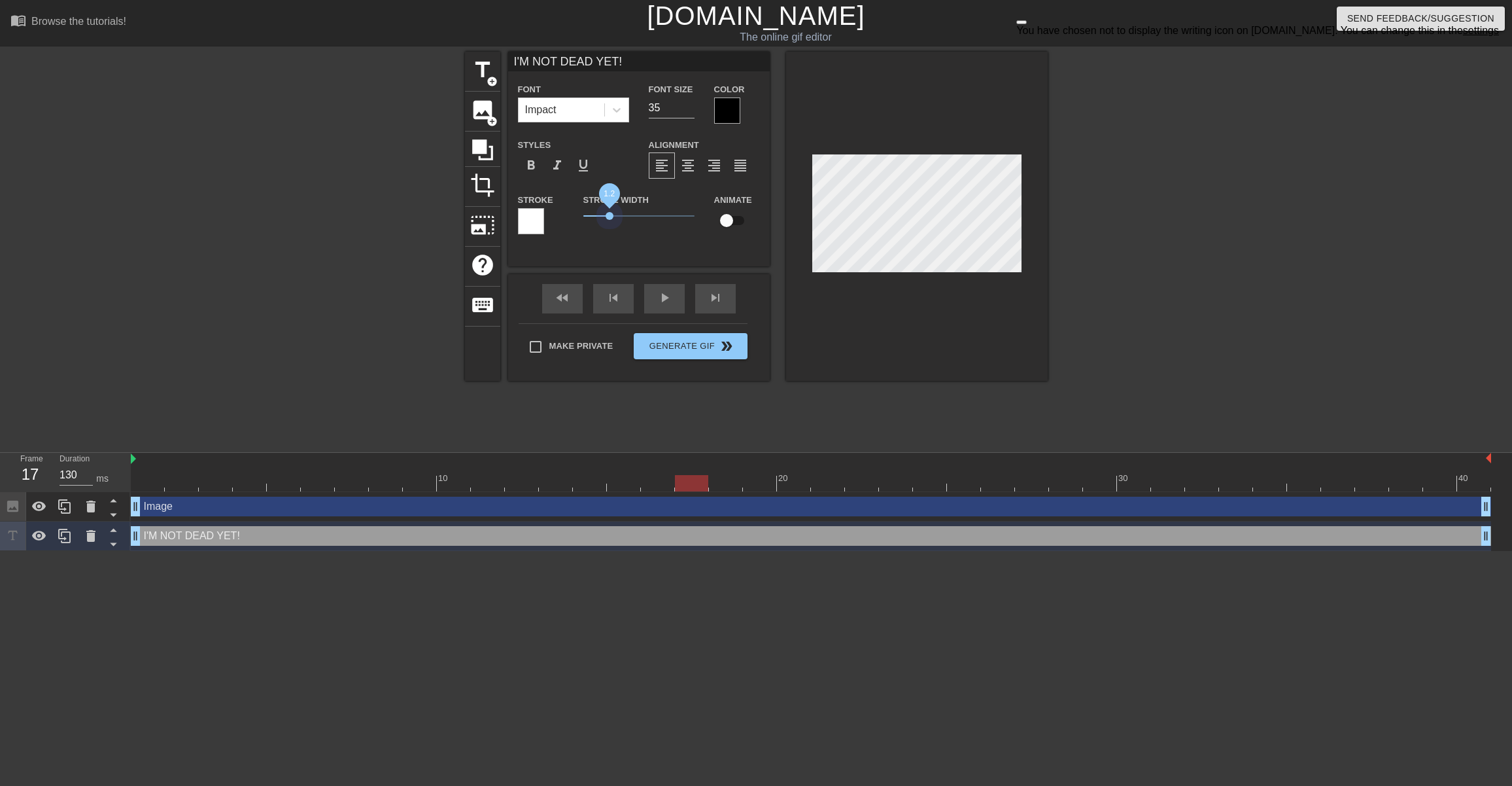
click at [609, 216] on span "1.2" at bounding box center [638, 215] width 111 height 16
click at [525, 170] on span "format_bold" at bounding box center [531, 165] width 16 height 16
click at [730, 114] on div at bounding box center [727, 110] width 26 height 26
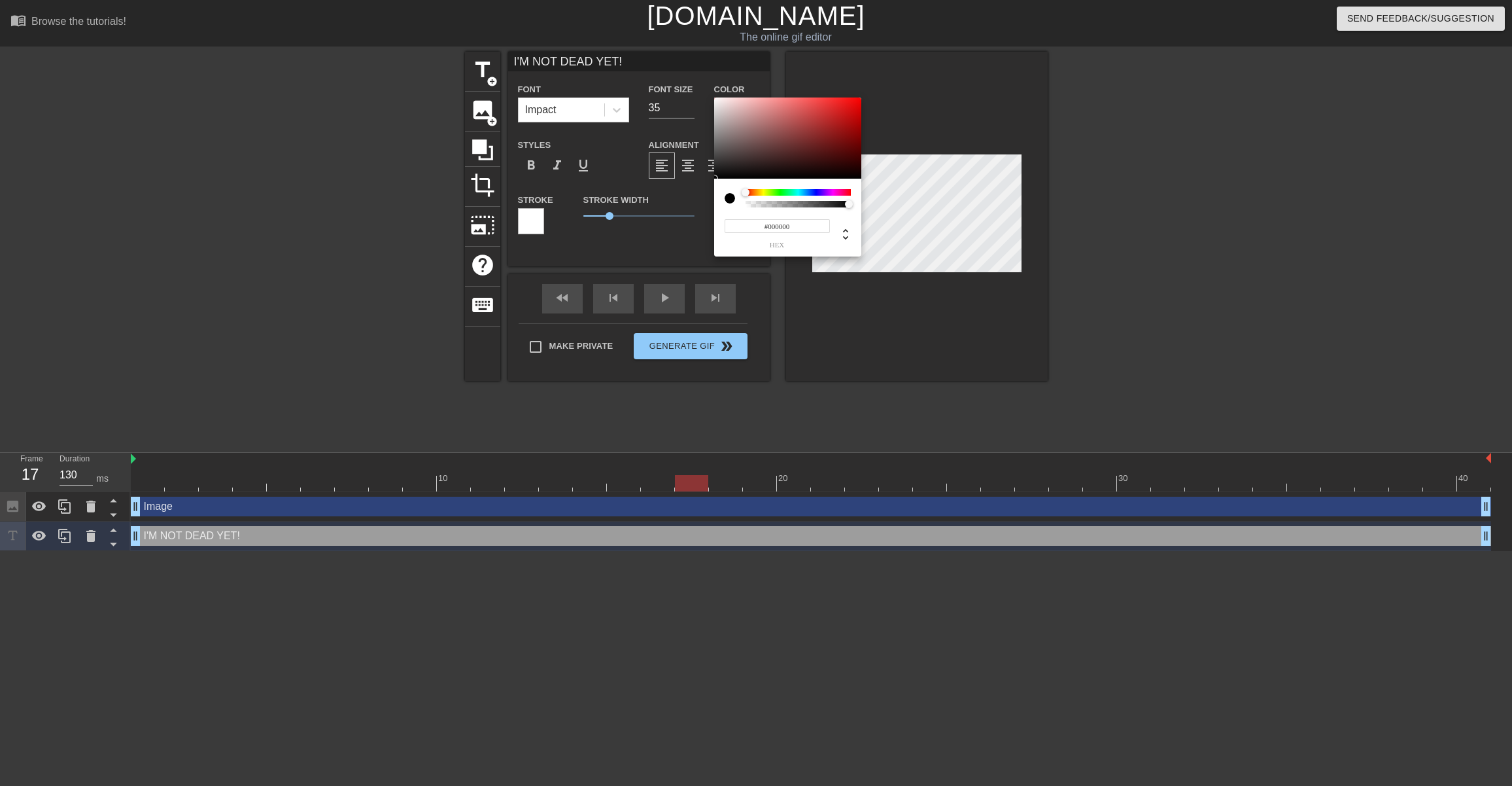
click at [776, 228] on input "#000000" at bounding box center [777, 226] width 105 height 14
type input "#FFFFF"
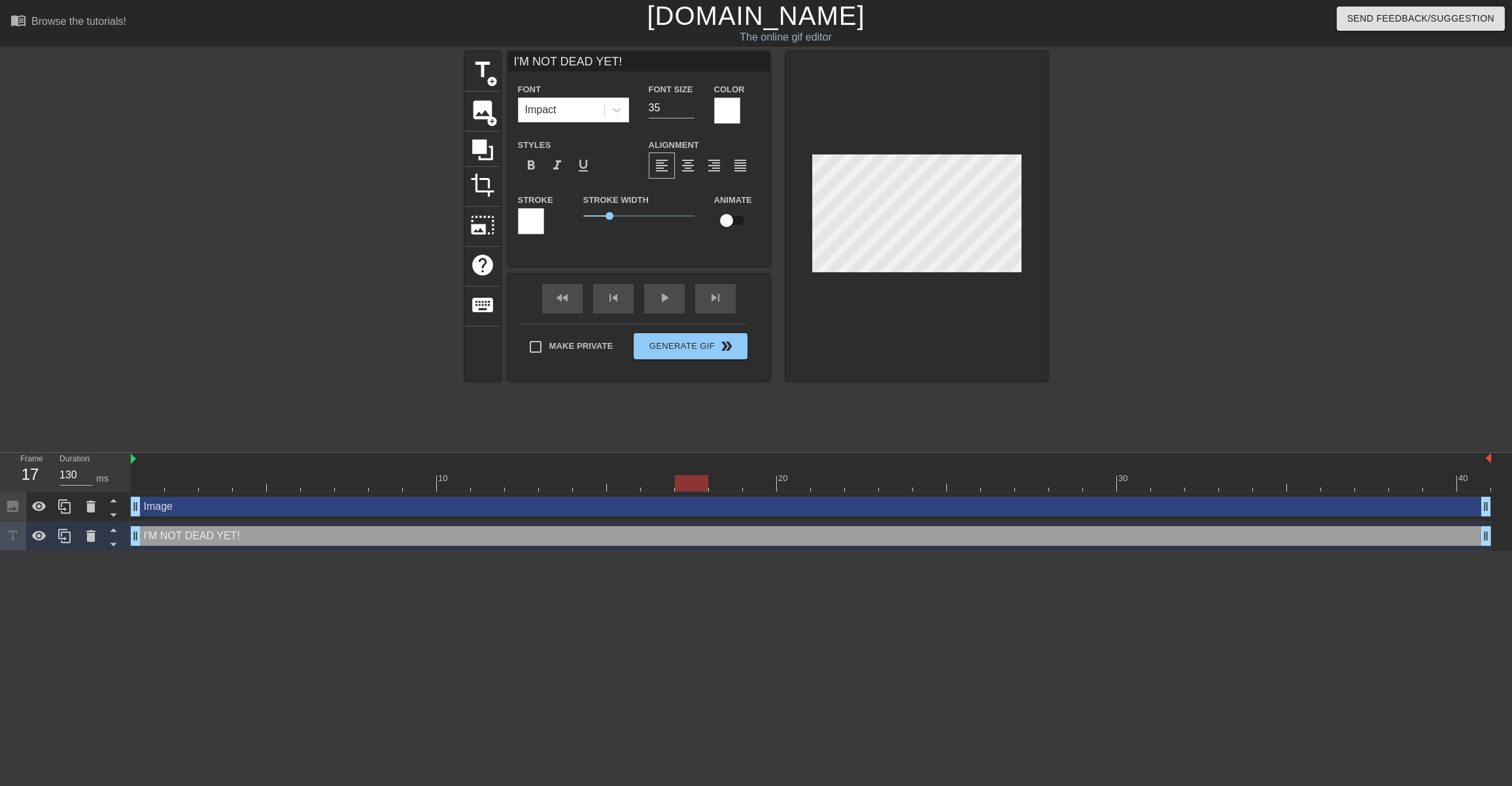
scroll to position [0, 3]
drag, startPoint x: 609, startPoint y: 217, endPoint x: 597, endPoint y: 217, distance: 12.0
click at [597, 217] on span "0.6" at bounding box center [596, 215] width 8 height 8
click at [1031, 293] on div at bounding box center [917, 216] width 262 height 329
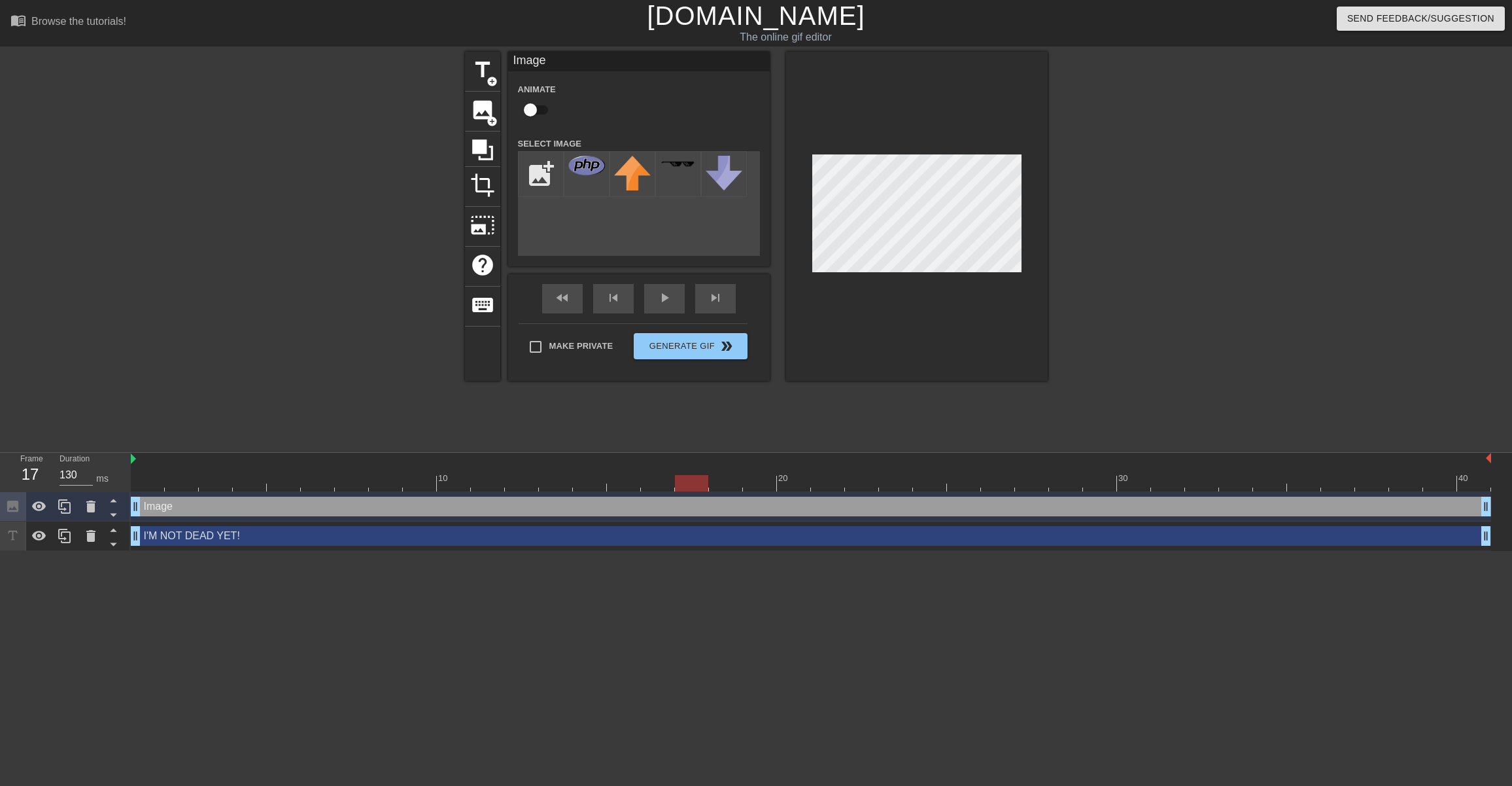
click at [536, 110] on input "checkbox" at bounding box center [531, 109] width 75 height 25
checkbox input "true"
click at [896, 329] on div at bounding box center [917, 216] width 262 height 329
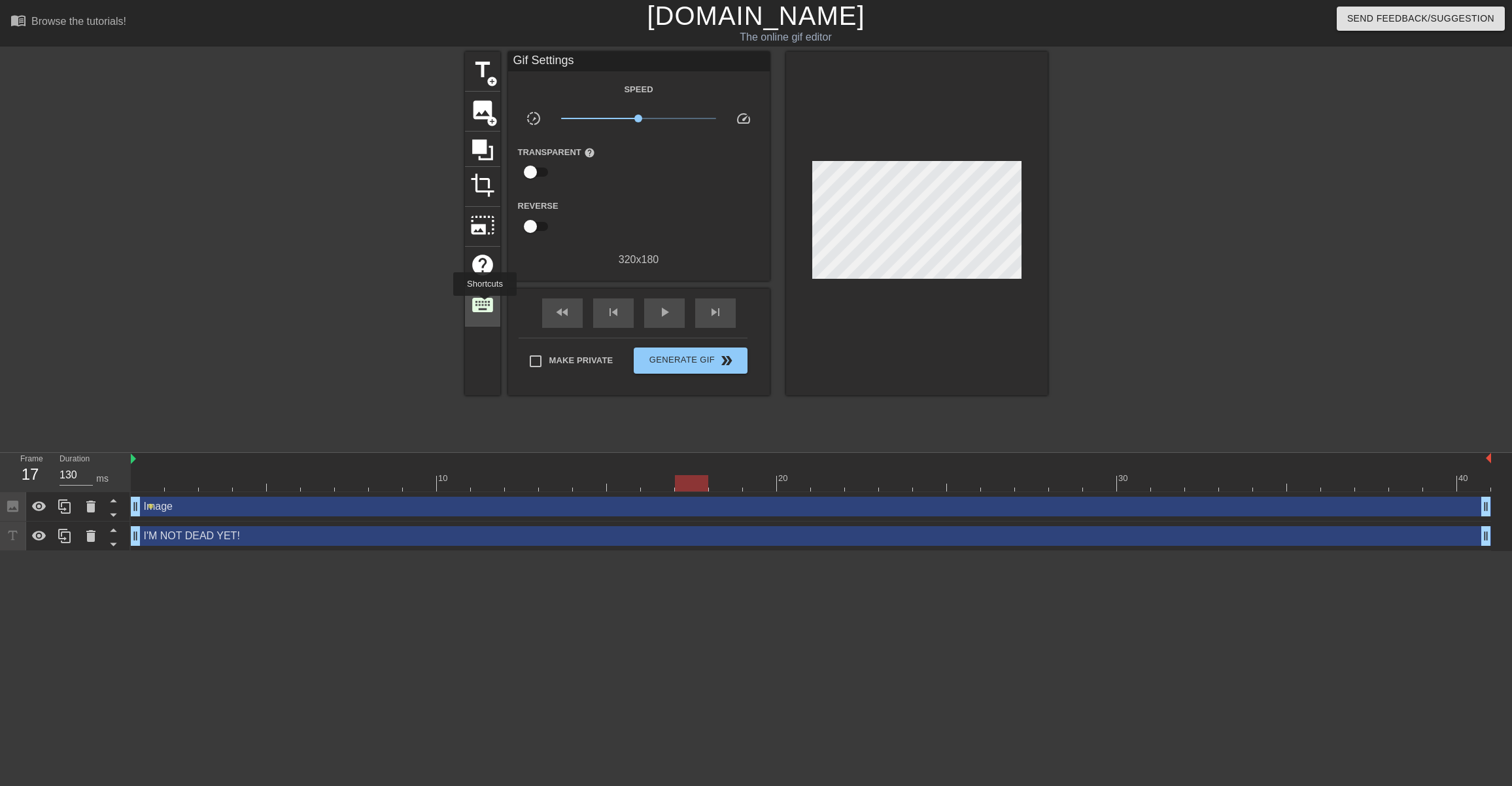
click at [486, 305] on span "keyboard" at bounding box center [482, 304] width 25 height 25
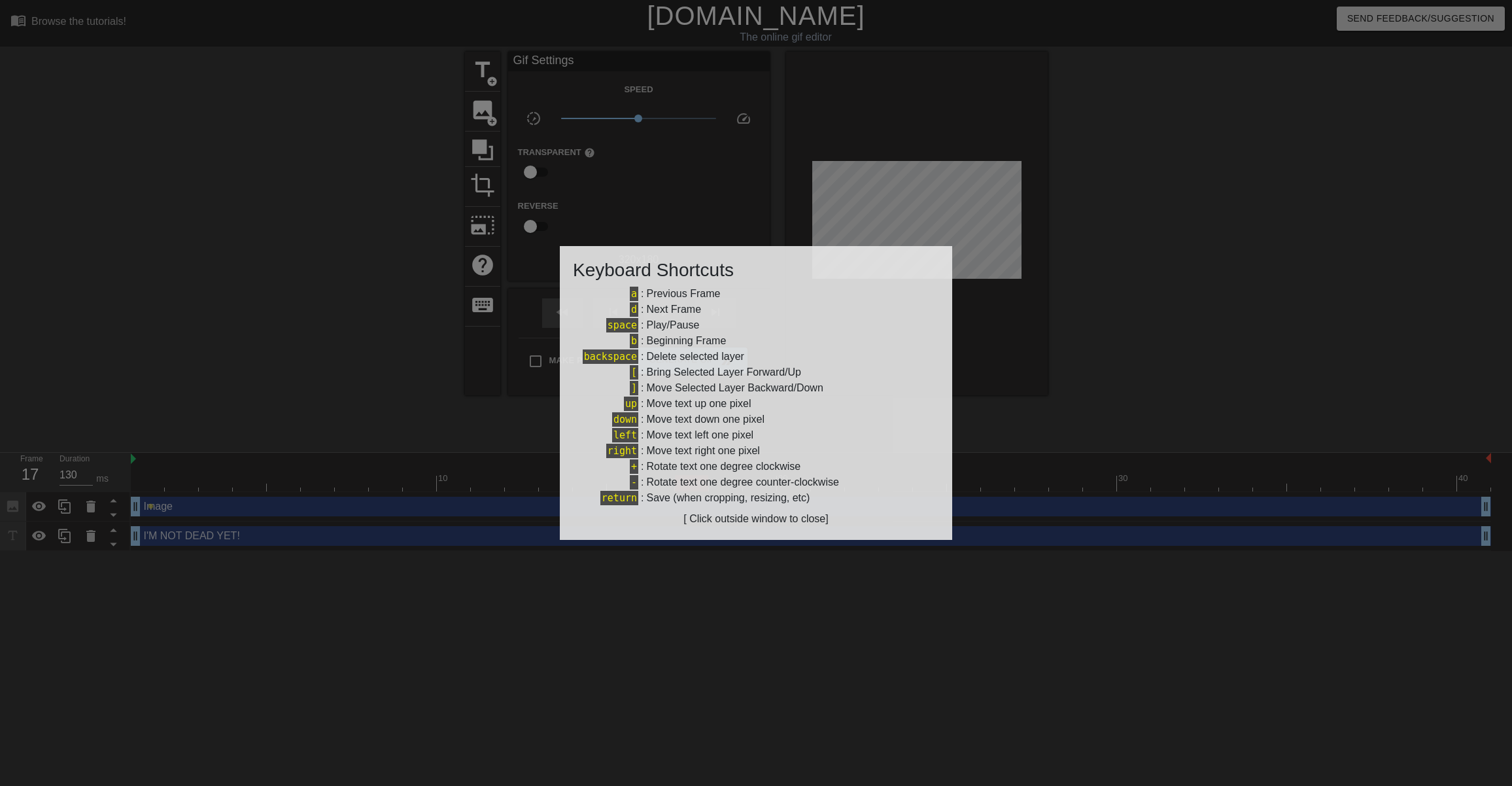
click at [395, 314] on div at bounding box center [756, 393] width 1512 height 786
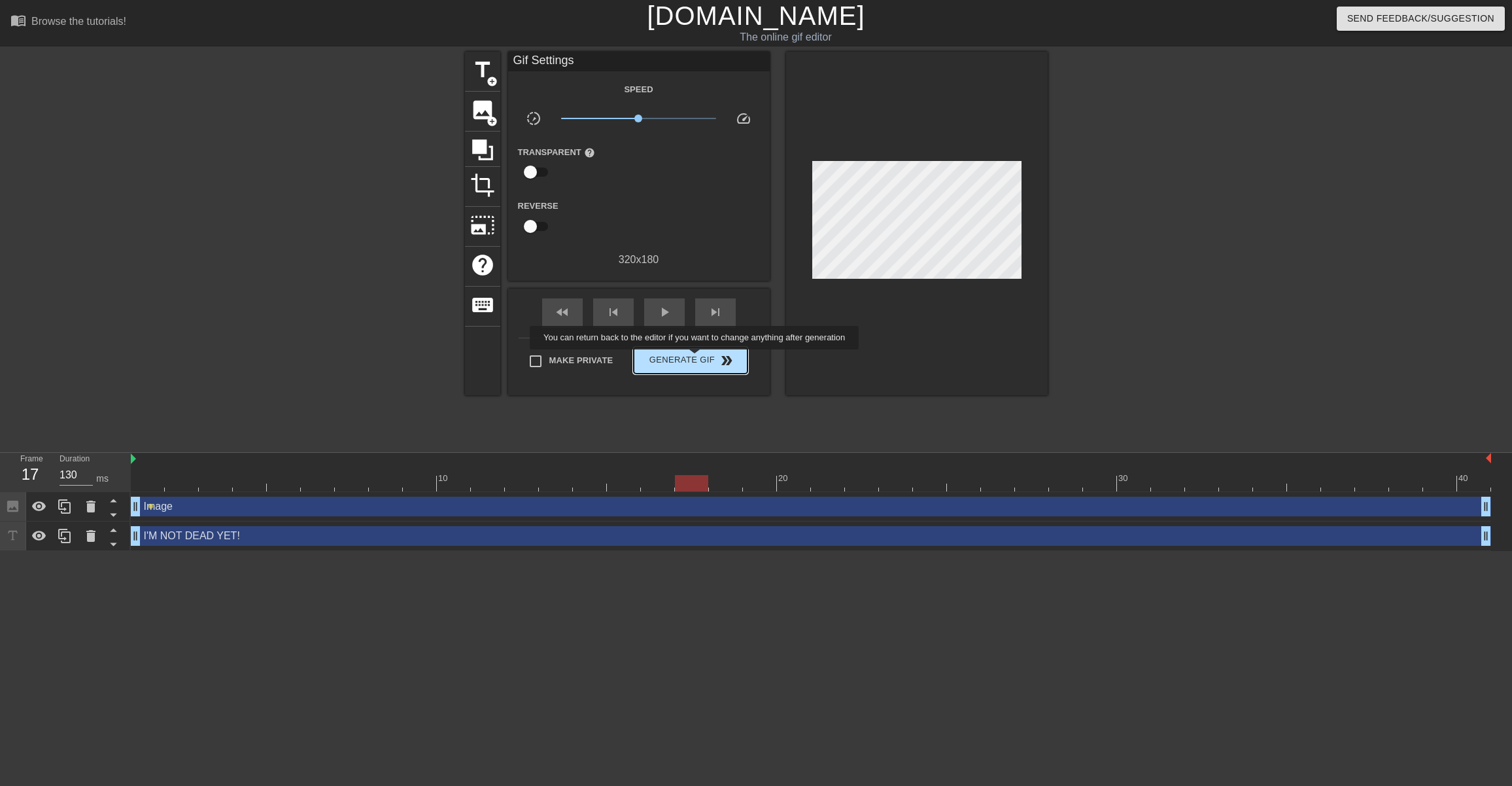
click at [703, 359] on span "Generate Gif double_arrow" at bounding box center [690, 360] width 103 height 16
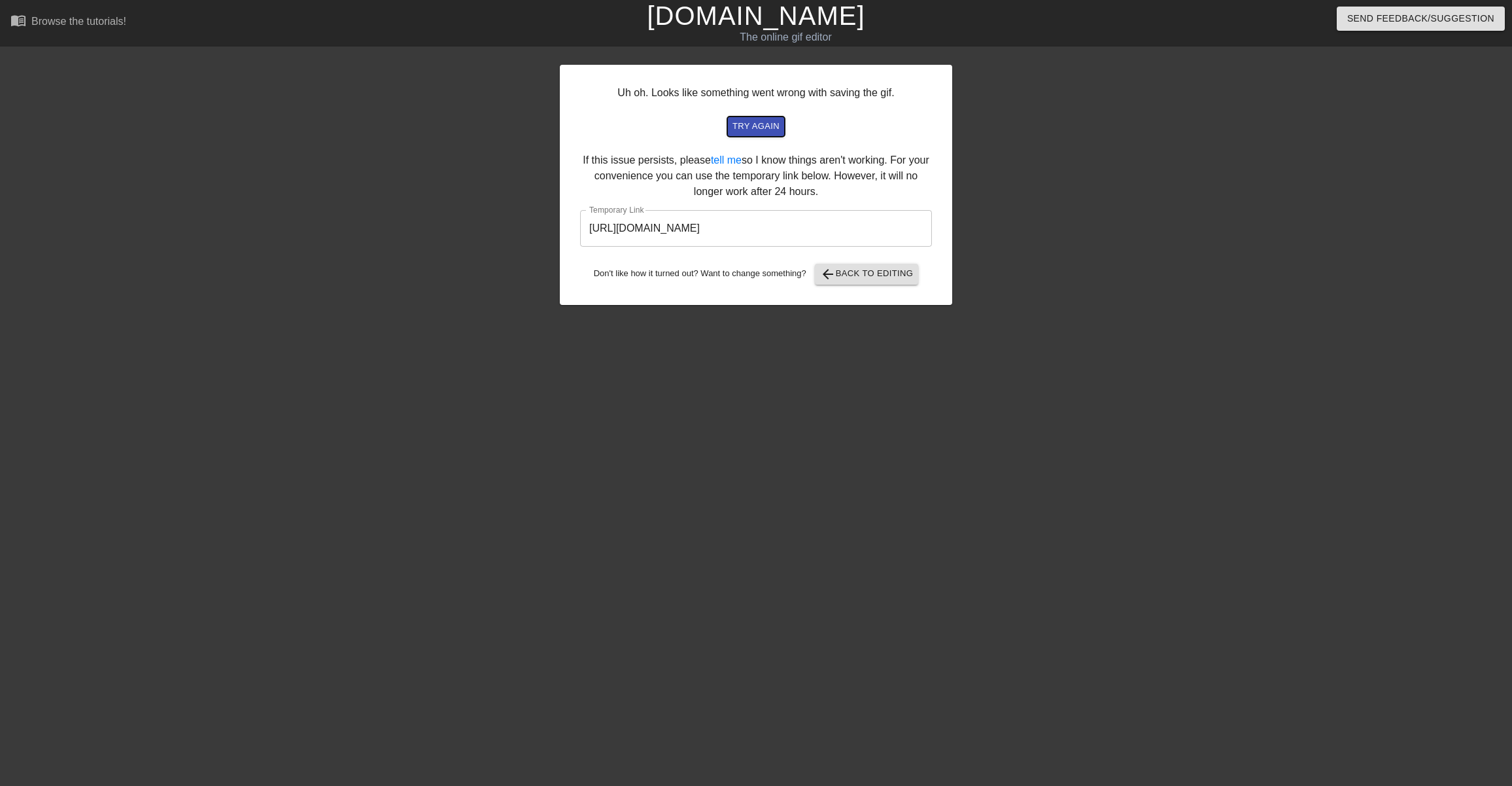
click at [766, 125] on span "try again" at bounding box center [756, 126] width 47 height 15
click at [709, 229] on input "[URL][DOMAIN_NAME]" at bounding box center [756, 228] width 352 height 36
